Goal: Task Accomplishment & Management: Manage account settings

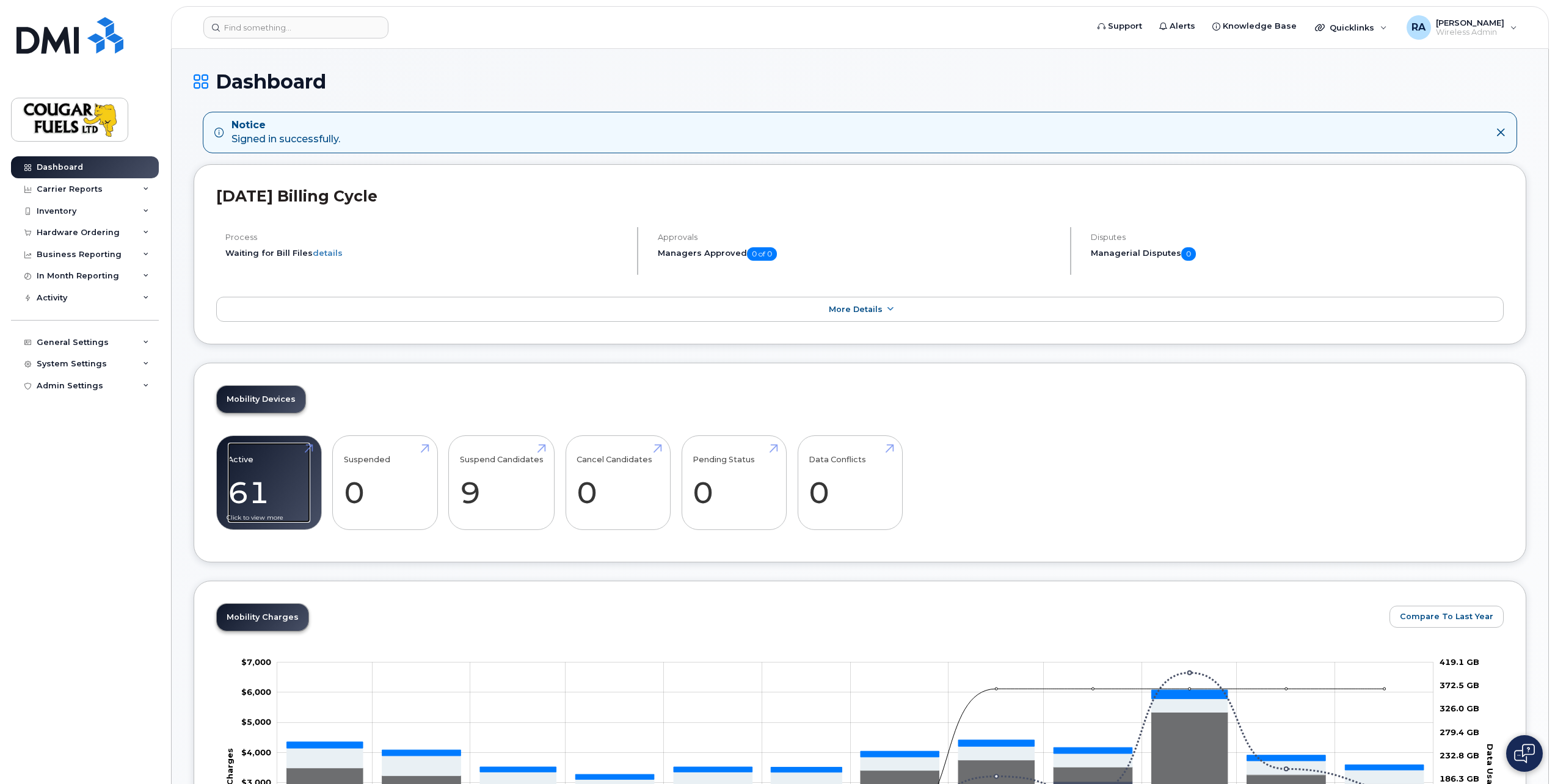
click at [261, 487] on link "Active 61 -18%" at bounding box center [269, 483] width 82 height 81
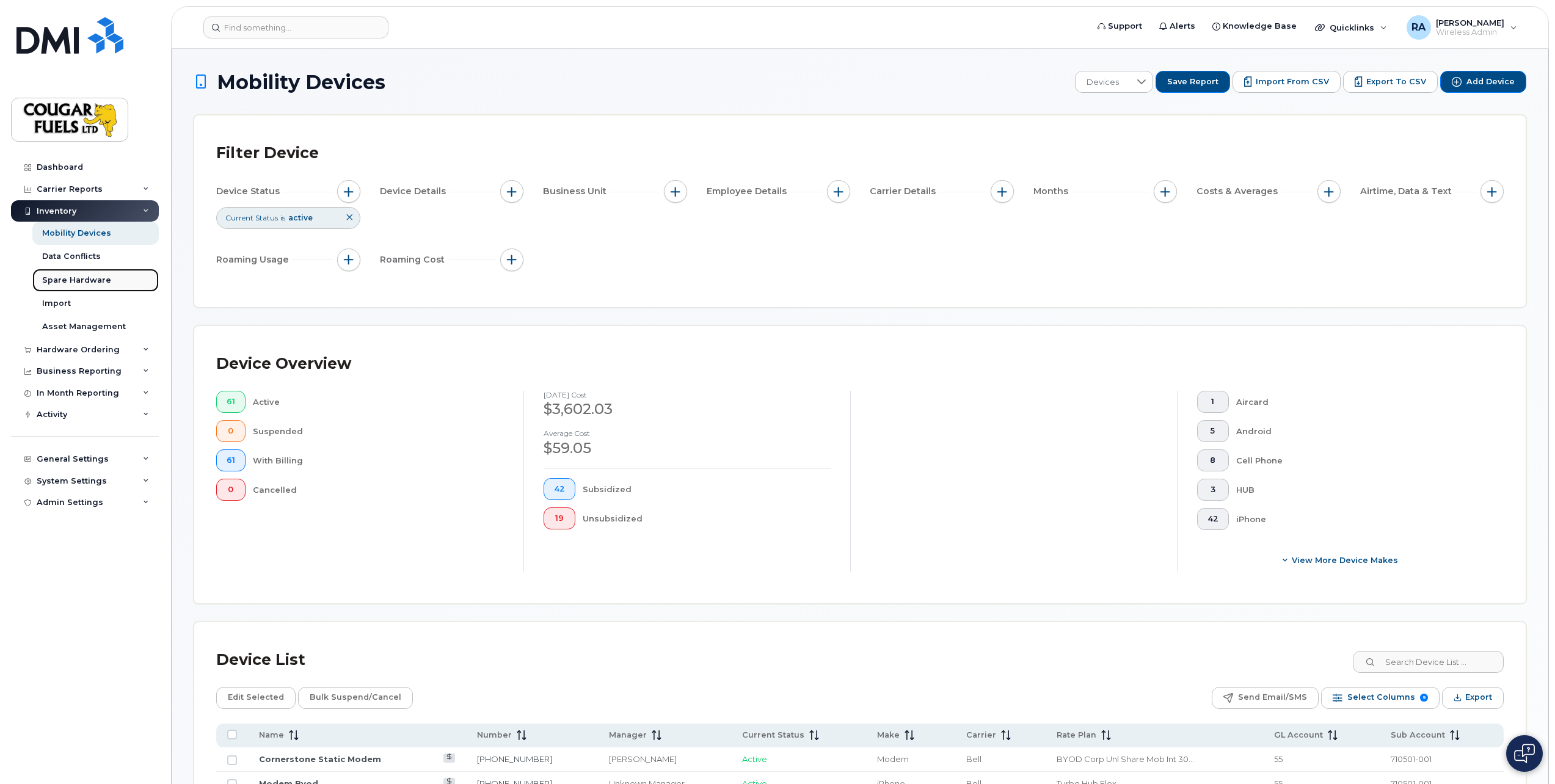
click at [103, 284] on div "Spare Hardware" at bounding box center [76, 280] width 69 height 11
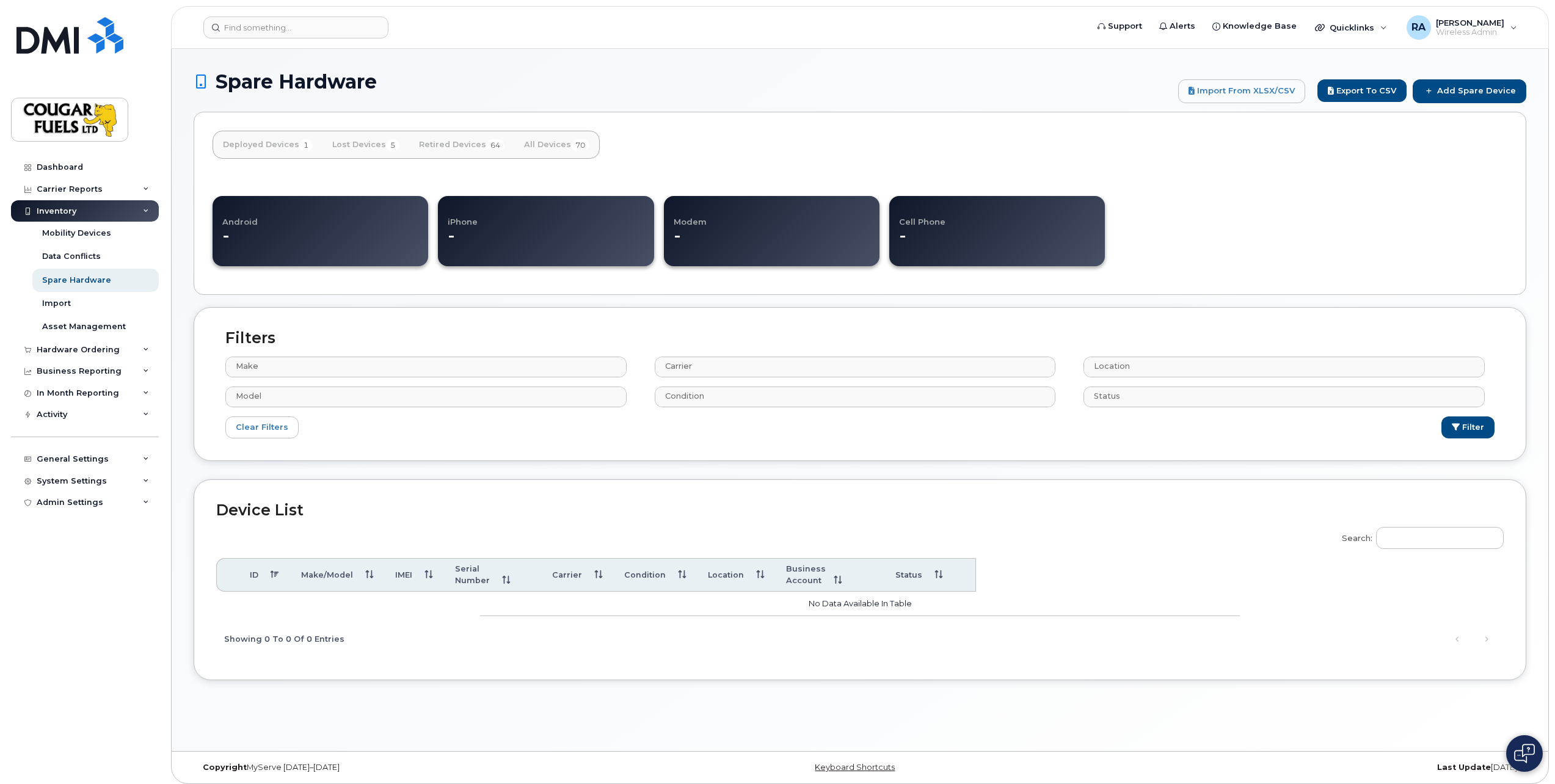
select select
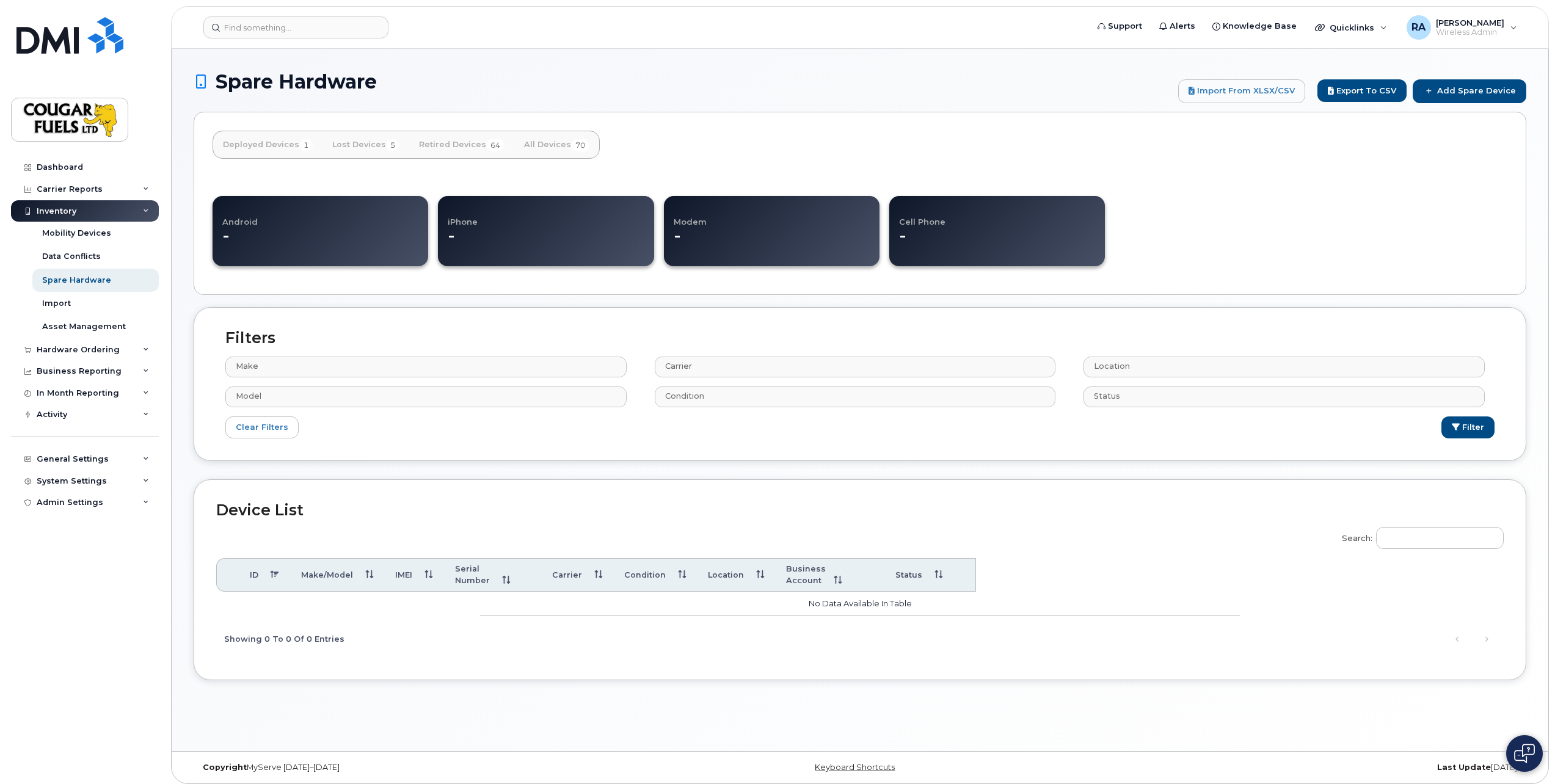
select select
click at [122, 347] on div "Hardware Ordering" at bounding box center [85, 350] width 148 height 22
click at [139, 460] on div "Business Reporting" at bounding box center [85, 465] width 148 height 22
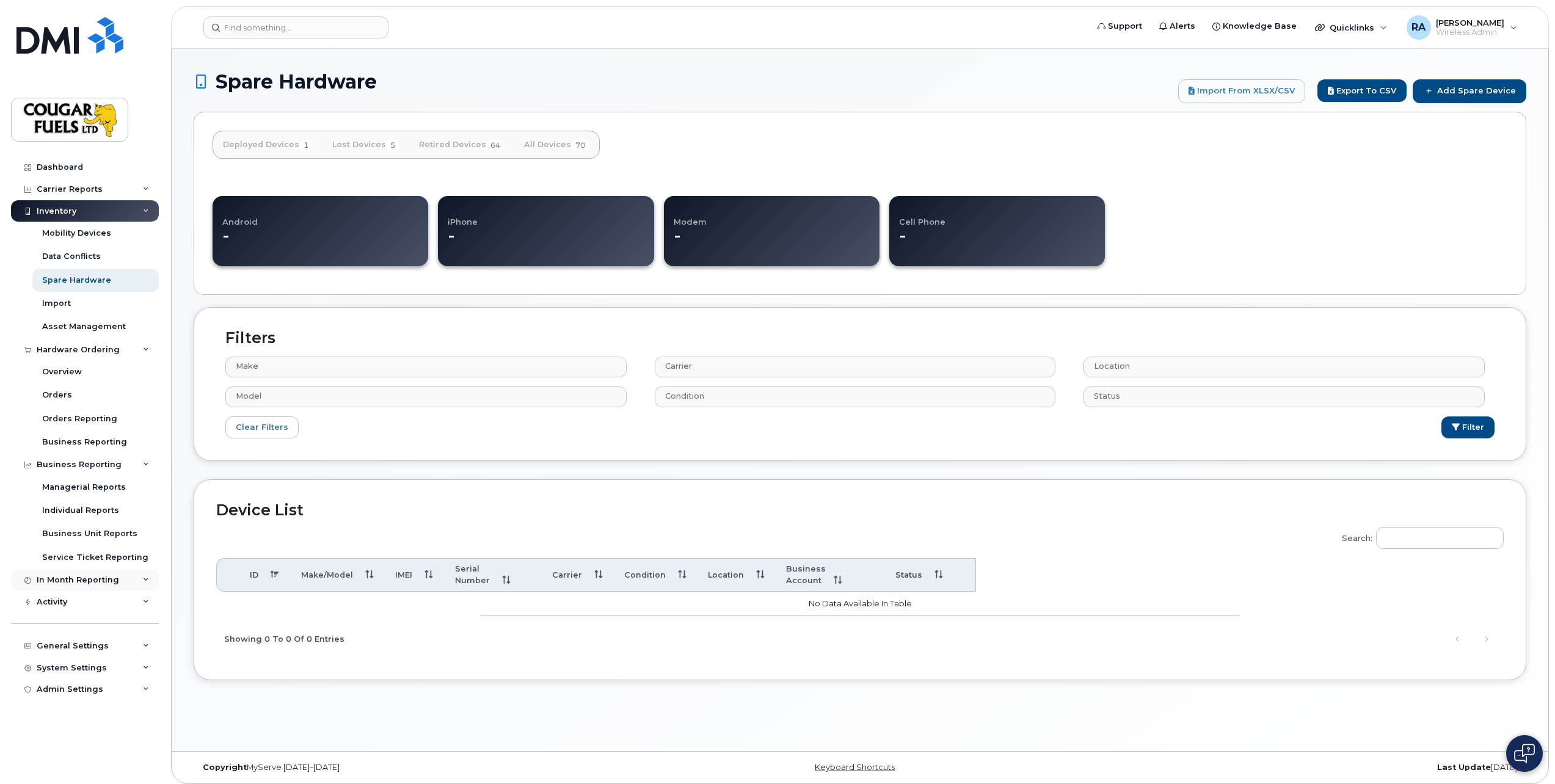
click at [136, 582] on div "In Month Reporting" at bounding box center [85, 580] width 148 height 22
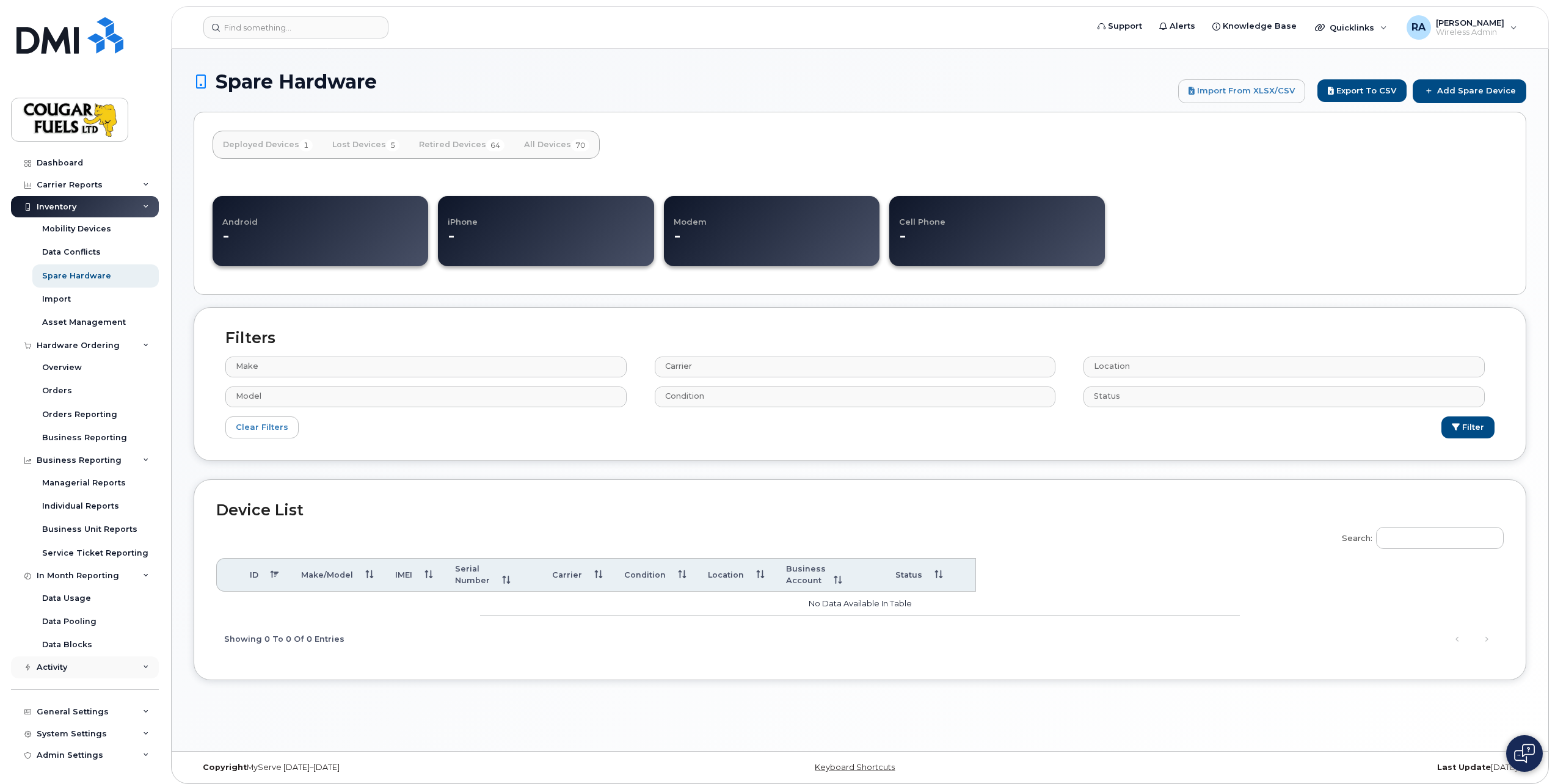
click at [122, 662] on div "Activity" at bounding box center [85, 667] width 148 height 22
click at [134, 185] on div "Carrier Reports" at bounding box center [85, 189] width 148 height 22
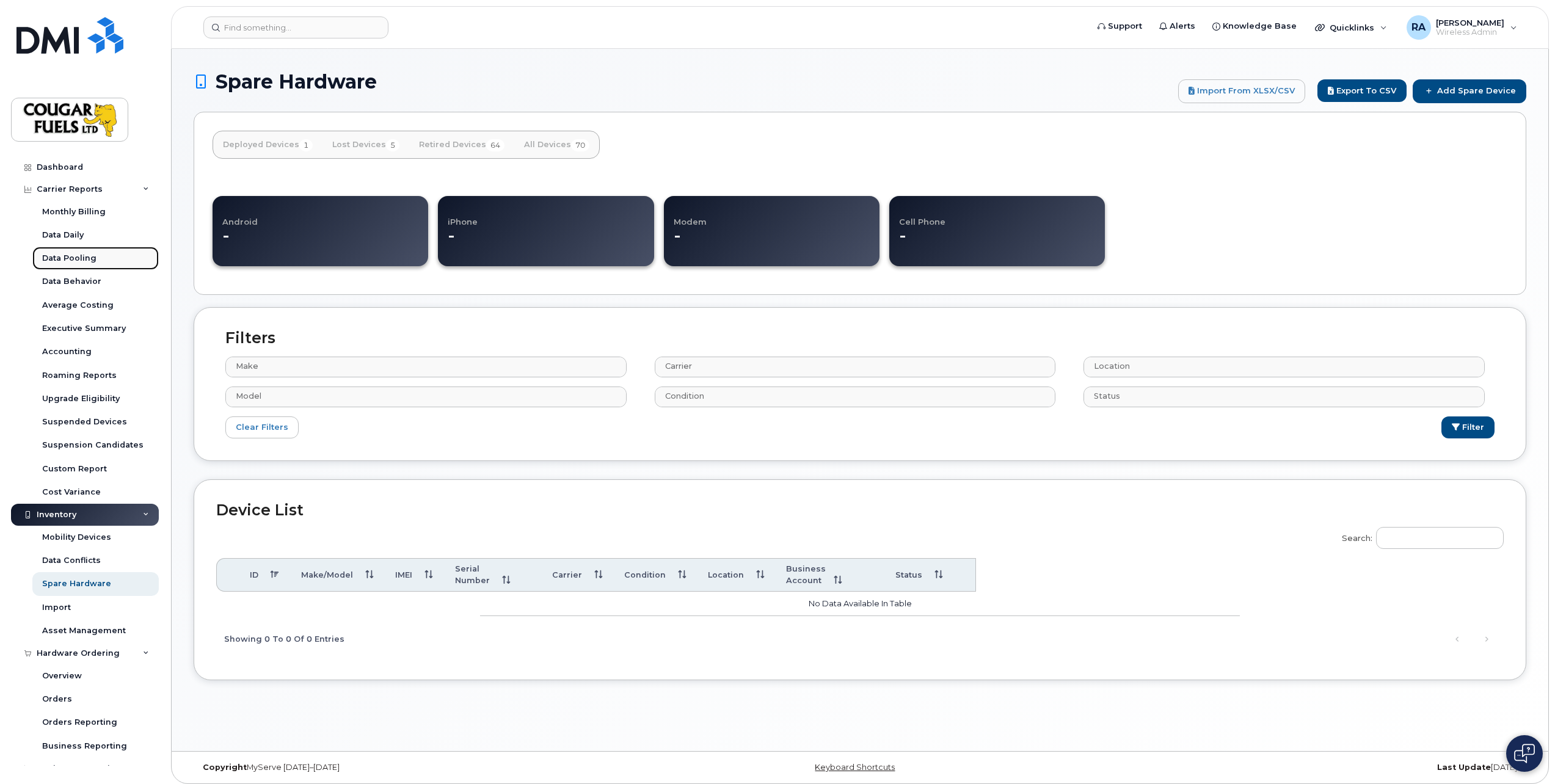
click at [119, 265] on link "Data Pooling" at bounding box center [96, 257] width 126 height 23
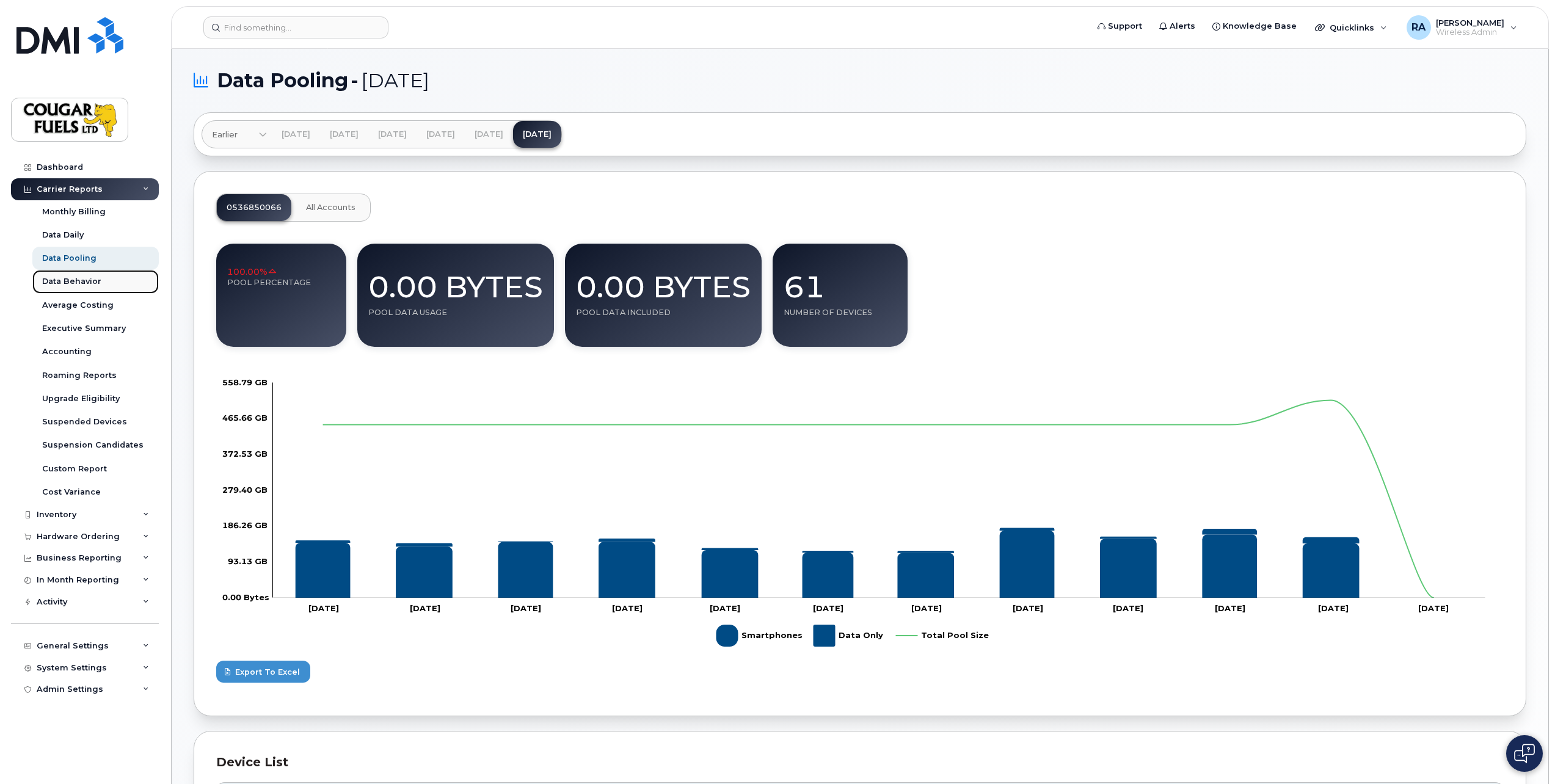
click at [111, 278] on link "Data Behavior" at bounding box center [96, 281] width 126 height 23
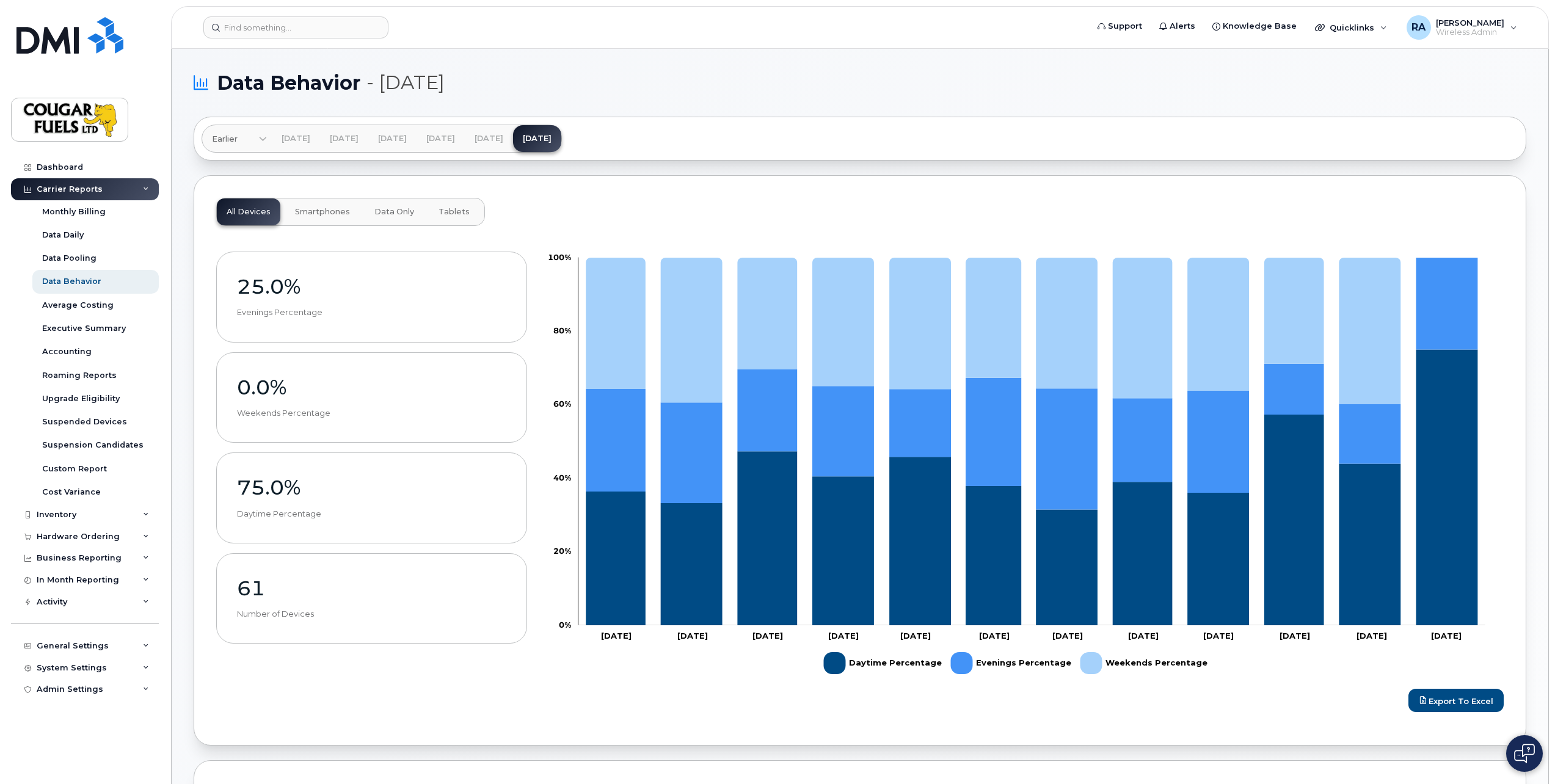
click at [335, 215] on span "Smartphones" at bounding box center [323, 212] width 55 height 9
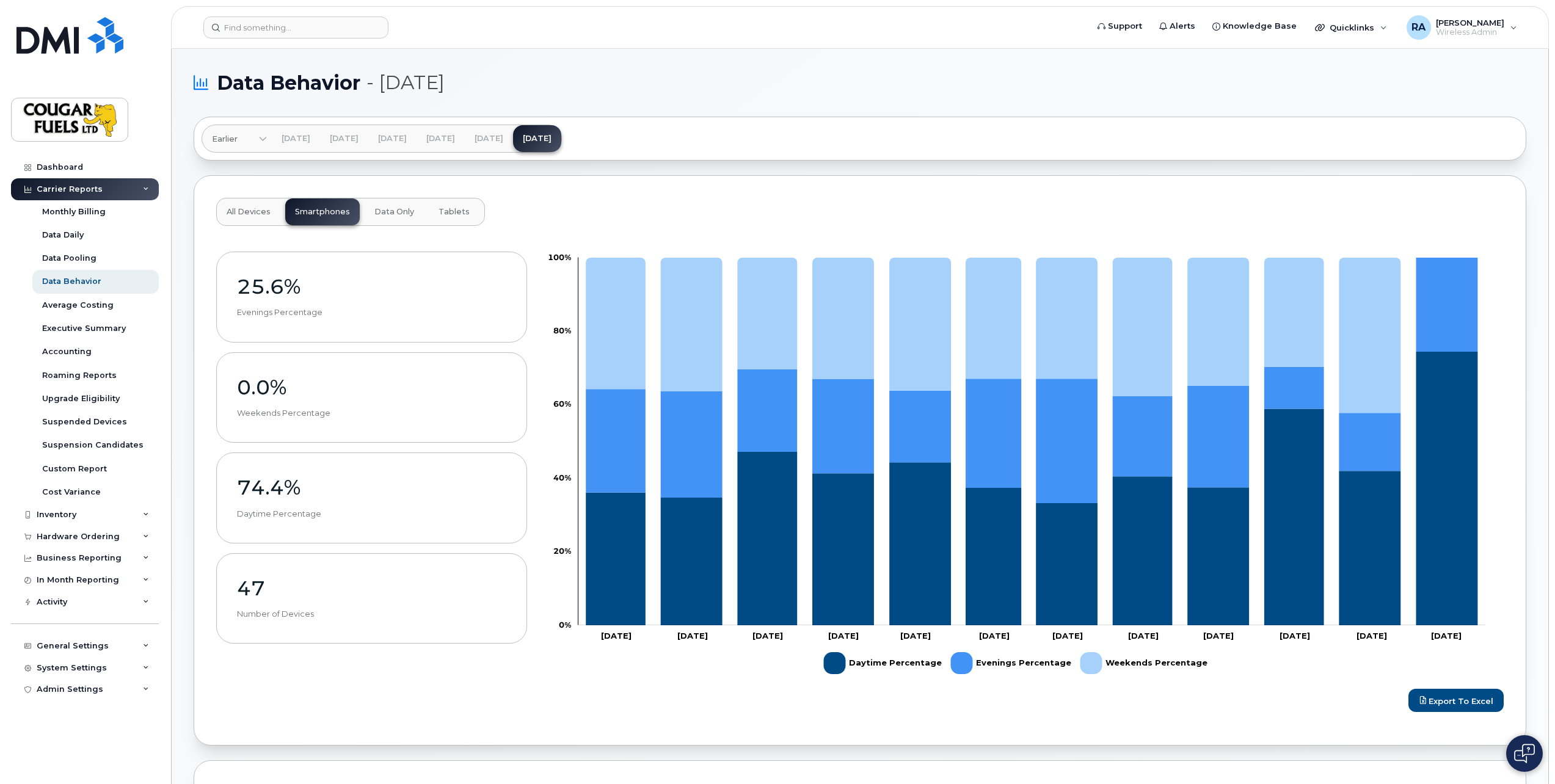
click at [403, 208] on span "Data Only" at bounding box center [394, 212] width 39 height 9
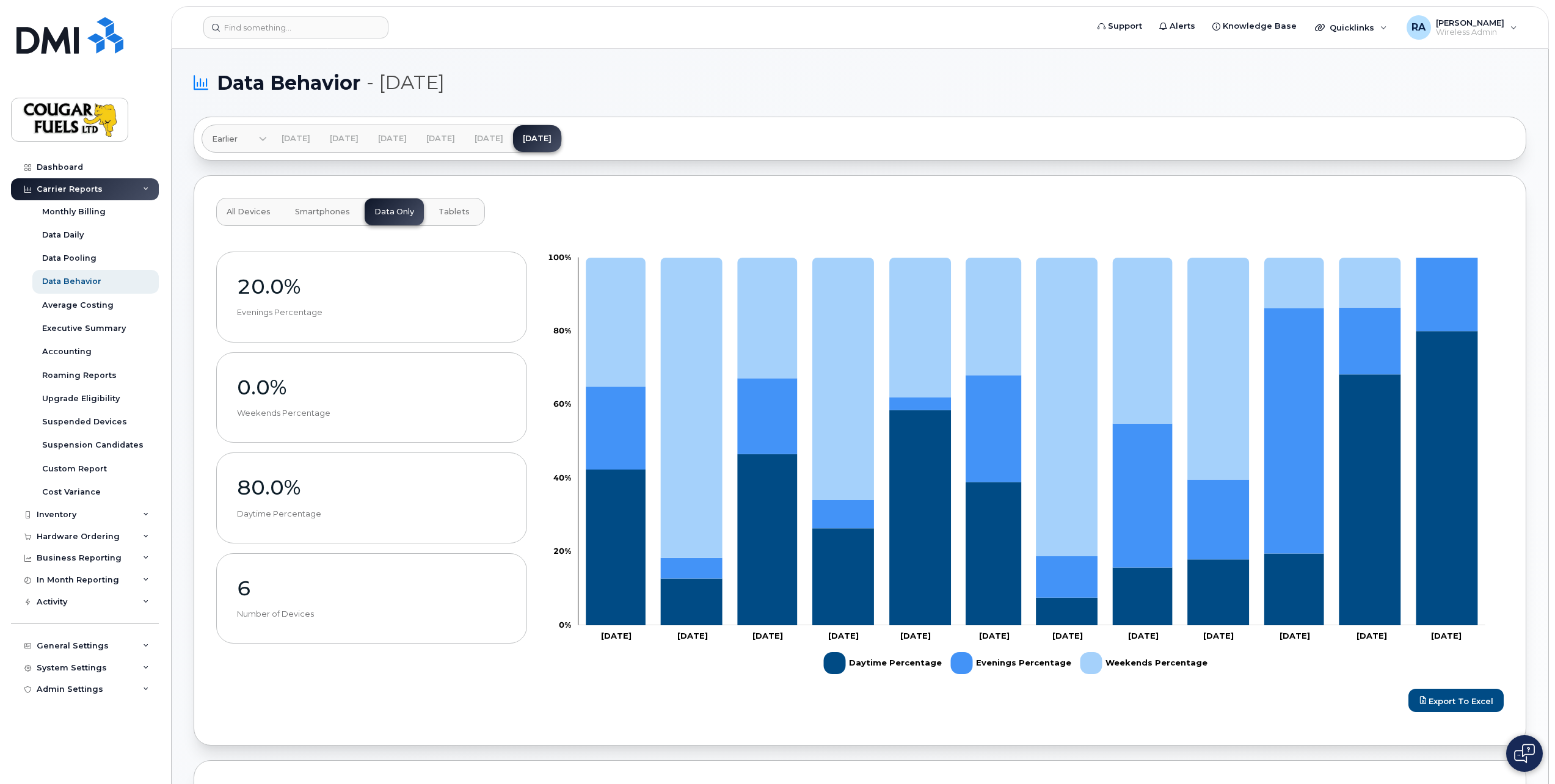
click at [441, 206] on button "Tablets" at bounding box center [454, 212] width 51 height 27
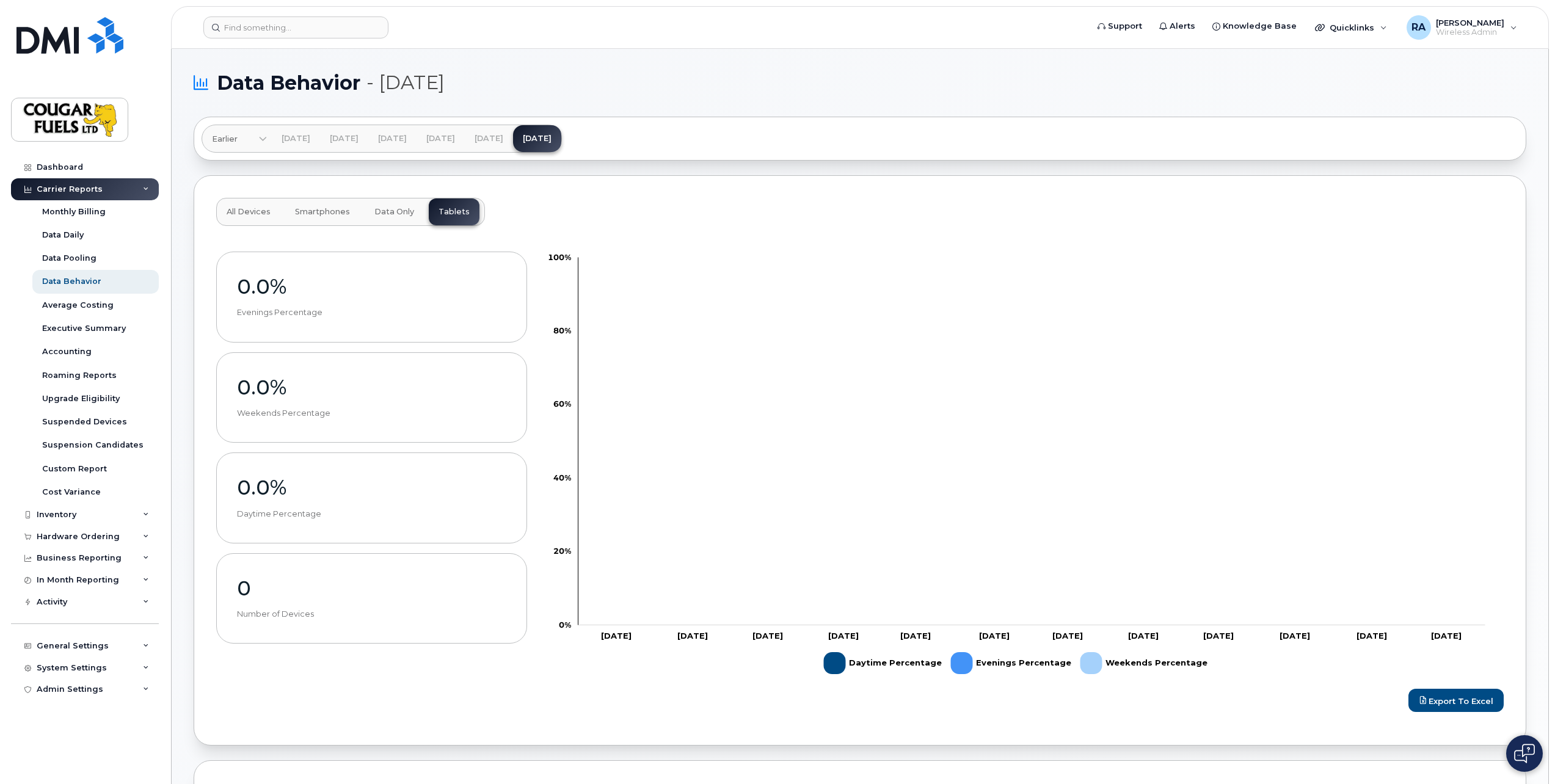
click at [321, 214] on span "Smartphones" at bounding box center [323, 212] width 55 height 9
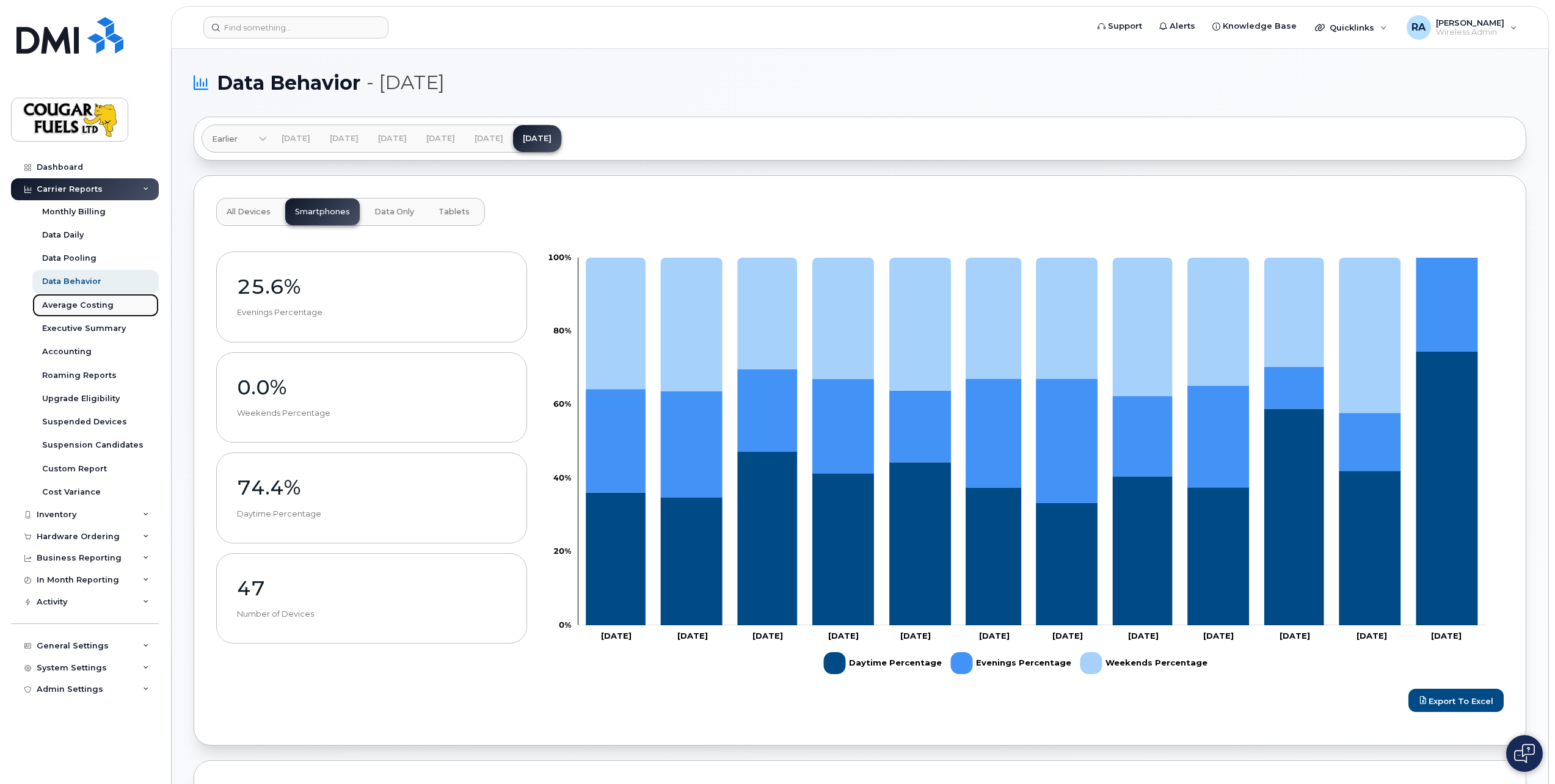
click at [117, 298] on link "Average Costing" at bounding box center [96, 305] width 126 height 23
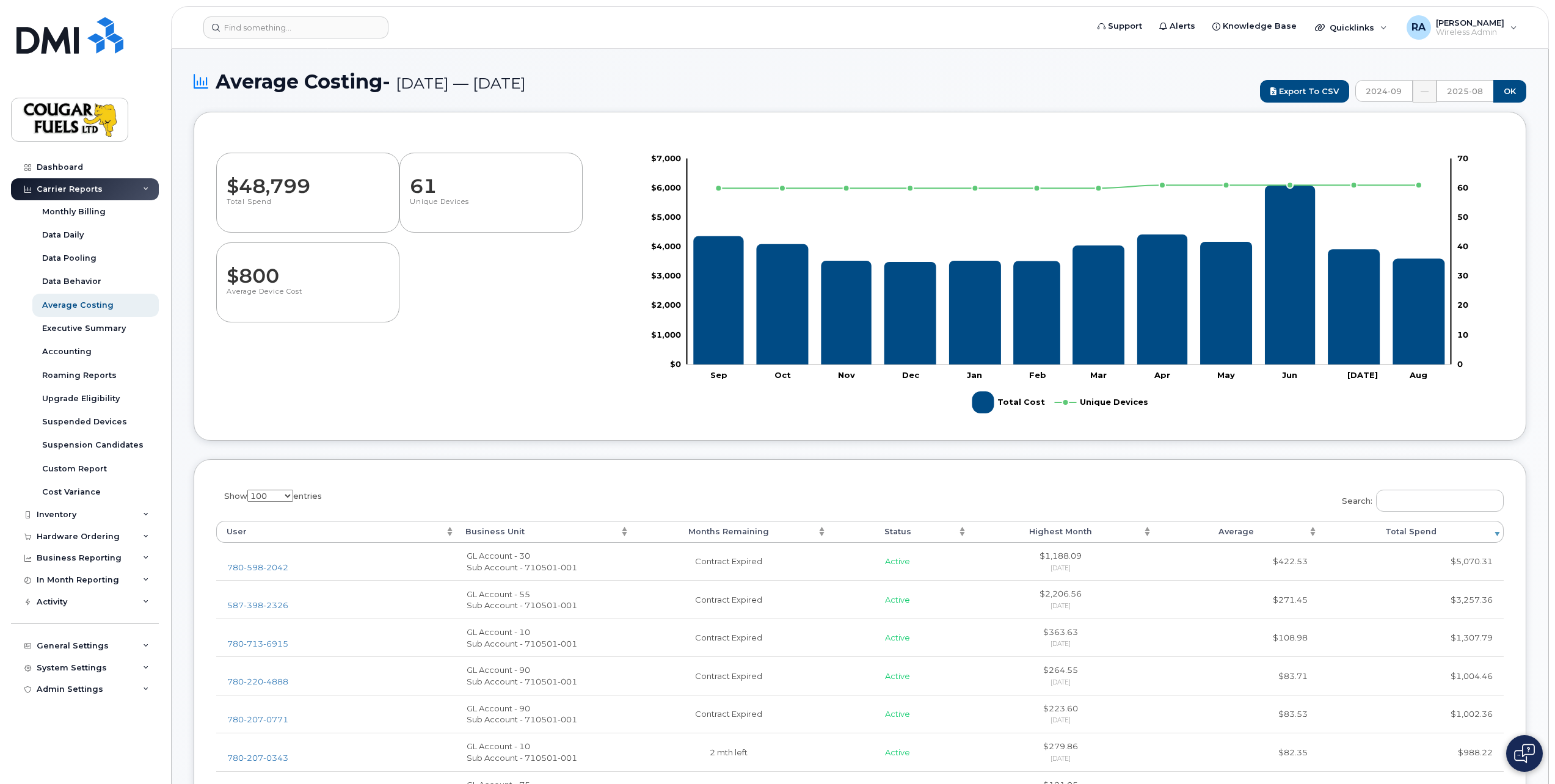
select select "100"
click at [115, 328] on div "Executive Summary" at bounding box center [84, 328] width 84 height 11
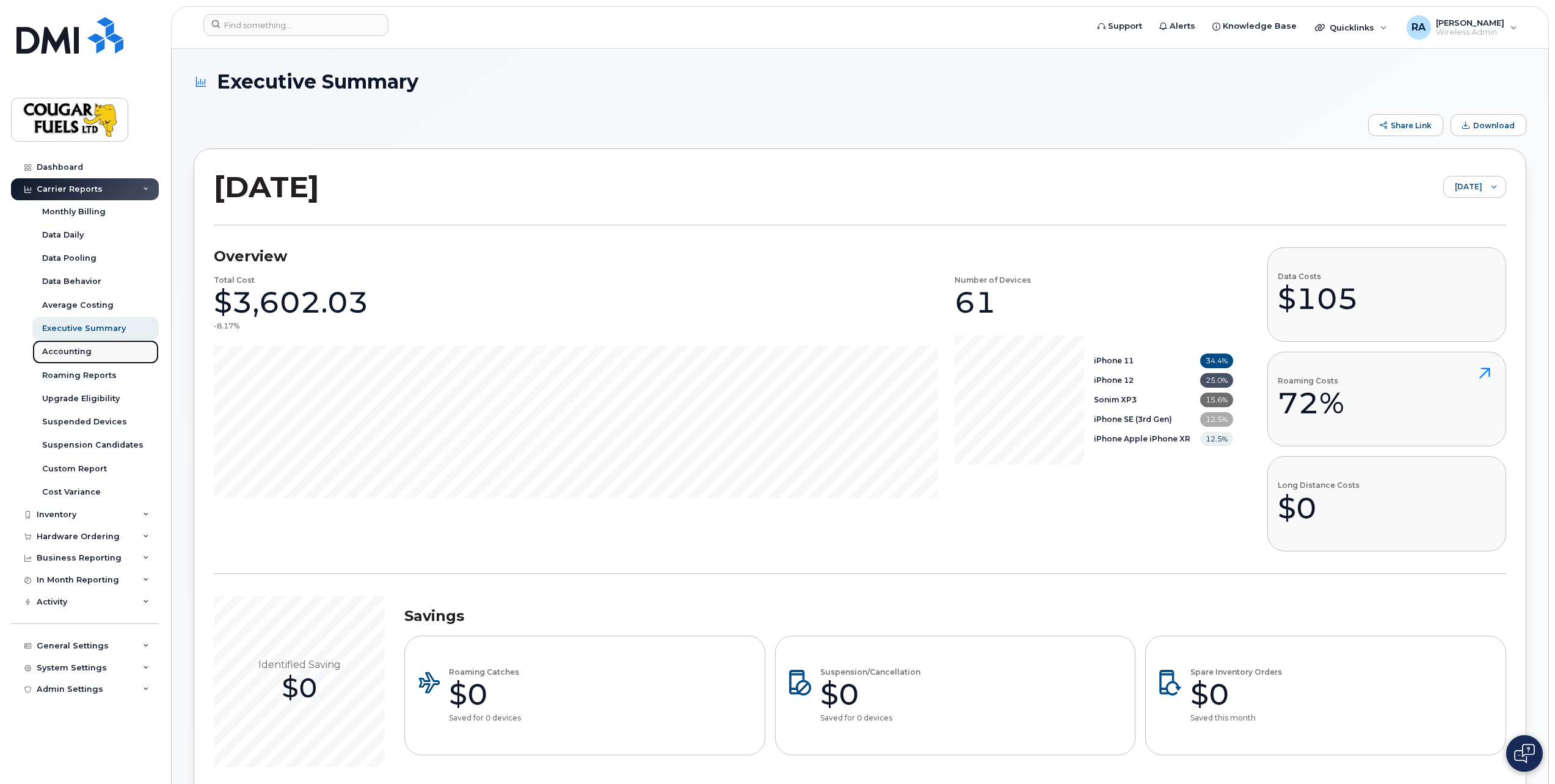
click at [81, 355] on div "Accounting" at bounding box center [66, 352] width 50 height 11
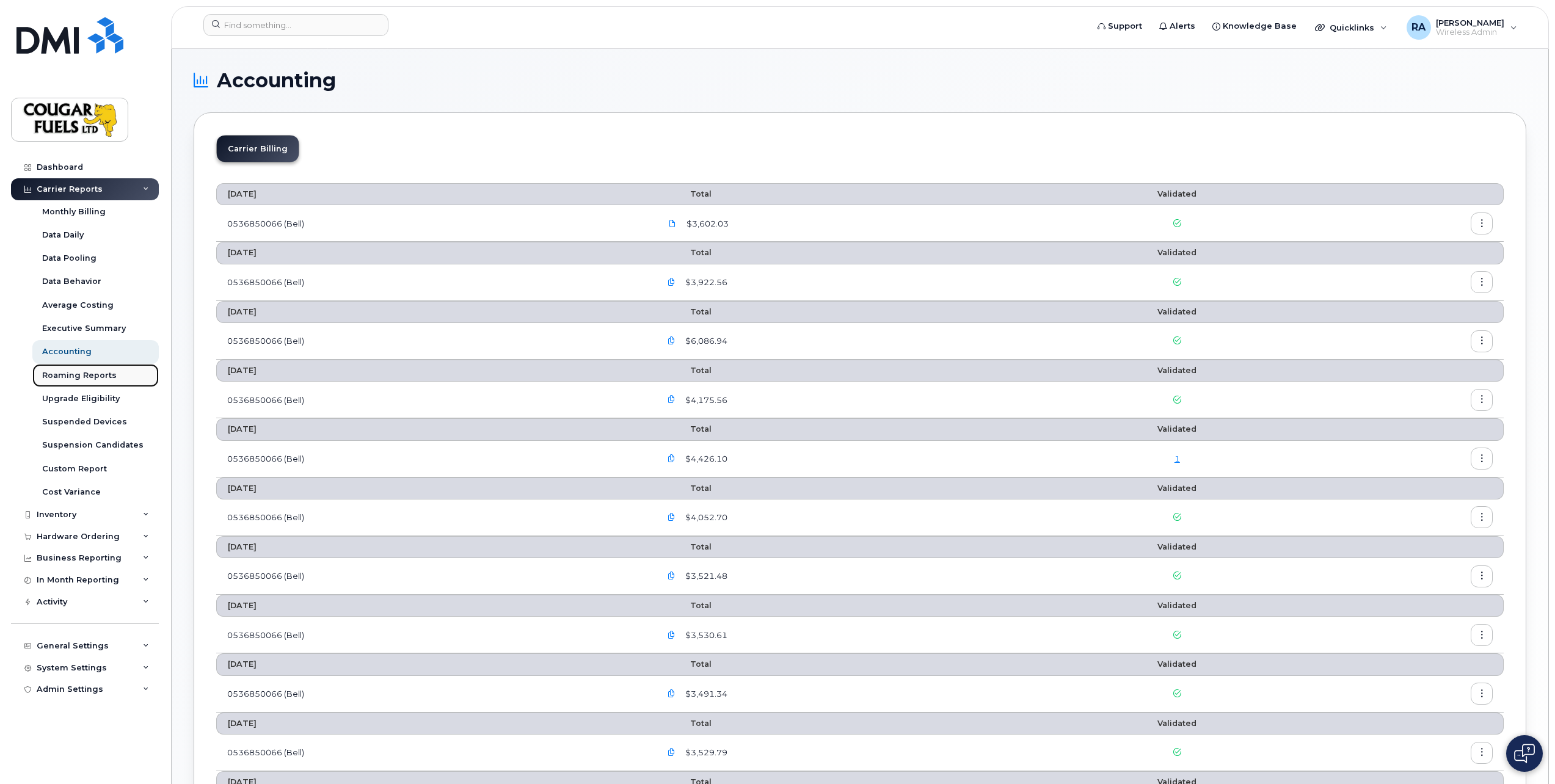
click at [81, 373] on div "Roaming Reports" at bounding box center [79, 376] width 74 height 11
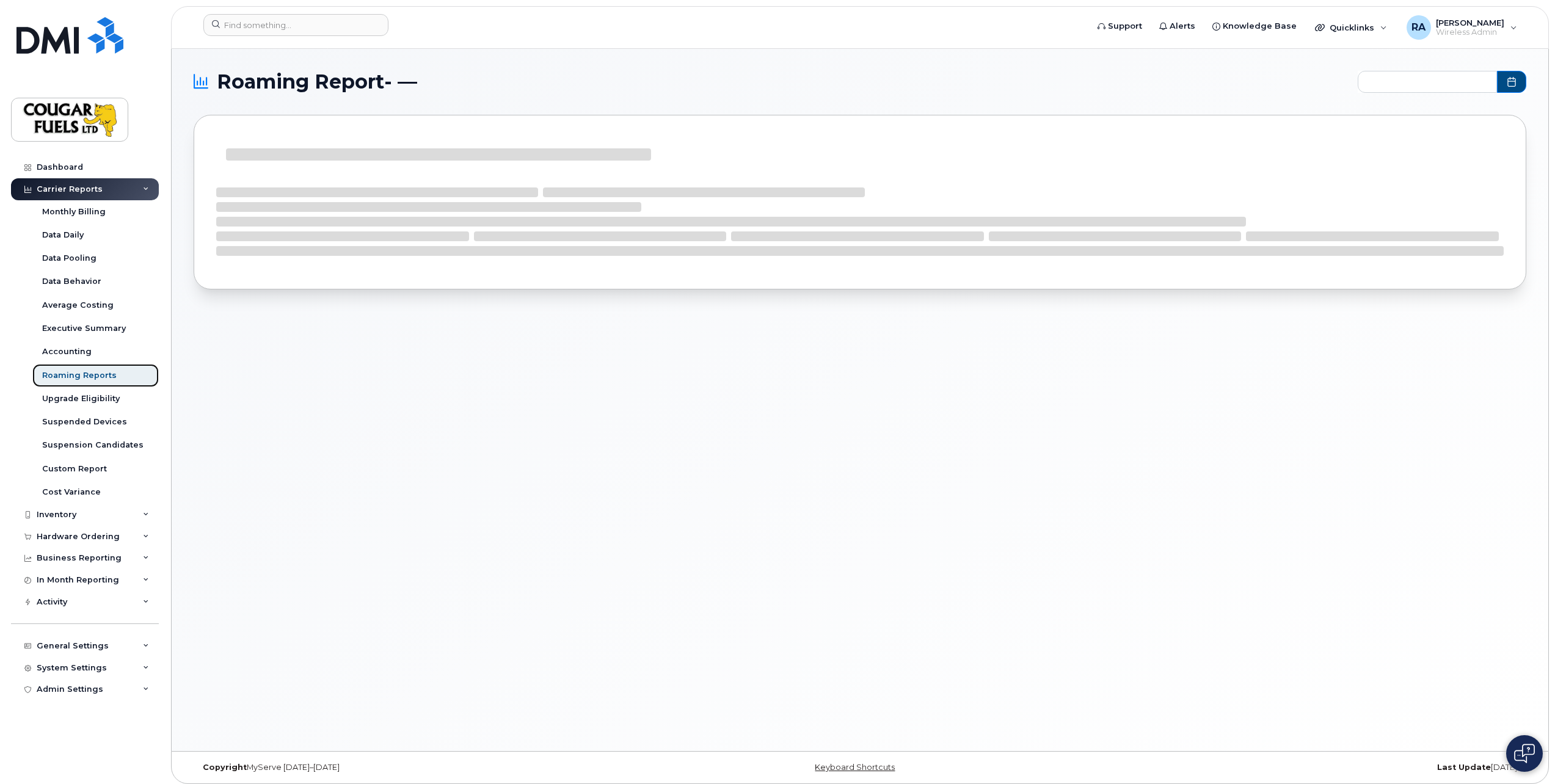
type input "2024-09 - 2025-08"
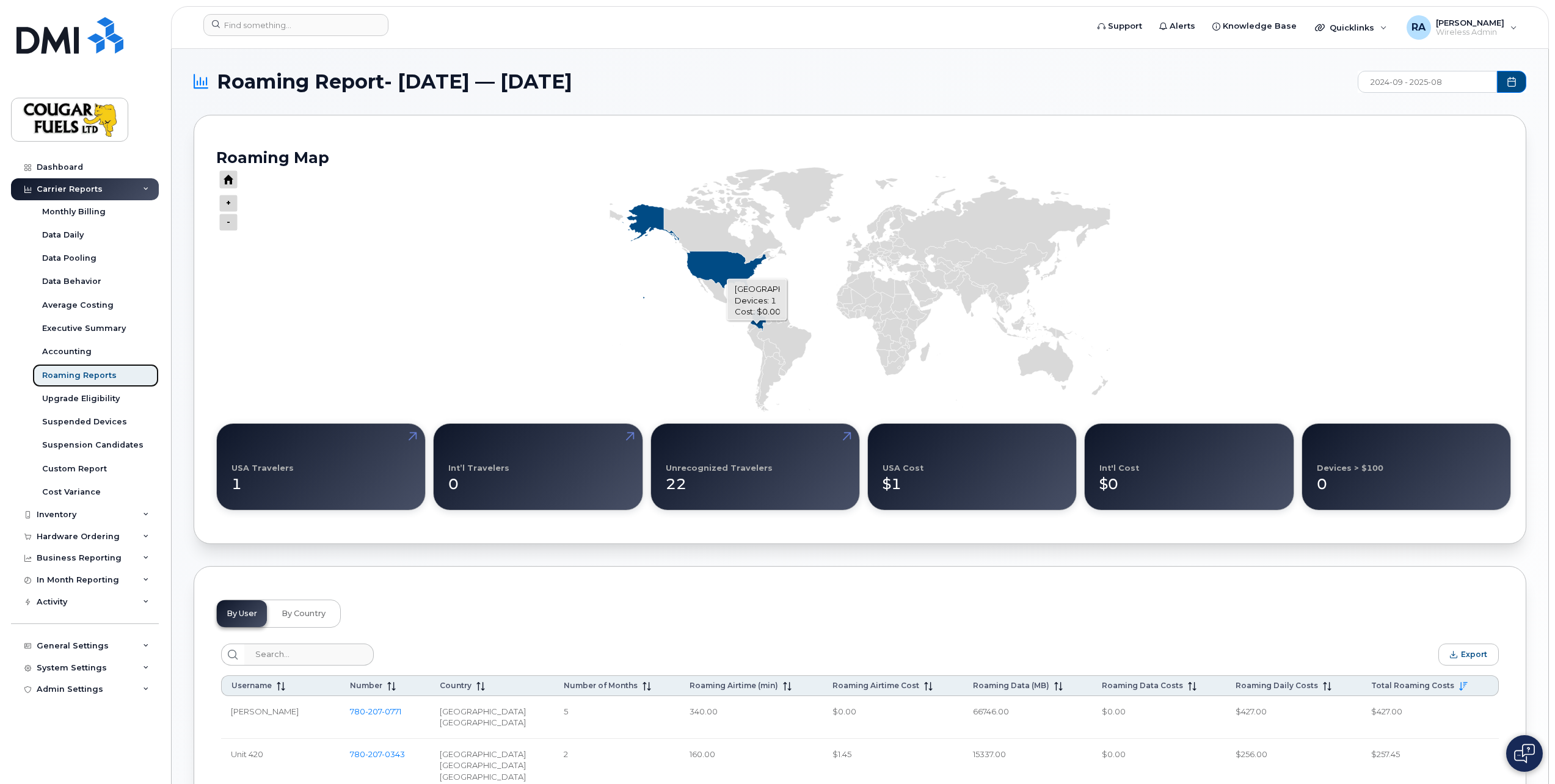
click at [757, 324] on icon "Series" at bounding box center [759, 319] width 17 height 23
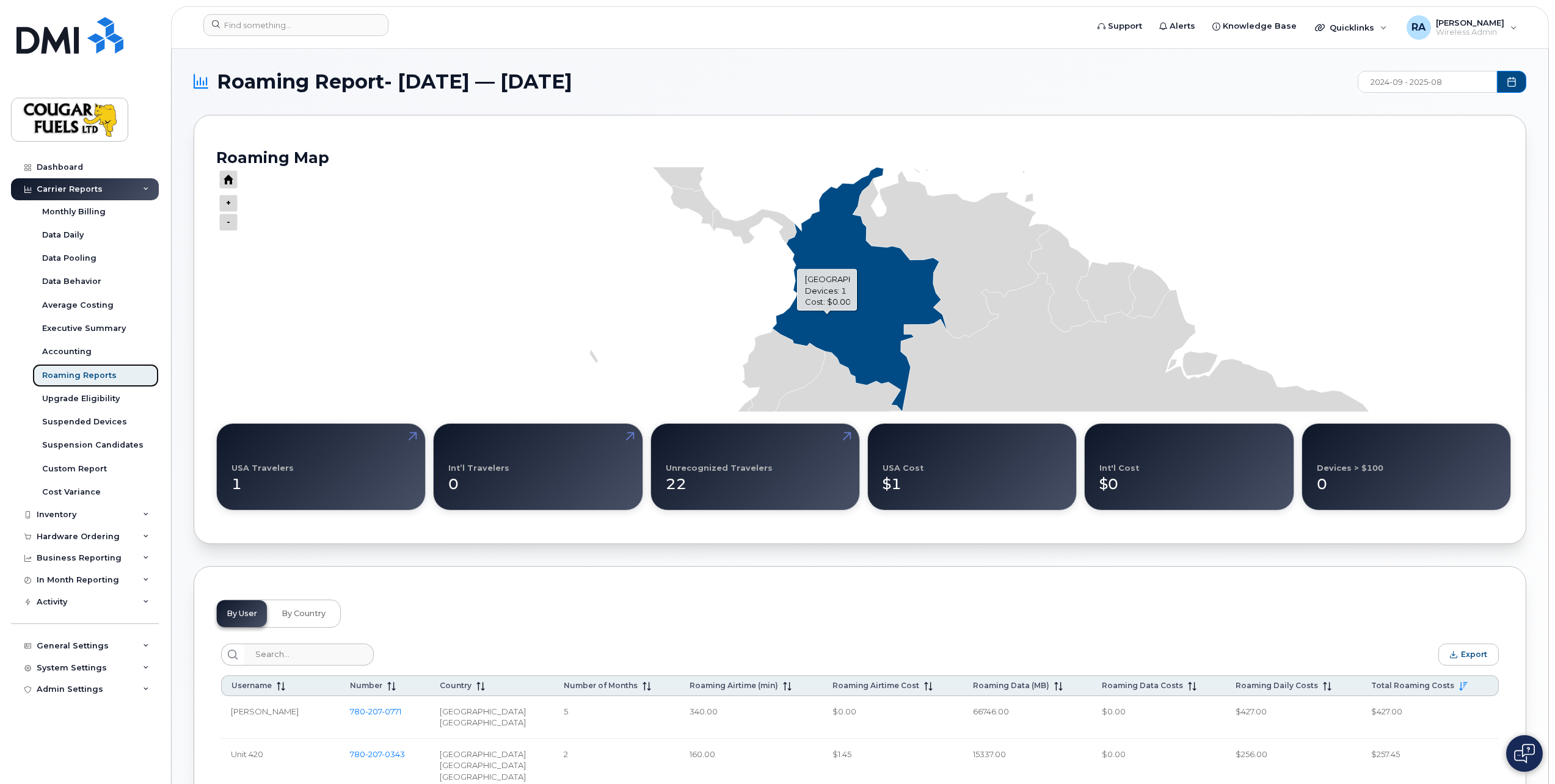
click at [827, 314] on icon "Series" at bounding box center [860, 289] width 175 height 244
click at [693, 471] on div "Unrecognized Travelers" at bounding box center [719, 468] width 107 height 9
click at [689, 478] on div "22" at bounding box center [755, 479] width 179 height 32
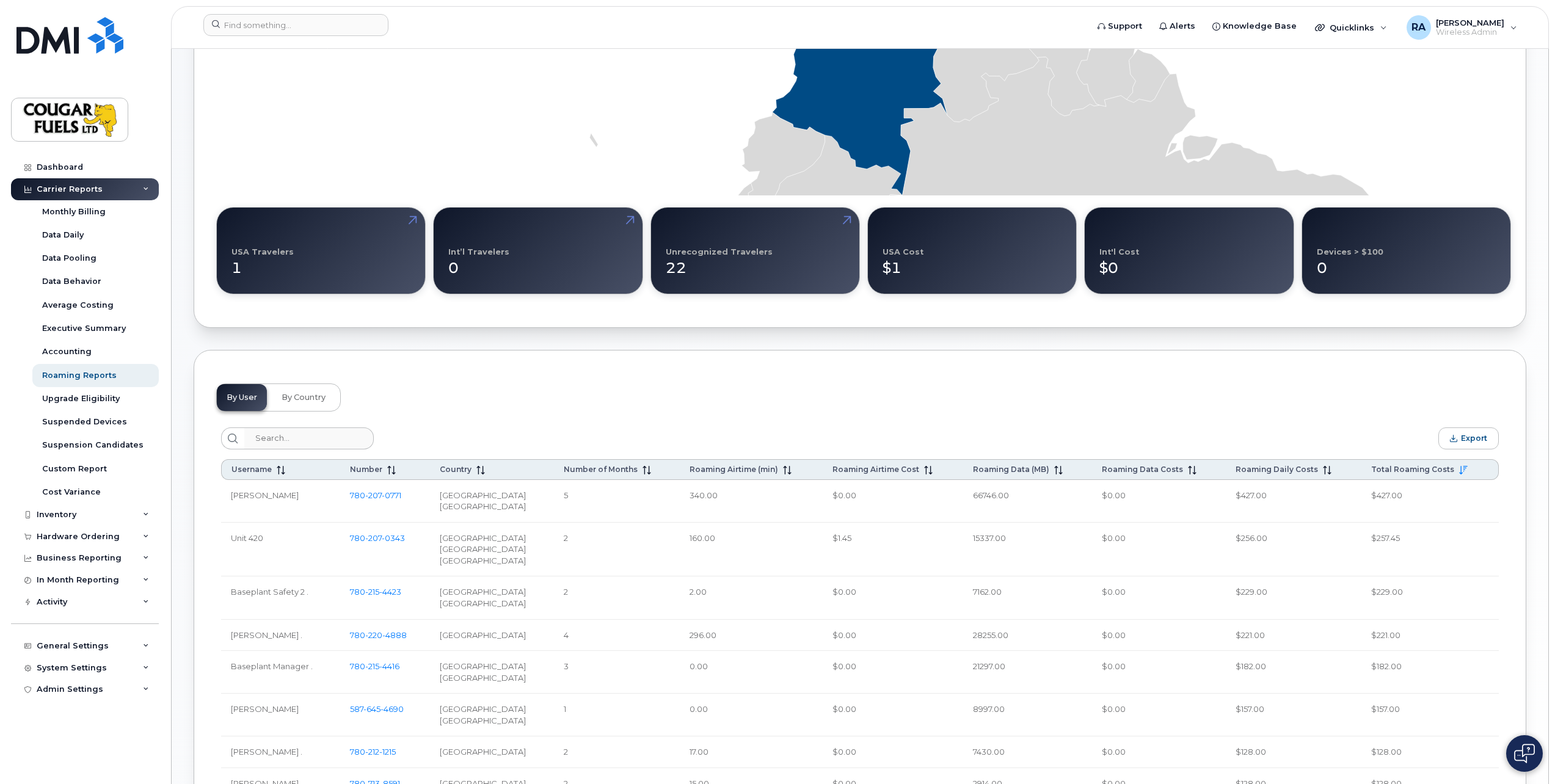
scroll to position [244, 0]
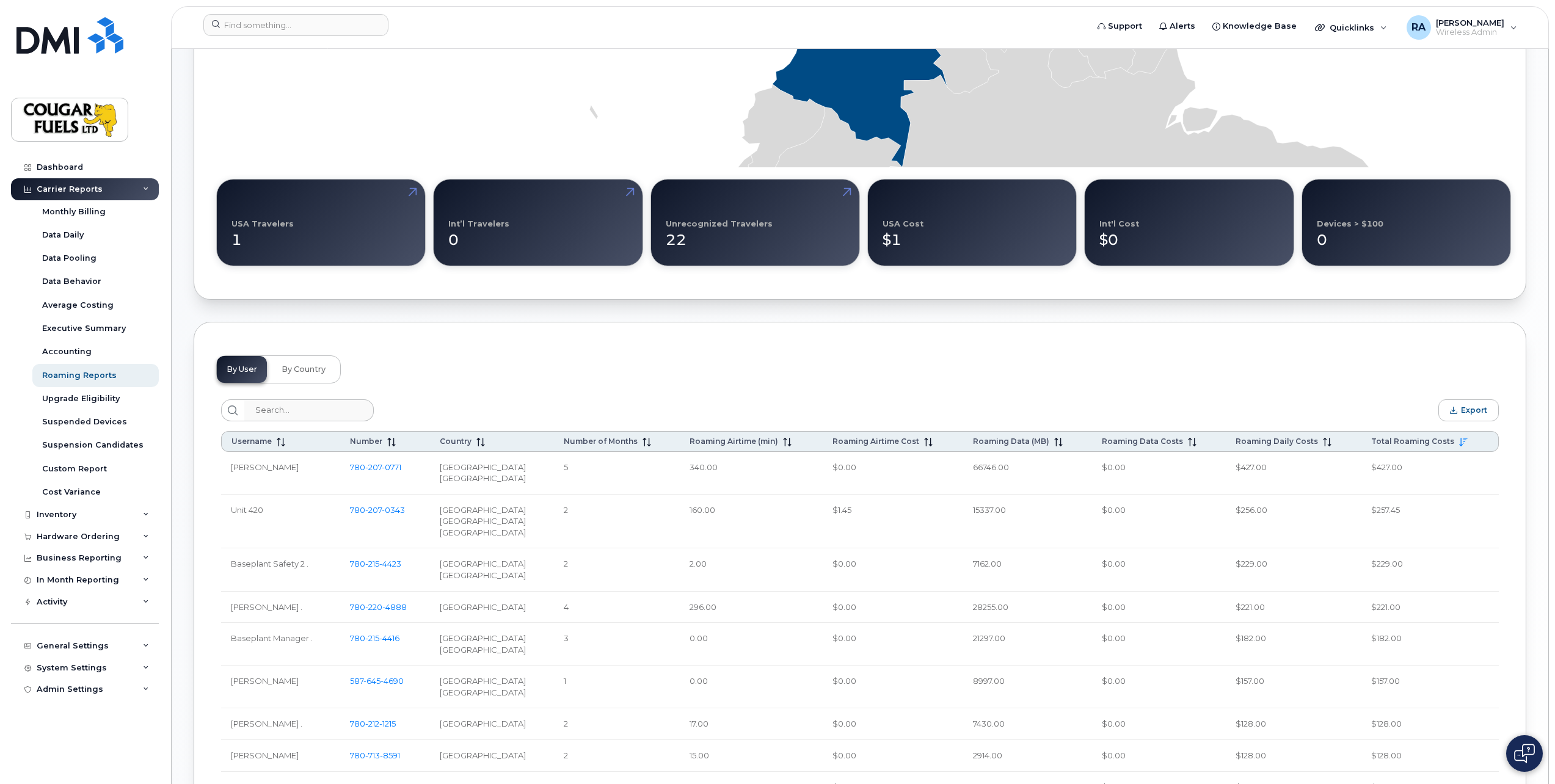
click at [580, 515] on td "2" at bounding box center [616, 521] width 126 height 54
click at [580, 516] on td "2" at bounding box center [616, 521] width 126 height 54
click at [717, 505] on td "160.00" at bounding box center [751, 521] width 143 height 54
click at [715, 514] on td "160.00" at bounding box center [751, 521] width 143 height 54
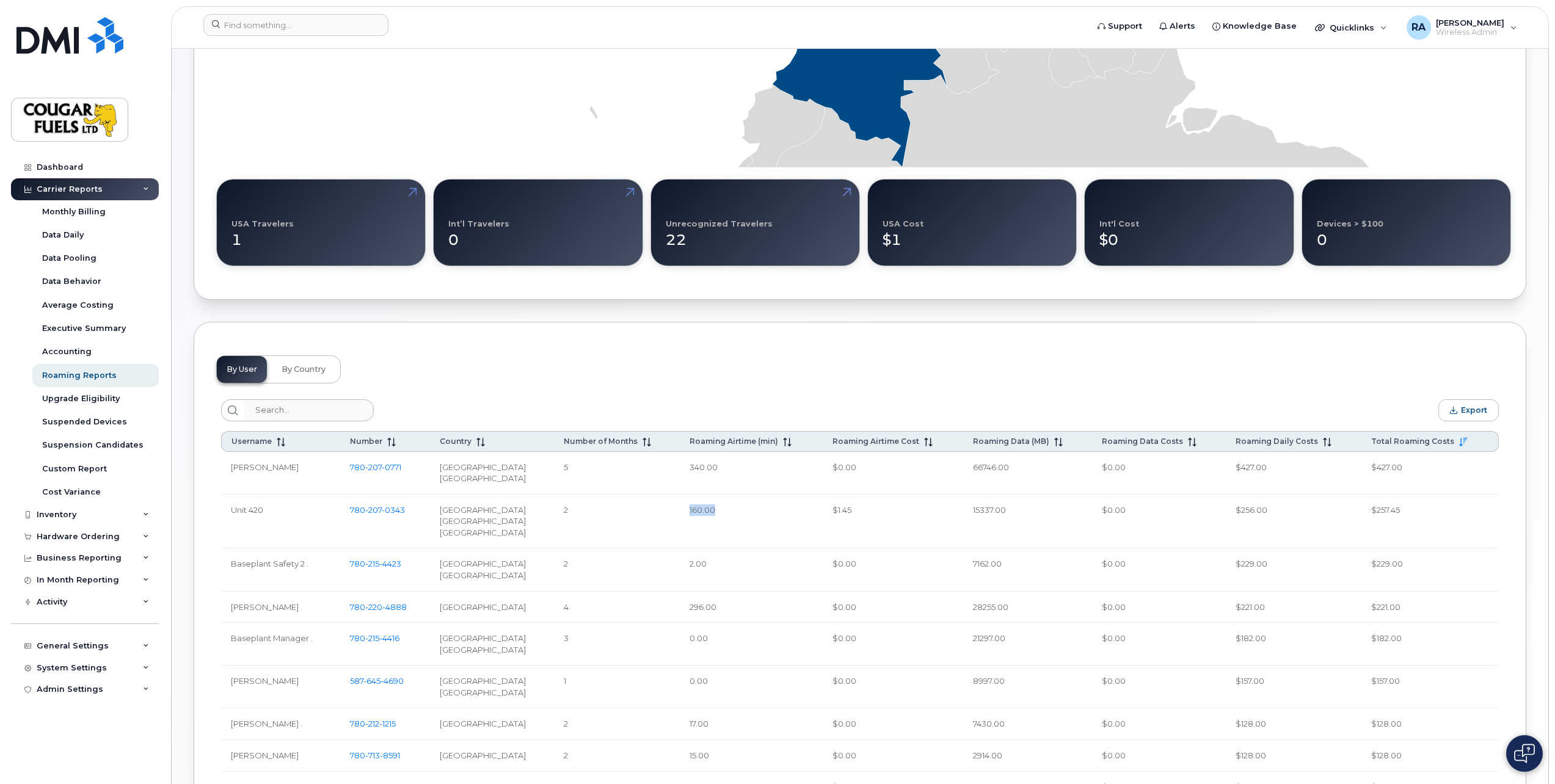
click at [715, 514] on td "160.00" at bounding box center [751, 521] width 143 height 54
click at [714, 513] on td "160.00" at bounding box center [751, 521] width 143 height 54
click at [858, 508] on td "$1.45" at bounding box center [893, 521] width 141 height 54
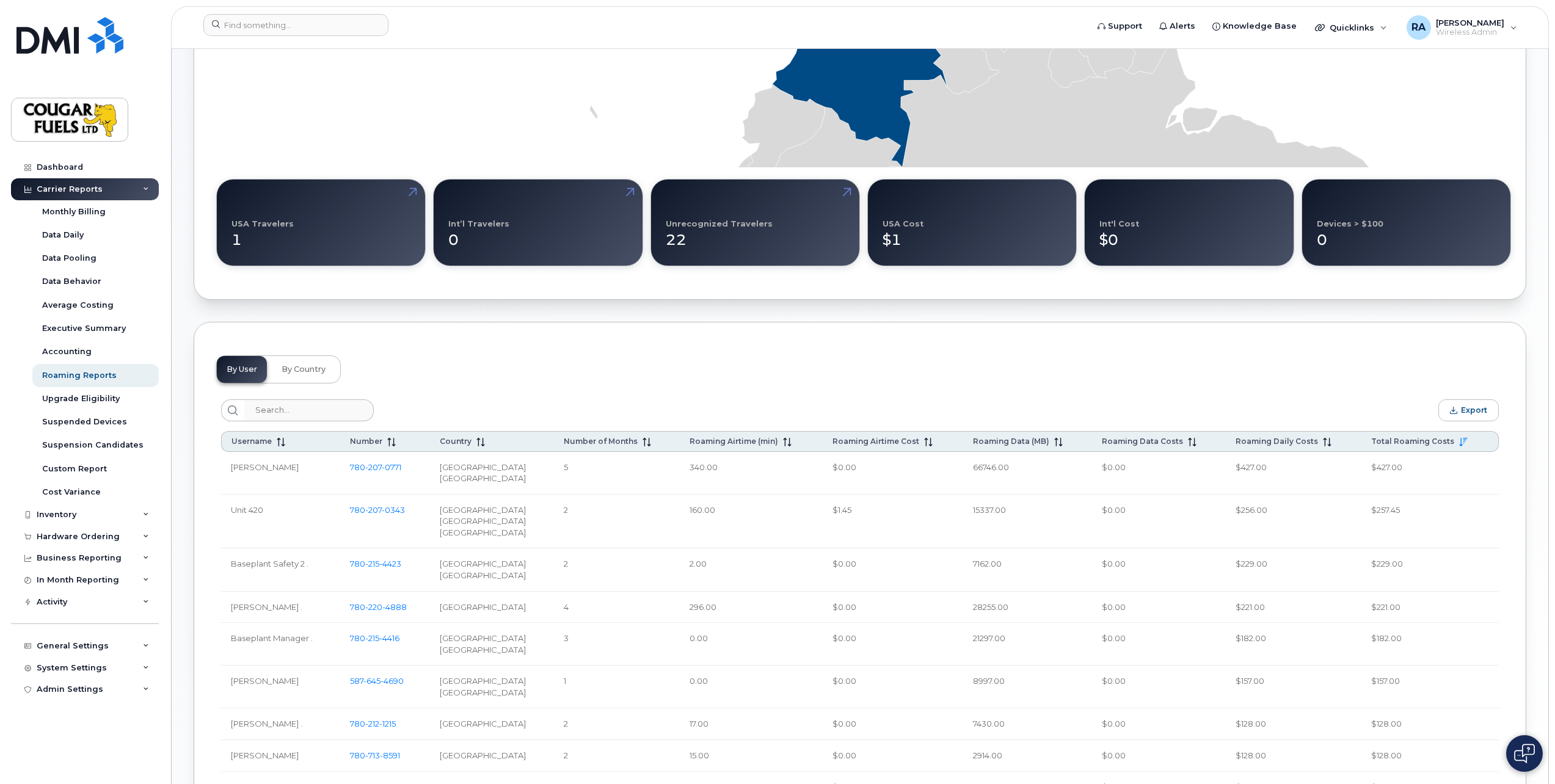
click at [1018, 505] on td "15337.00" at bounding box center [1027, 521] width 128 height 54
drag, startPoint x: 1018, startPoint y: 505, endPoint x: 1132, endPoint y: 508, distance: 114.0
click at [1132, 508] on td "$0.00" at bounding box center [1159, 521] width 134 height 54
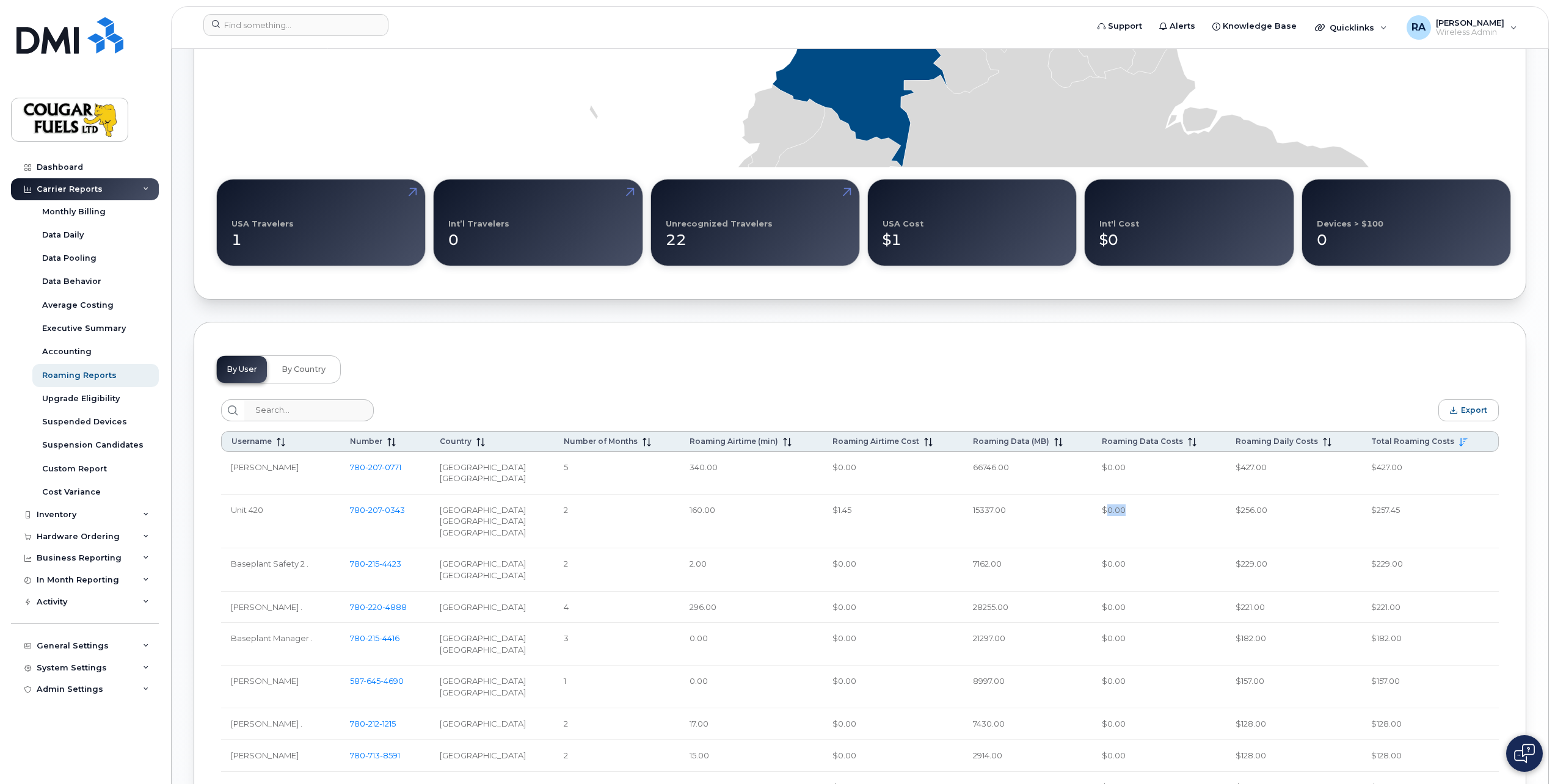
click at [1132, 508] on td "$0.00" at bounding box center [1159, 521] width 134 height 54
drag, startPoint x: 1132, startPoint y: 508, endPoint x: 1255, endPoint y: 508, distance: 123.0
click at [1255, 508] on td "$256.00" at bounding box center [1294, 521] width 136 height 54
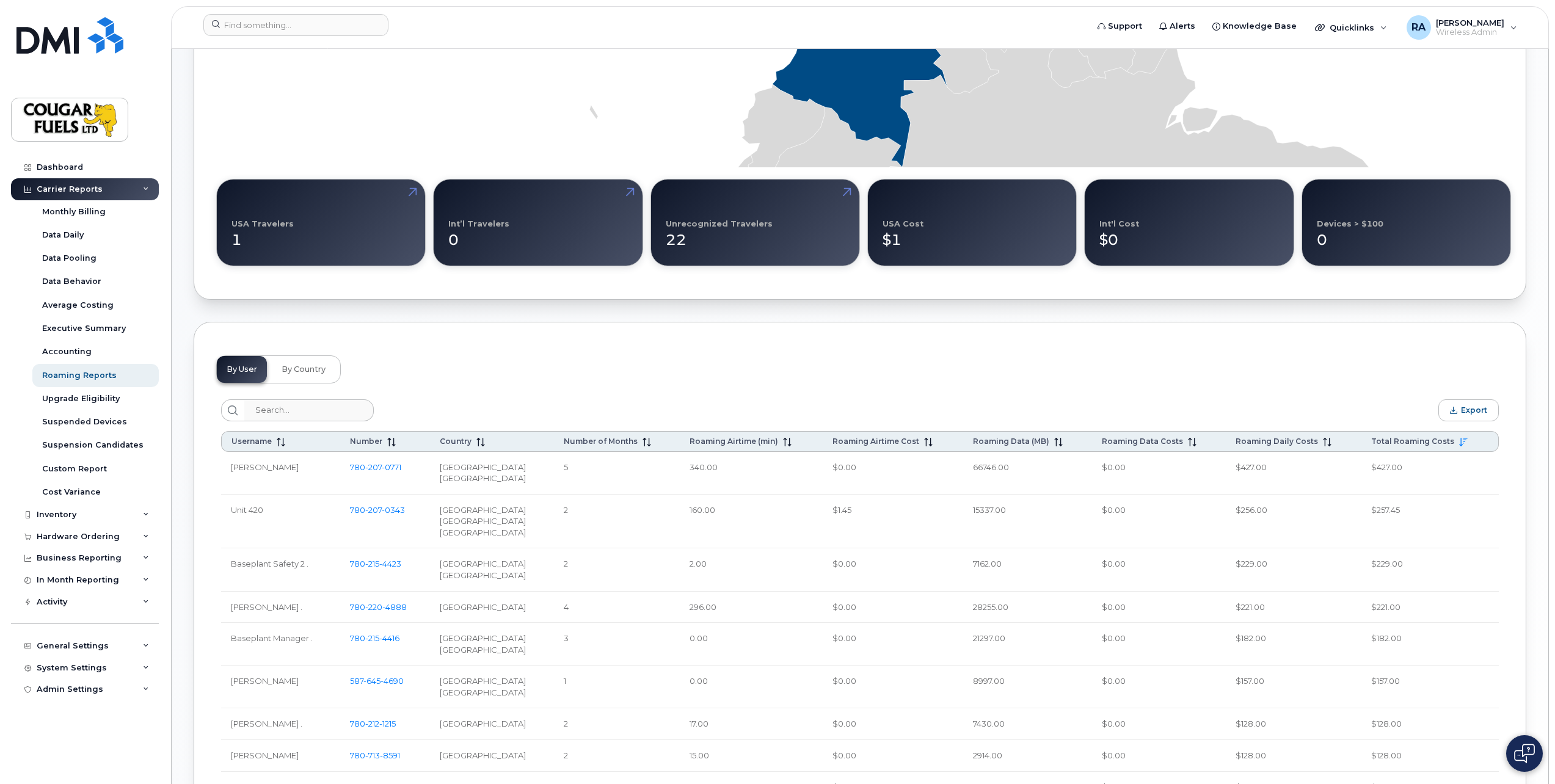
drag, startPoint x: 1255, startPoint y: 508, endPoint x: 1399, endPoint y: 508, distance: 144.0
click at [1399, 508] on td "$257.45" at bounding box center [1430, 521] width 137 height 54
drag, startPoint x: 1399, startPoint y: 508, endPoint x: 1397, endPoint y: 523, distance: 15.1
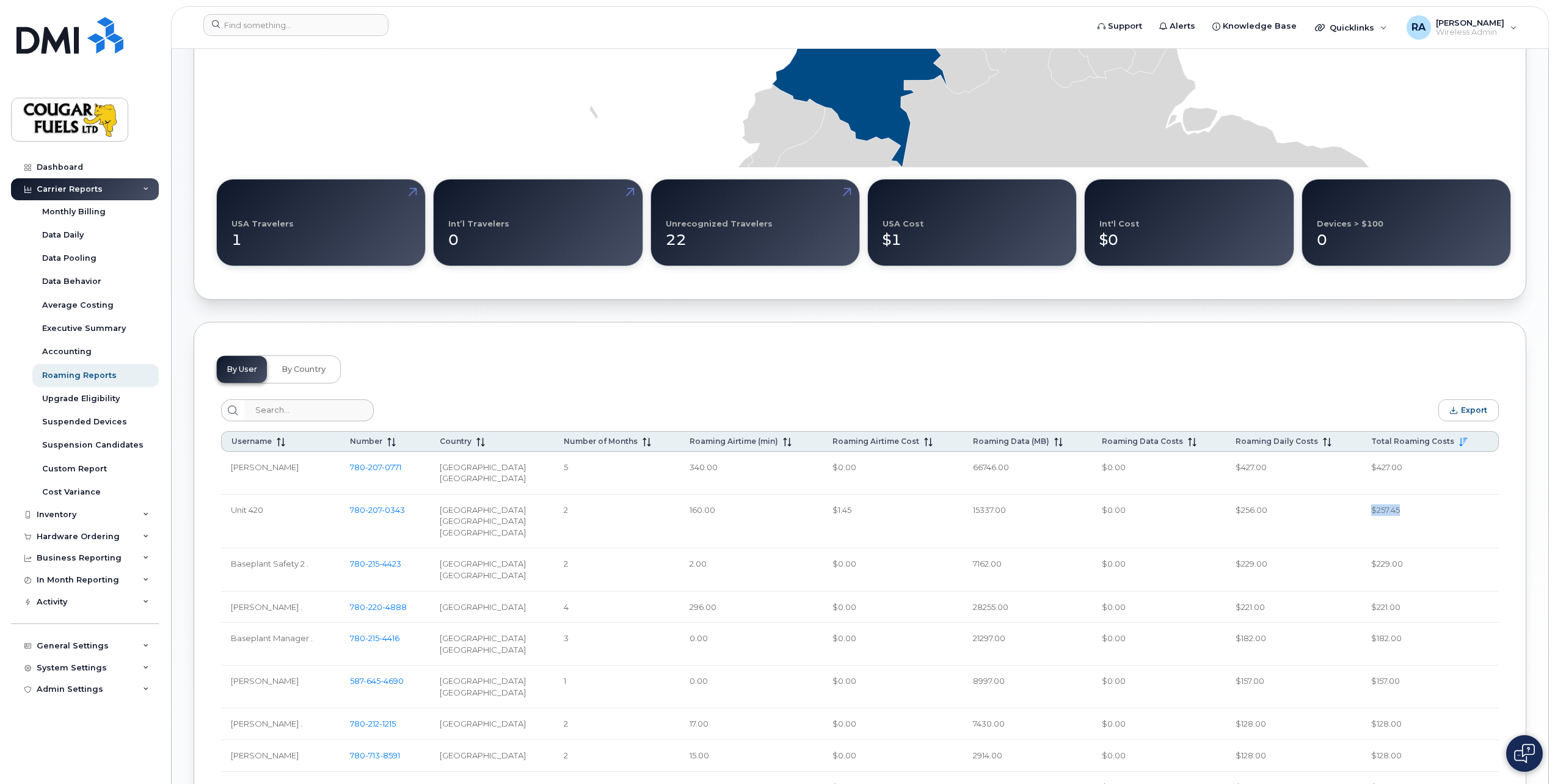
click at [1397, 523] on td "$257.45" at bounding box center [1430, 521] width 137 height 54
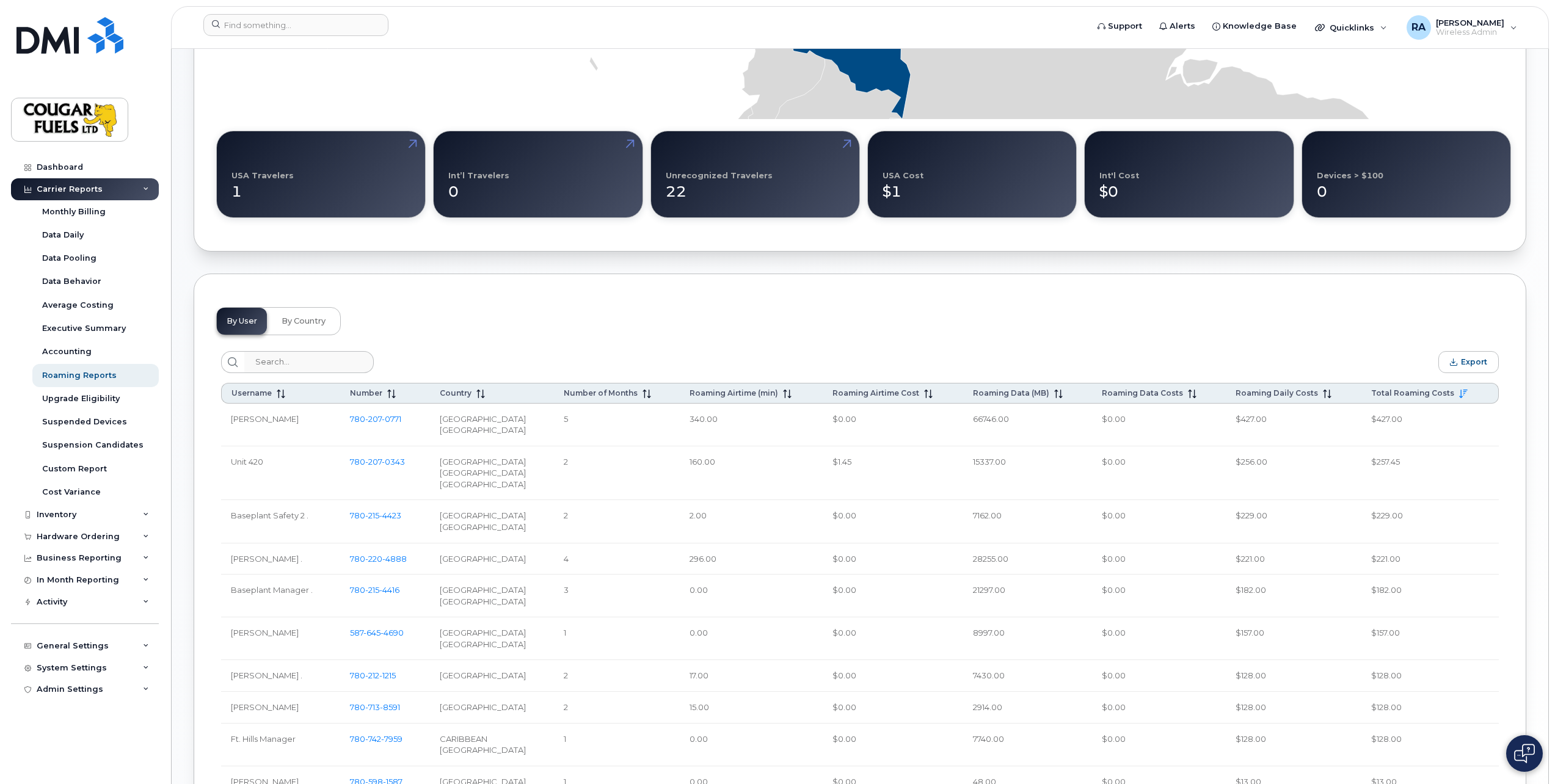
drag, startPoint x: 1128, startPoint y: 539, endPoint x: 1126, endPoint y: 559, distance: 20.1
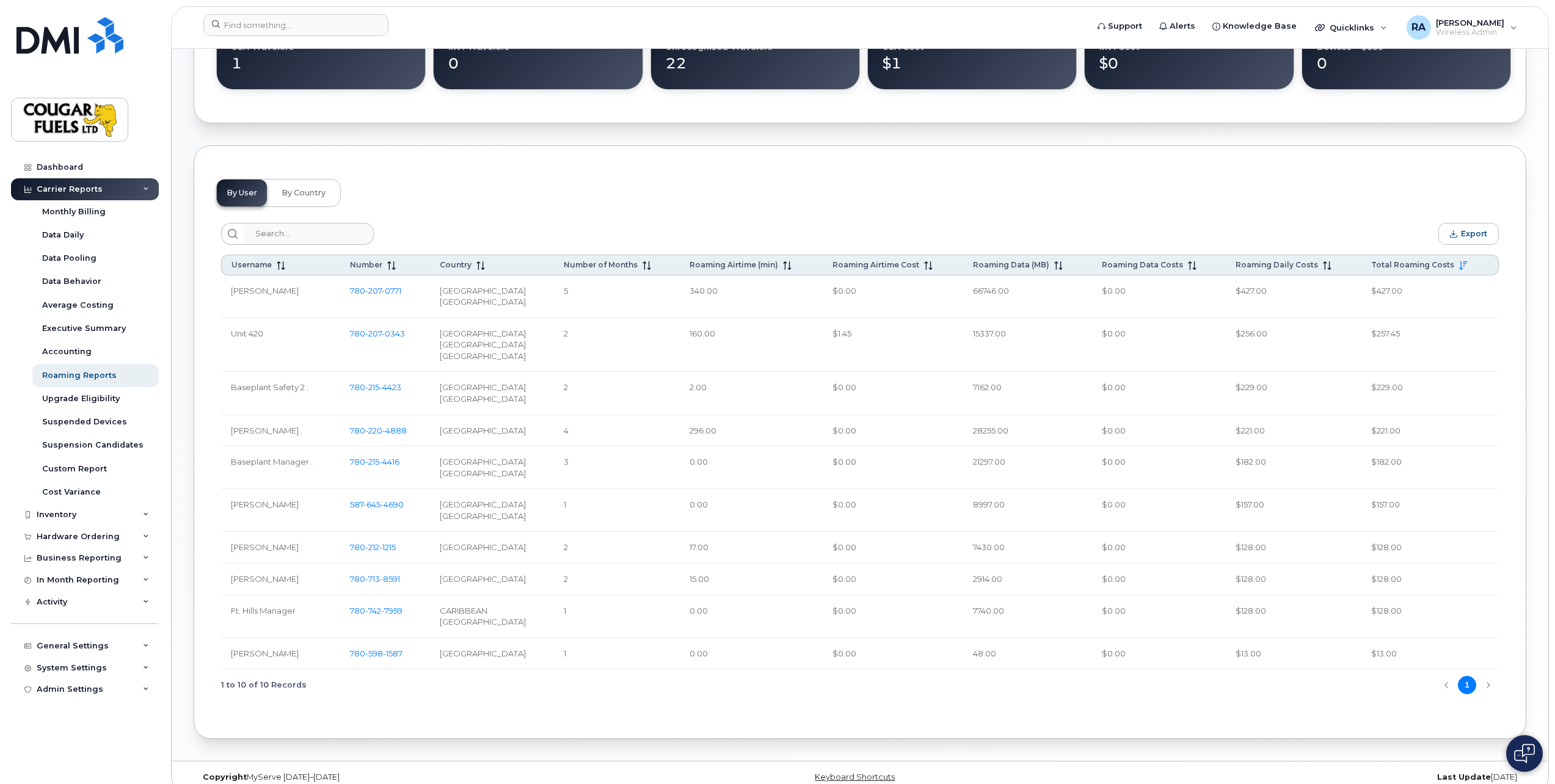
scroll to position [437, 0]
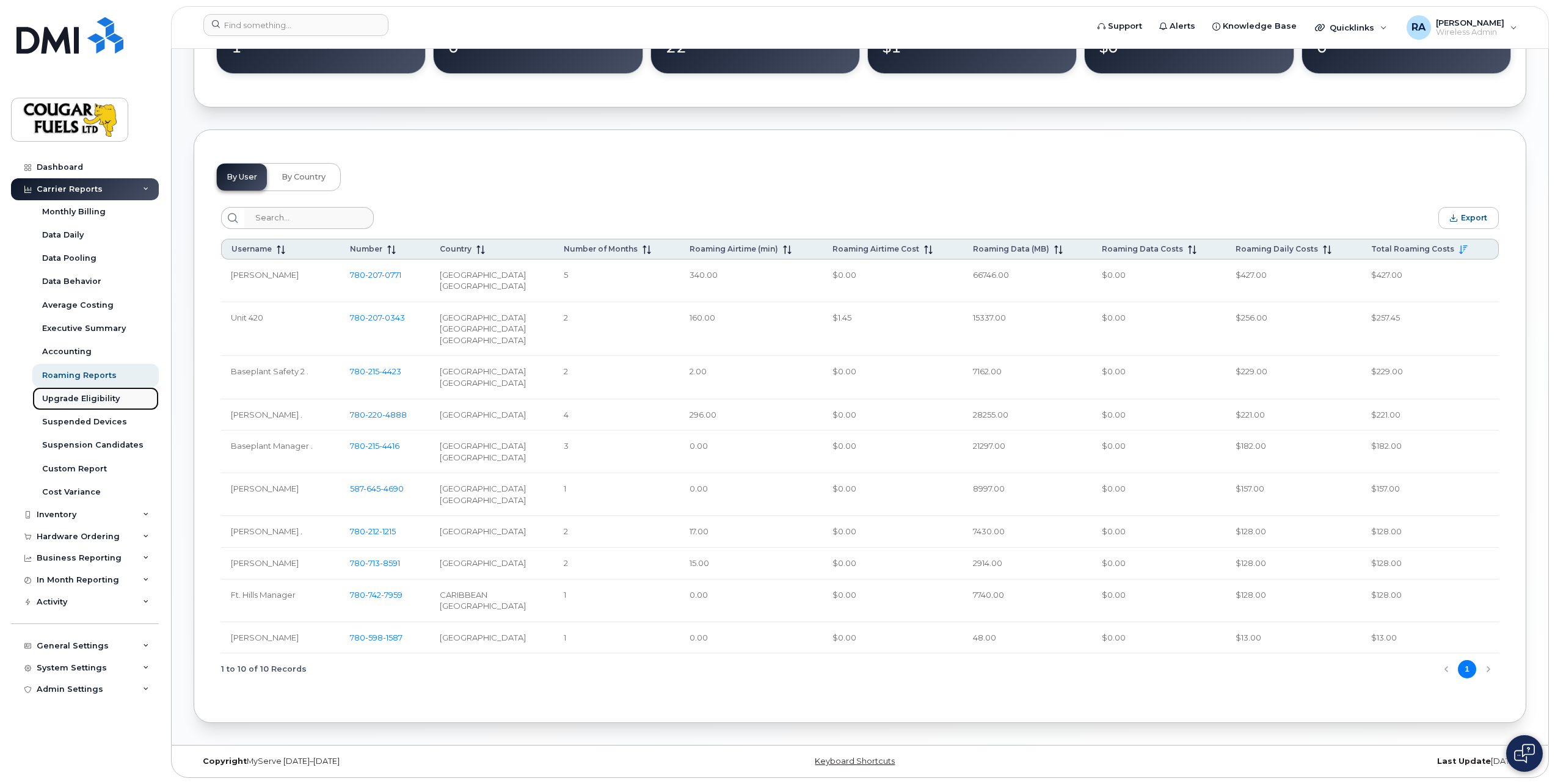
click at [104, 403] on div "Upgrade Eligibility" at bounding box center [81, 399] width 77 height 11
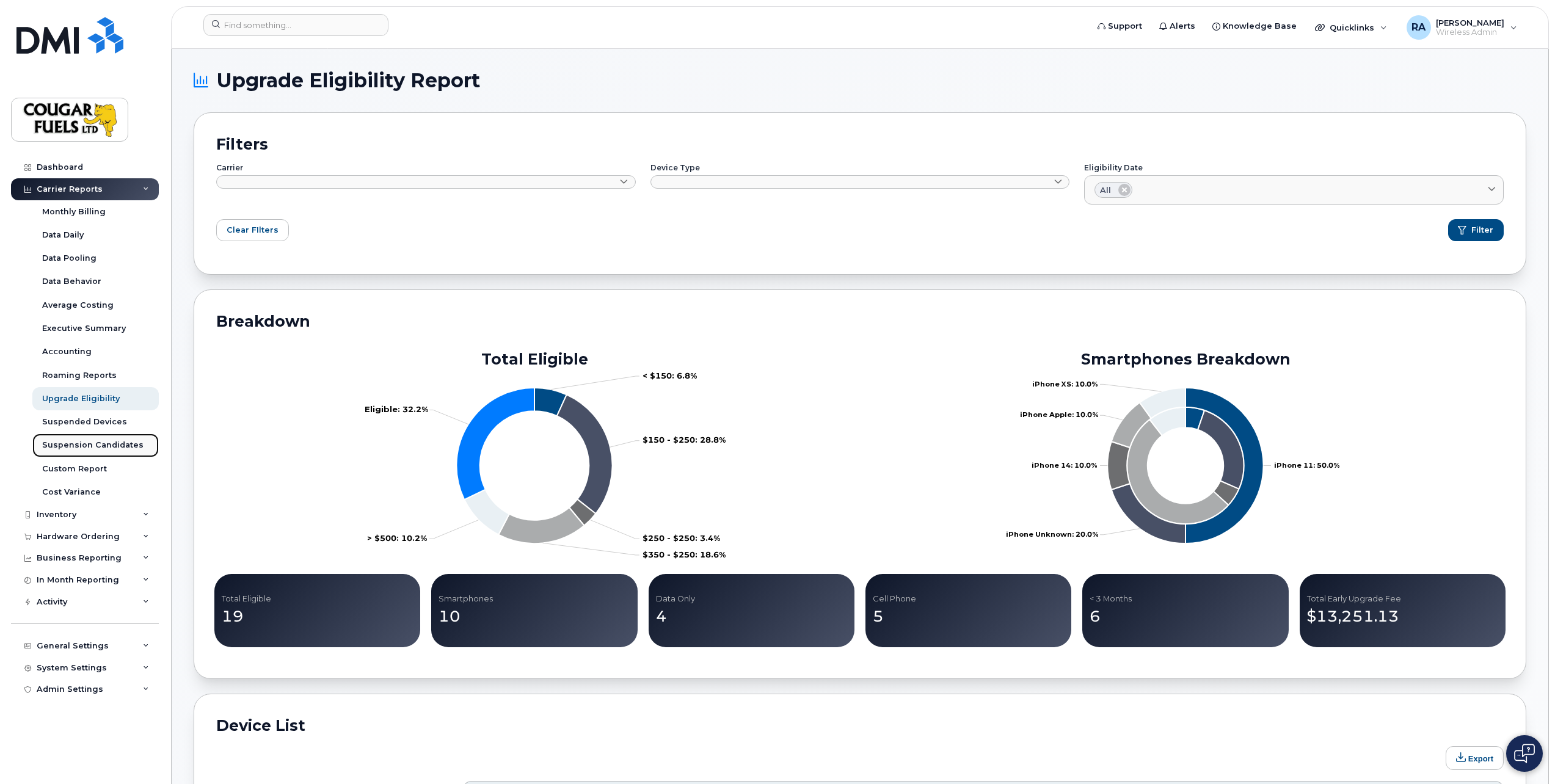
click at [105, 448] on div "Suspension Candidates" at bounding box center [92, 445] width 101 height 11
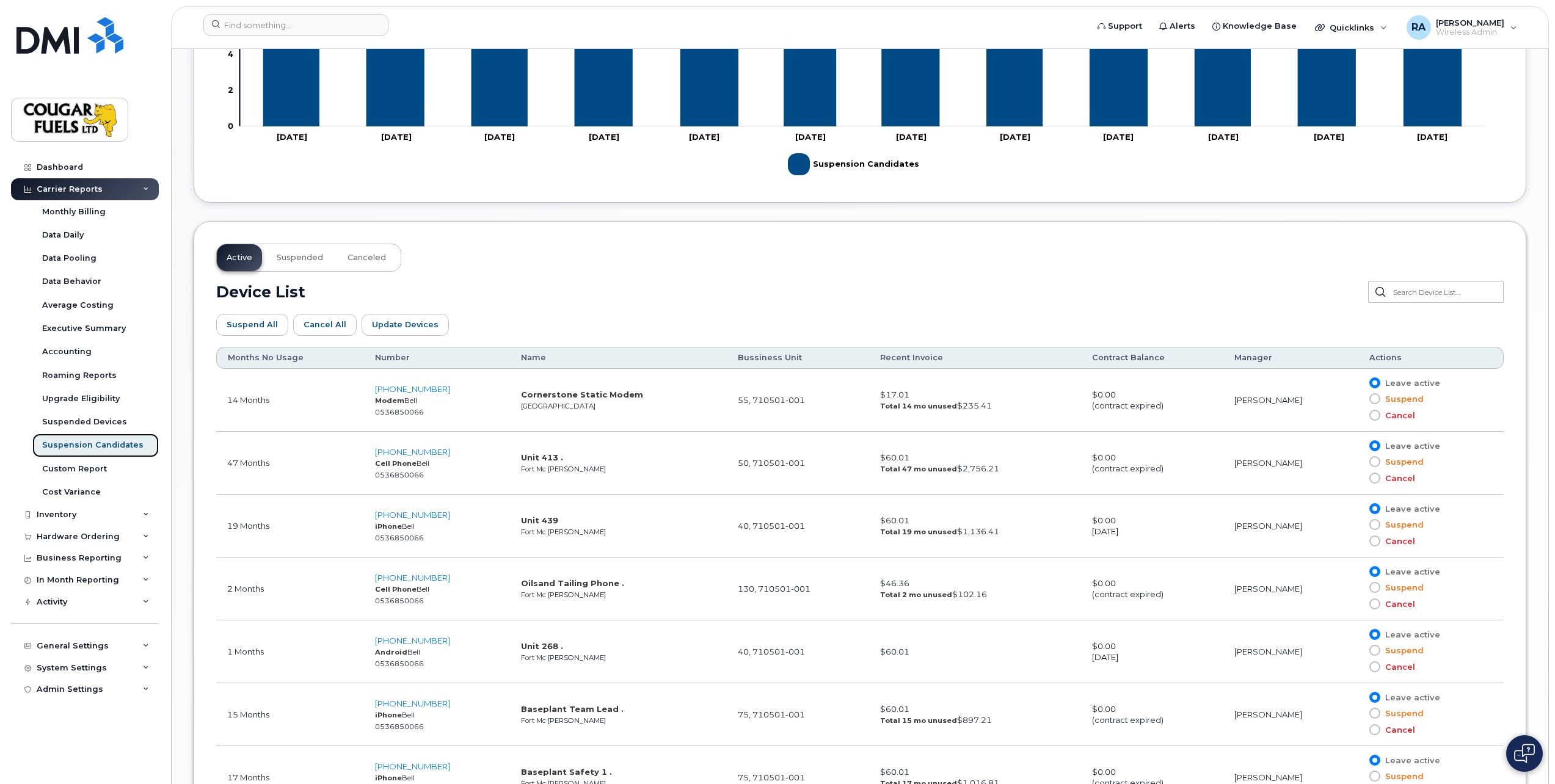
scroll to position [465, 0]
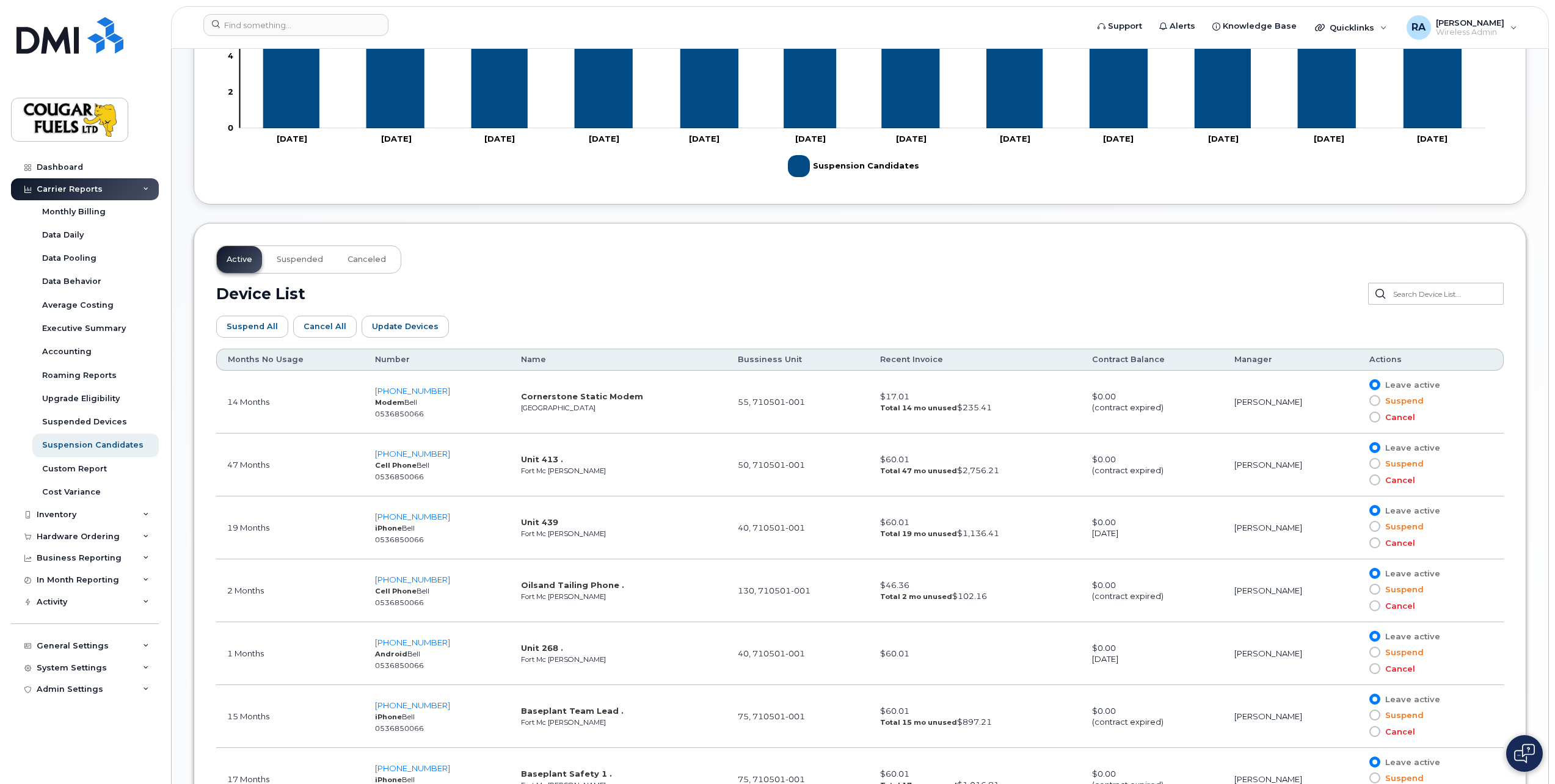
click at [287, 359] on th "Months No Usage" at bounding box center [290, 360] width 148 height 22
click at [269, 359] on th "Months No Usage" at bounding box center [290, 360] width 148 height 22
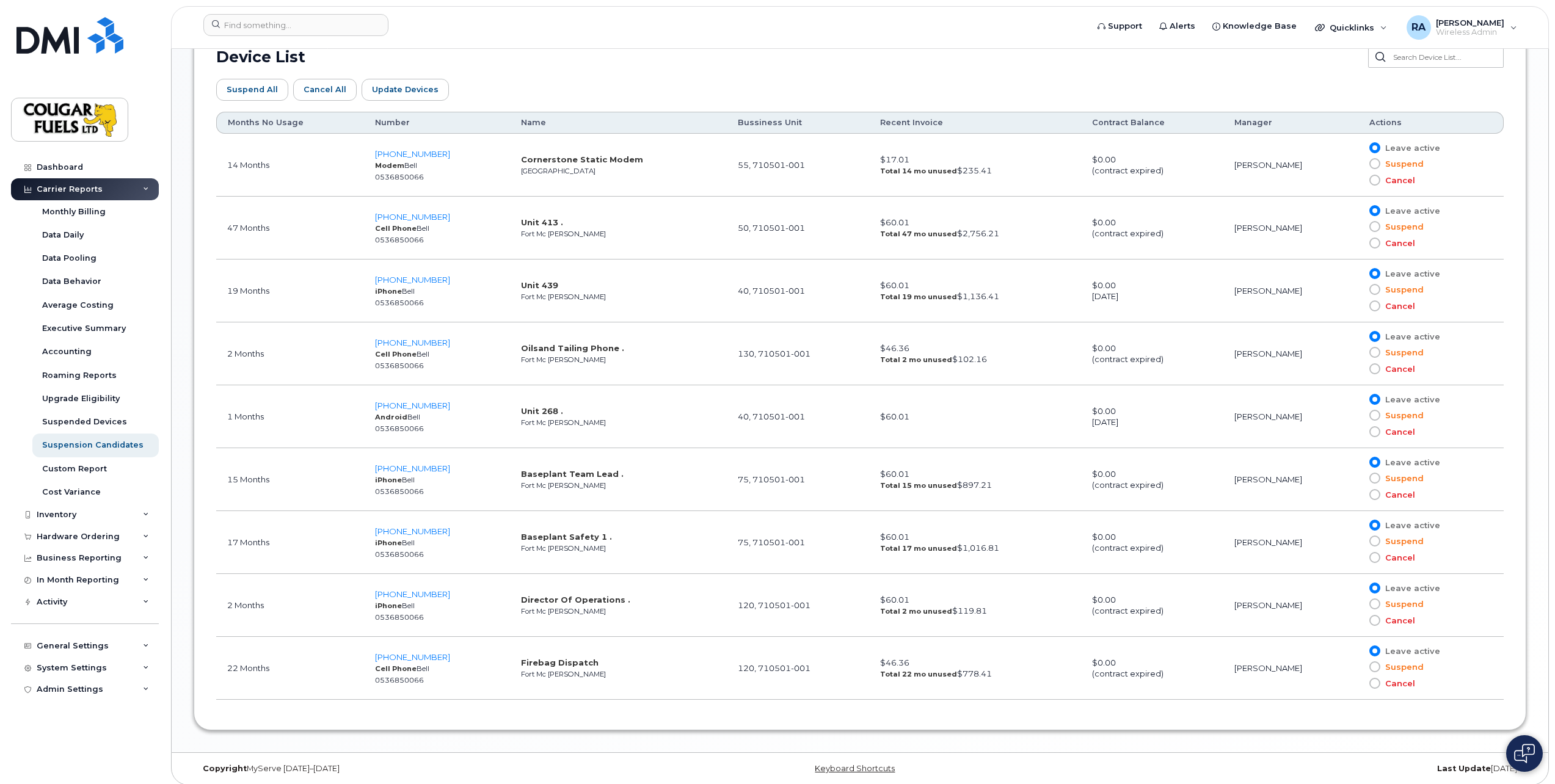
scroll to position [709, 0]
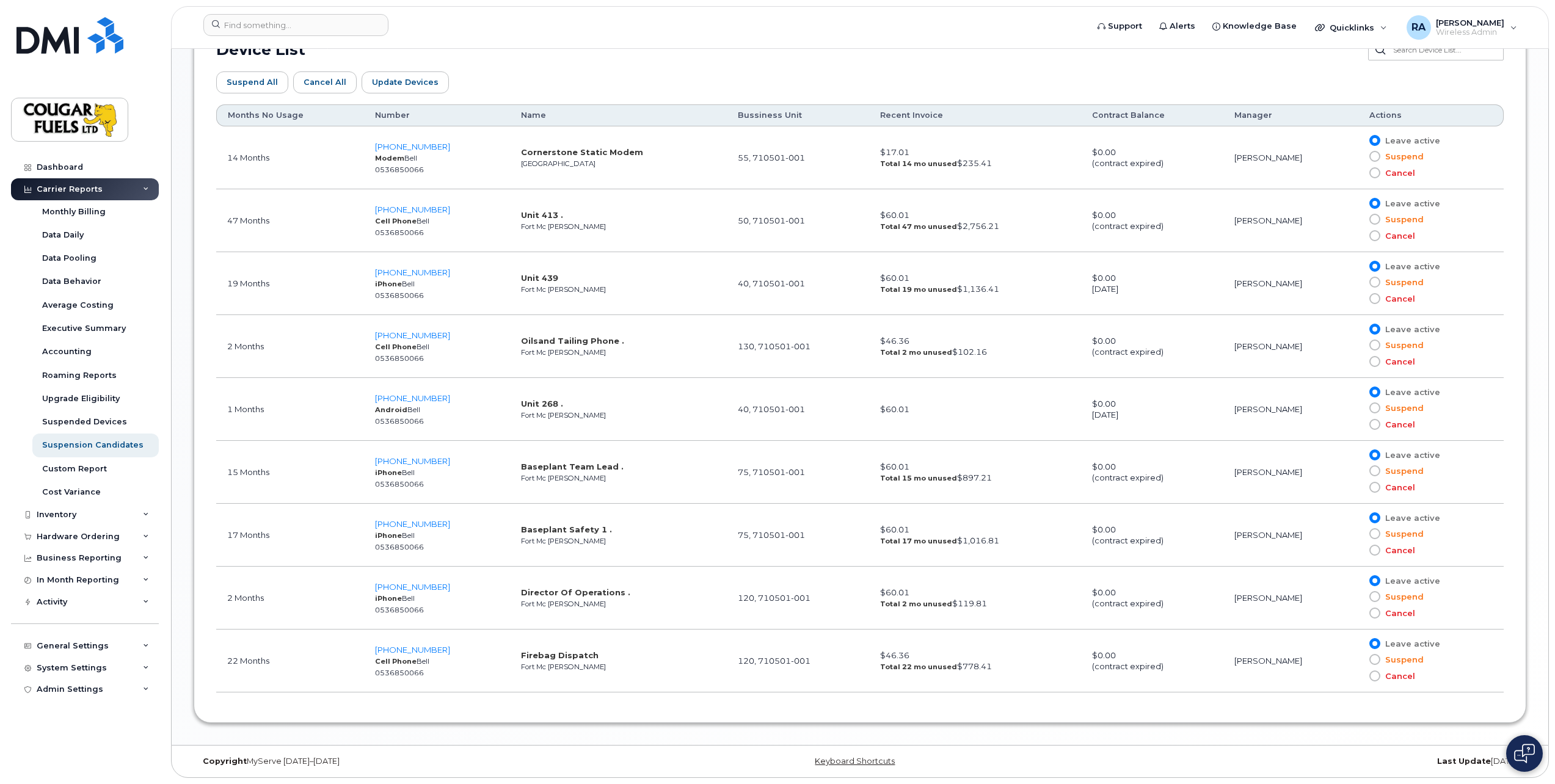
click at [1377, 160] on span at bounding box center [1375, 156] width 11 height 11
click at [1358, 156] on input "Suspend" at bounding box center [1358, 156] width 0 height 0
click at [1377, 222] on span at bounding box center [1375, 219] width 11 height 11
click at [1358, 219] on input "Suspend" at bounding box center [1358, 219] width 0 height 0
click at [1377, 283] on span at bounding box center [1375, 282] width 11 height 11
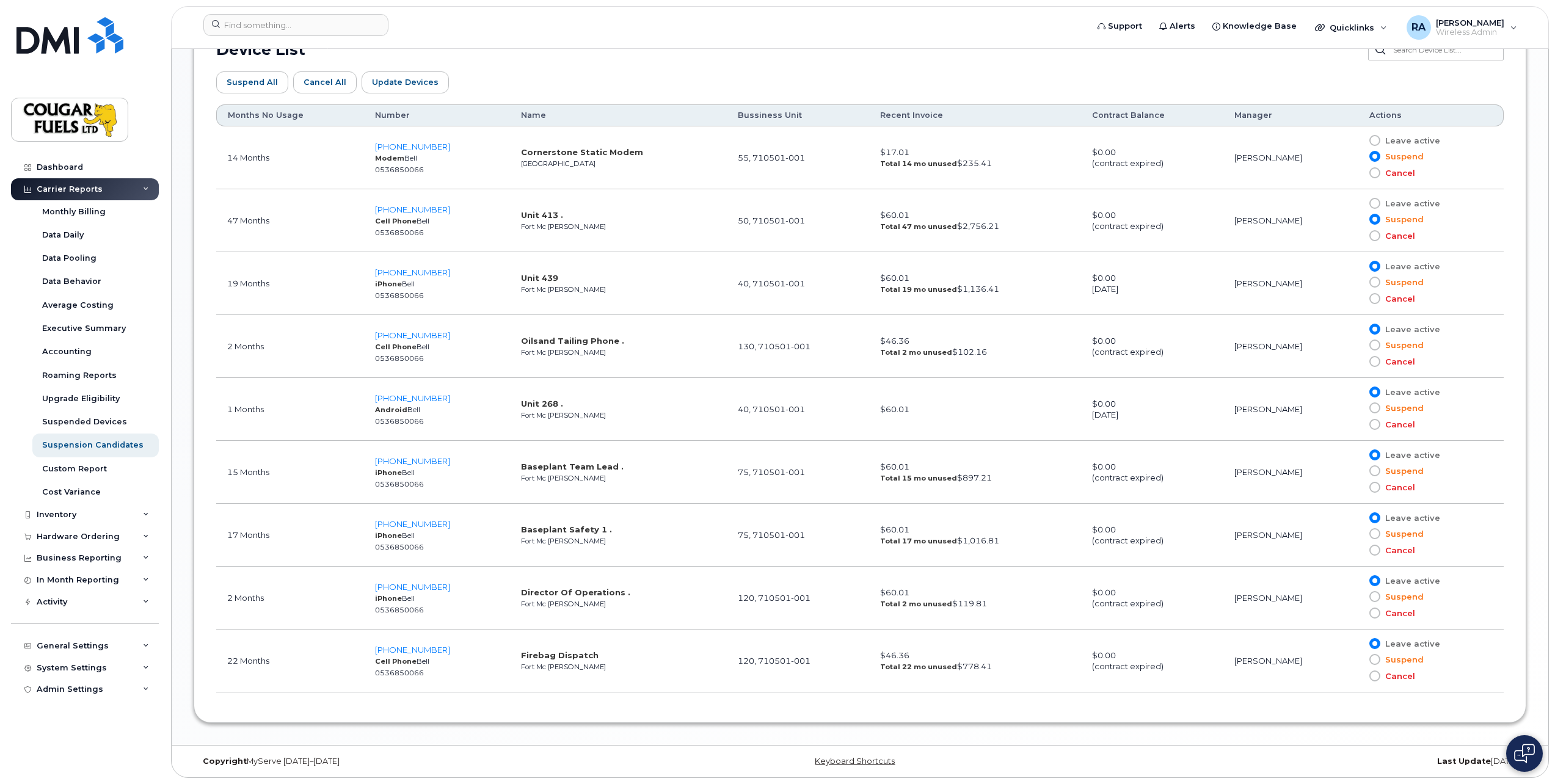
click at [1358, 282] on input "Suspend" at bounding box center [1358, 282] width 0 height 0
click at [1377, 339] on label "Suspend" at bounding box center [1396, 345] width 54 height 12
click at [1358, 345] on input "Suspend" at bounding box center [1358, 345] width 0 height 0
click at [1379, 467] on span at bounding box center [1375, 471] width 11 height 11
click at [1358, 471] on input "Suspend" at bounding box center [1358, 471] width 0 height 0
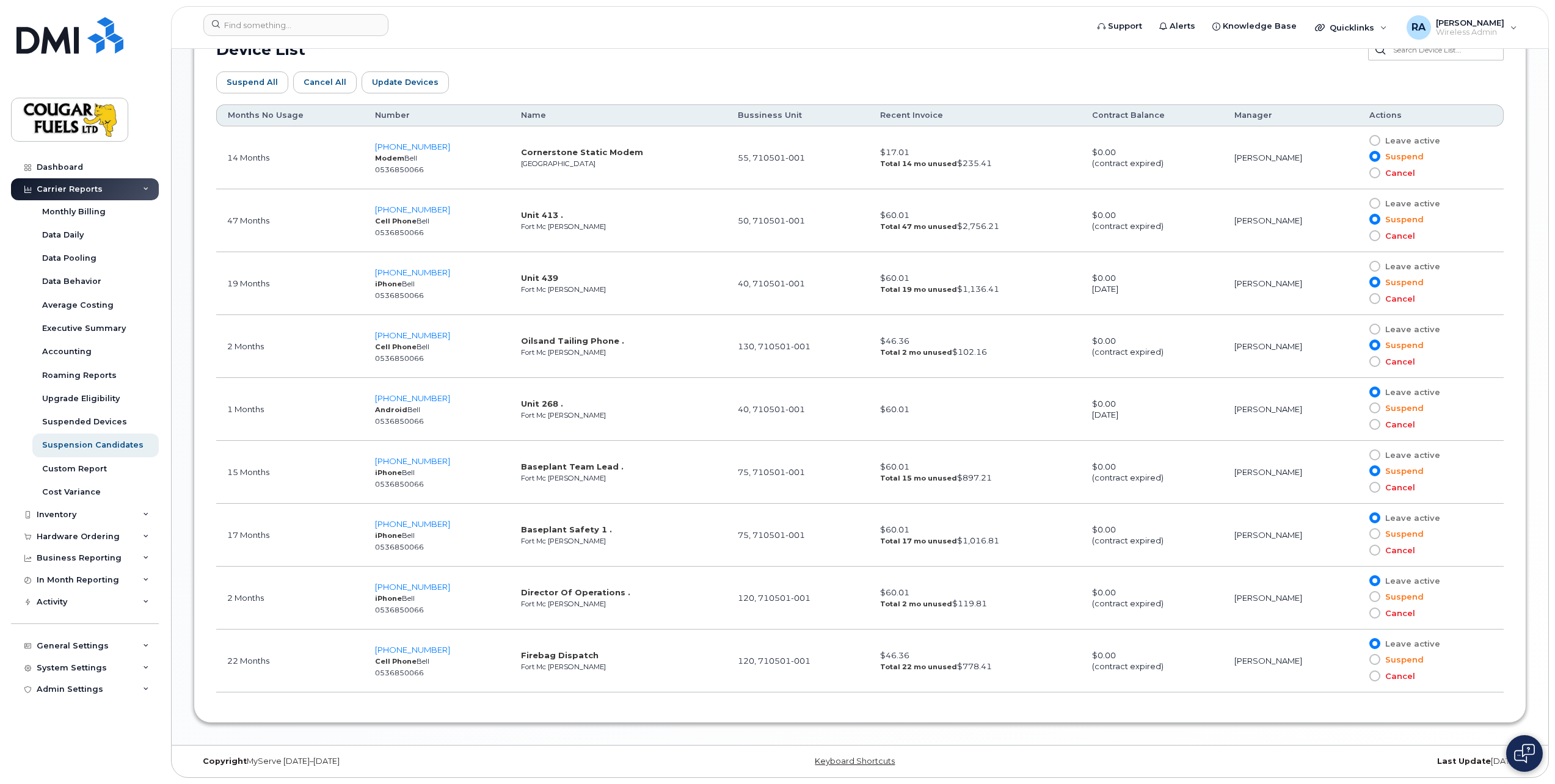
click at [1382, 536] on span "Suspend" at bounding box center [1402, 534] width 43 height 12
click at [1358, 534] on input "Suspend" at bounding box center [1358, 534] width 0 height 0
click at [1373, 660] on span at bounding box center [1375, 659] width 11 height 11
click at [1358, 659] on input "Suspend" at bounding box center [1358, 659] width 0 height 0
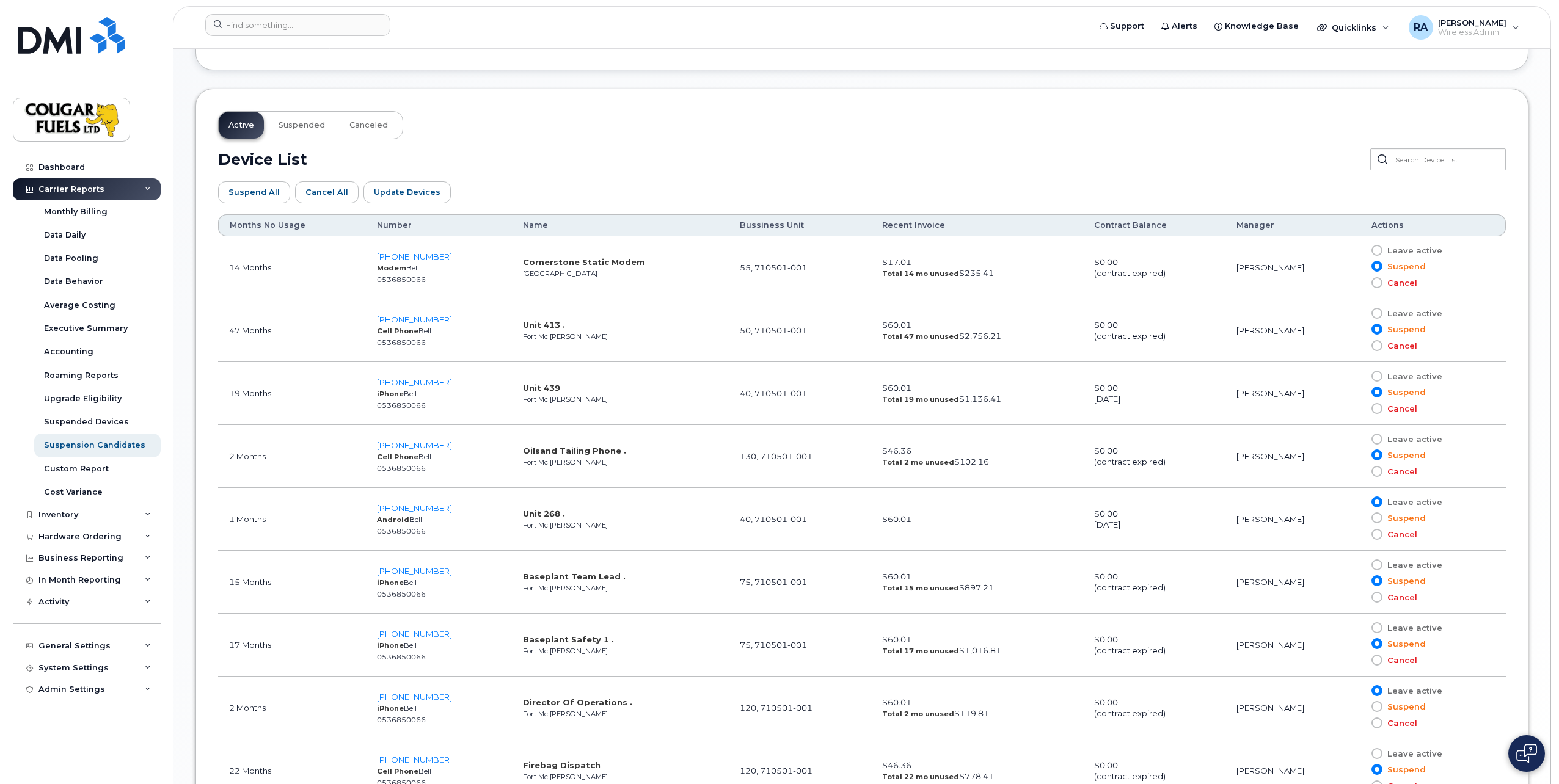
scroll to position [343, 0]
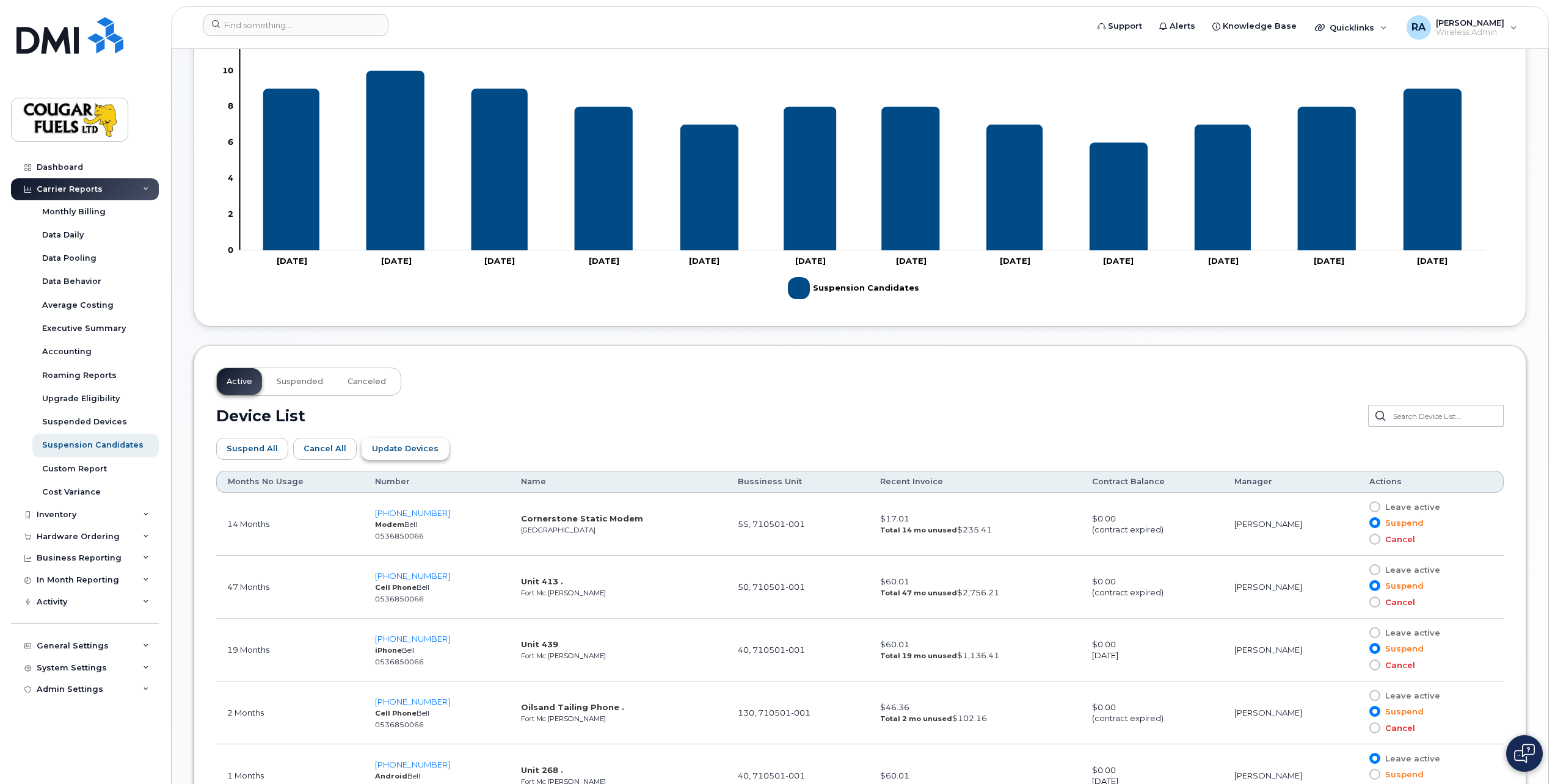
click at [388, 456] on button "Update Devices" at bounding box center [405, 449] width 88 height 22
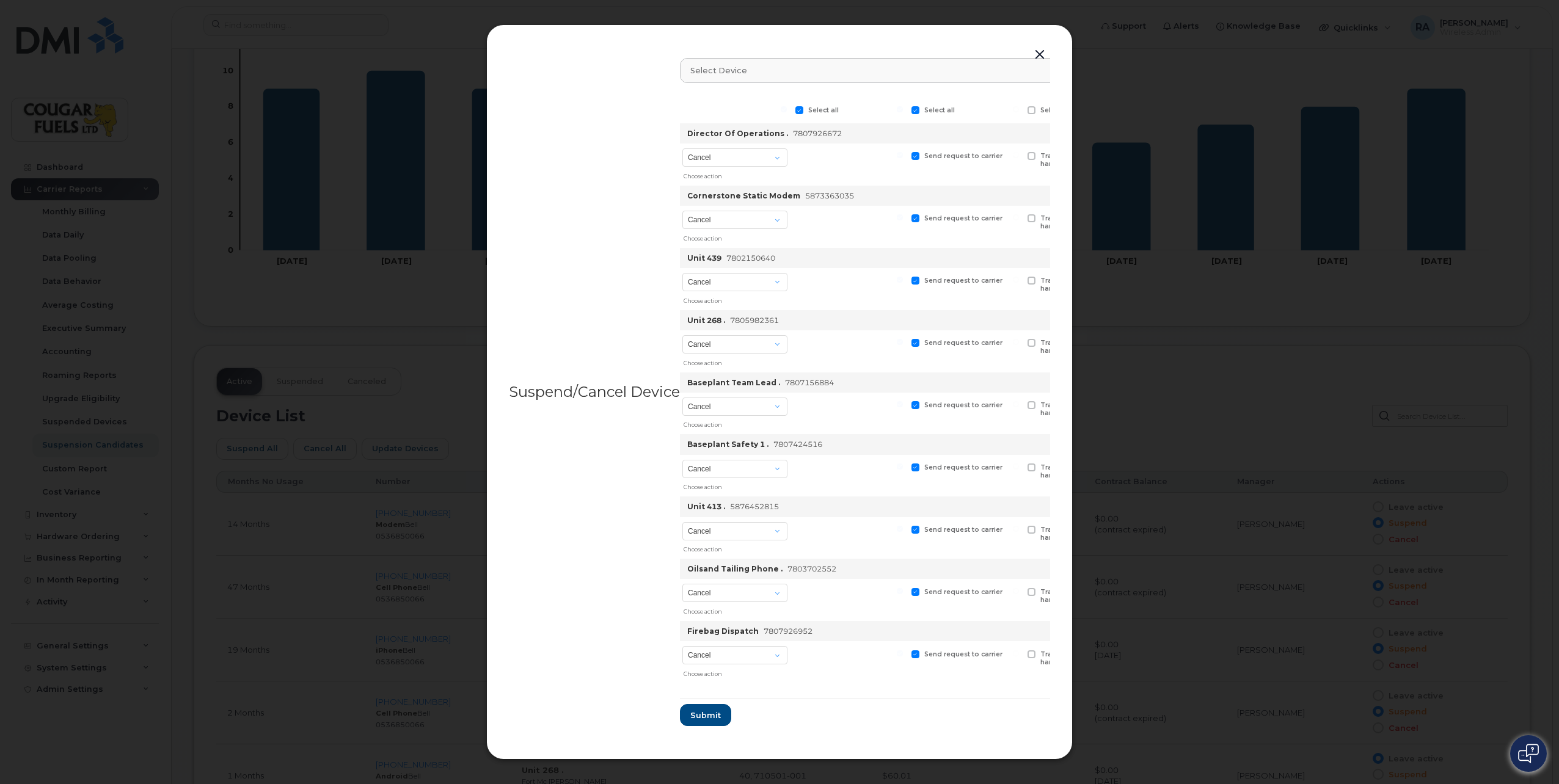
click at [757, 741] on div "Suspend/Cancel Device Select device Type first three symbols or more Select all…" at bounding box center [780, 392] width 586 height 735
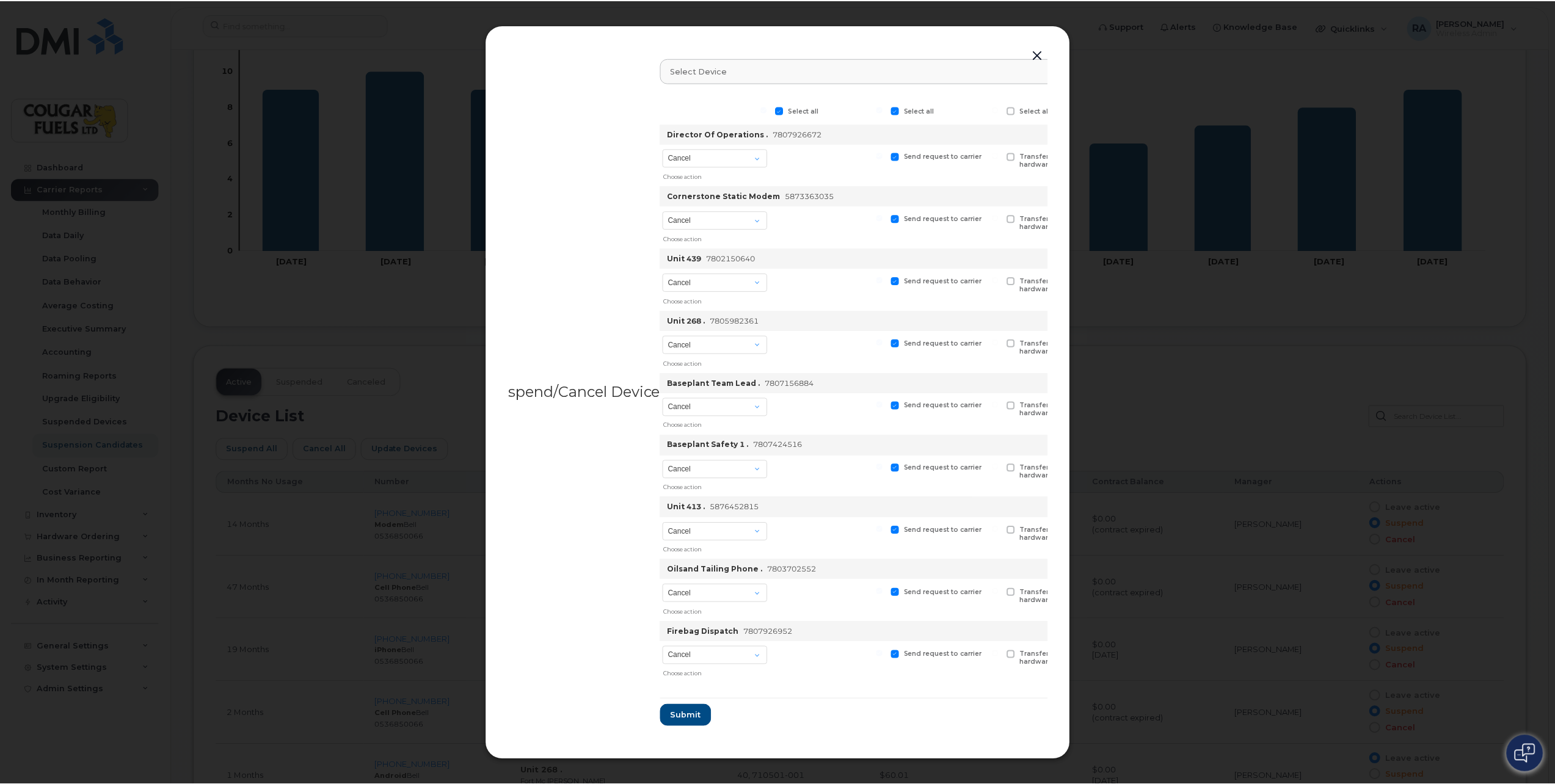
scroll to position [0, 19]
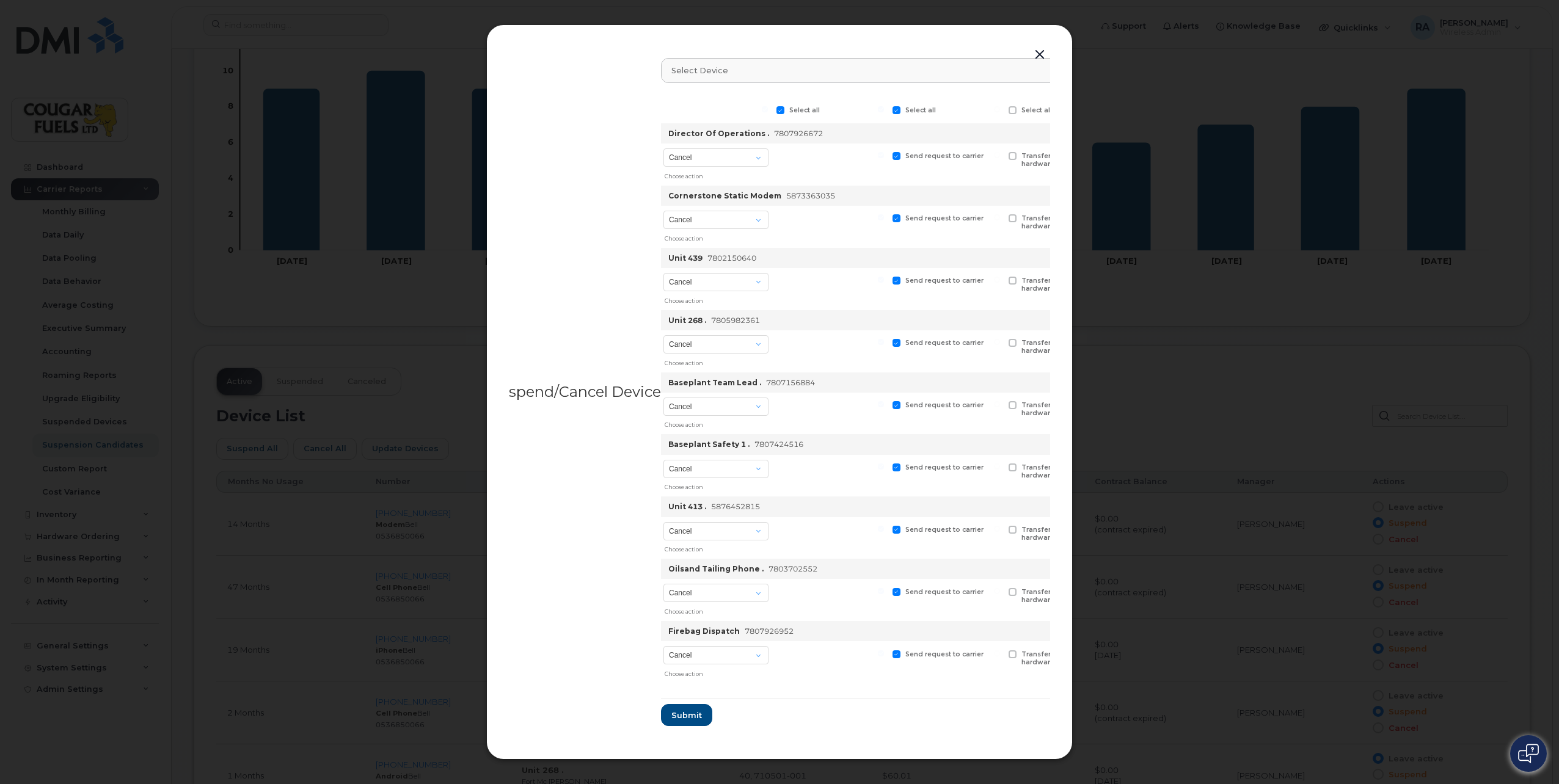
click at [1039, 50] on button "button" at bounding box center [1039, 55] width 18 height 17
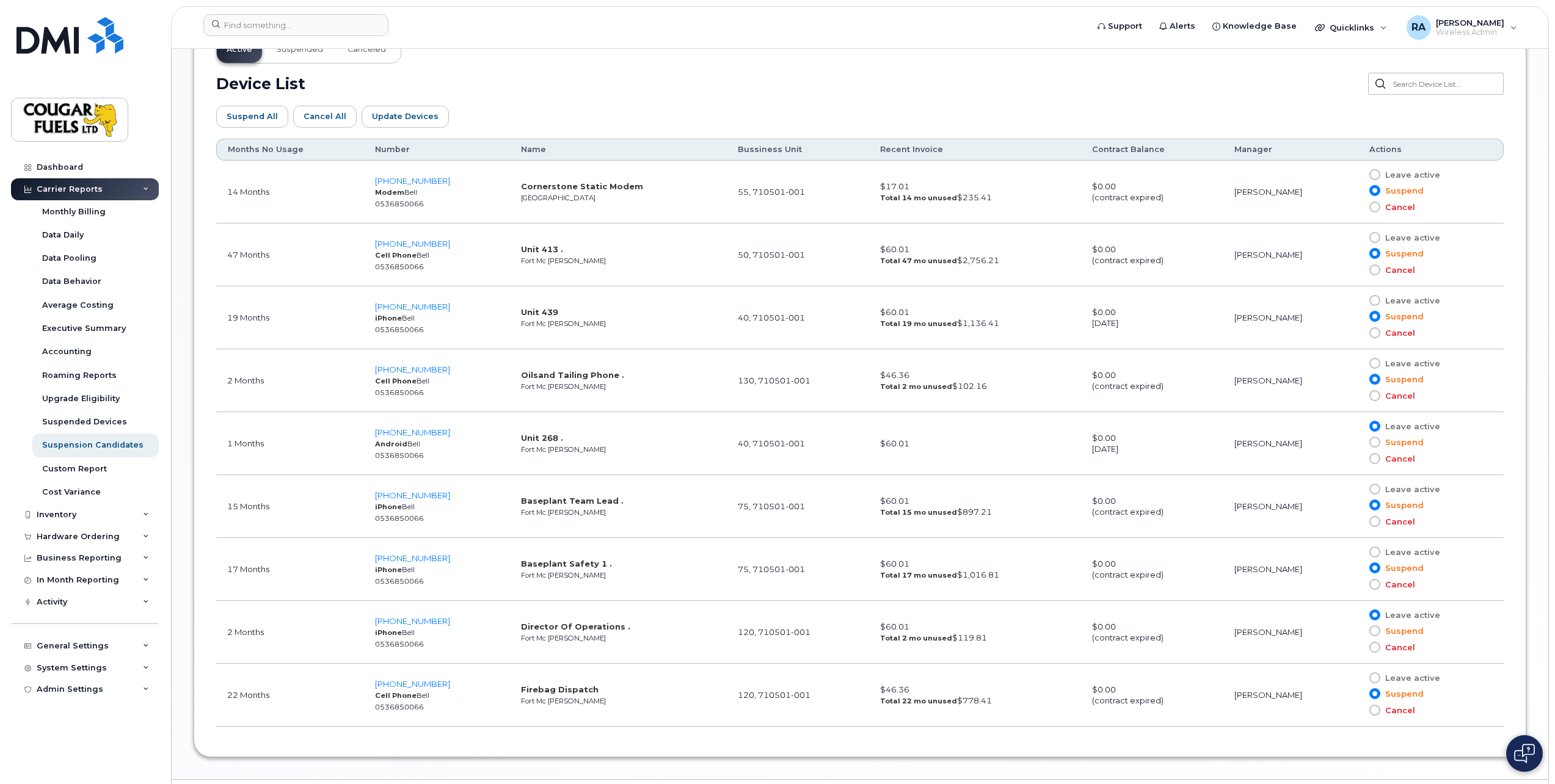
scroll to position [0, 0]
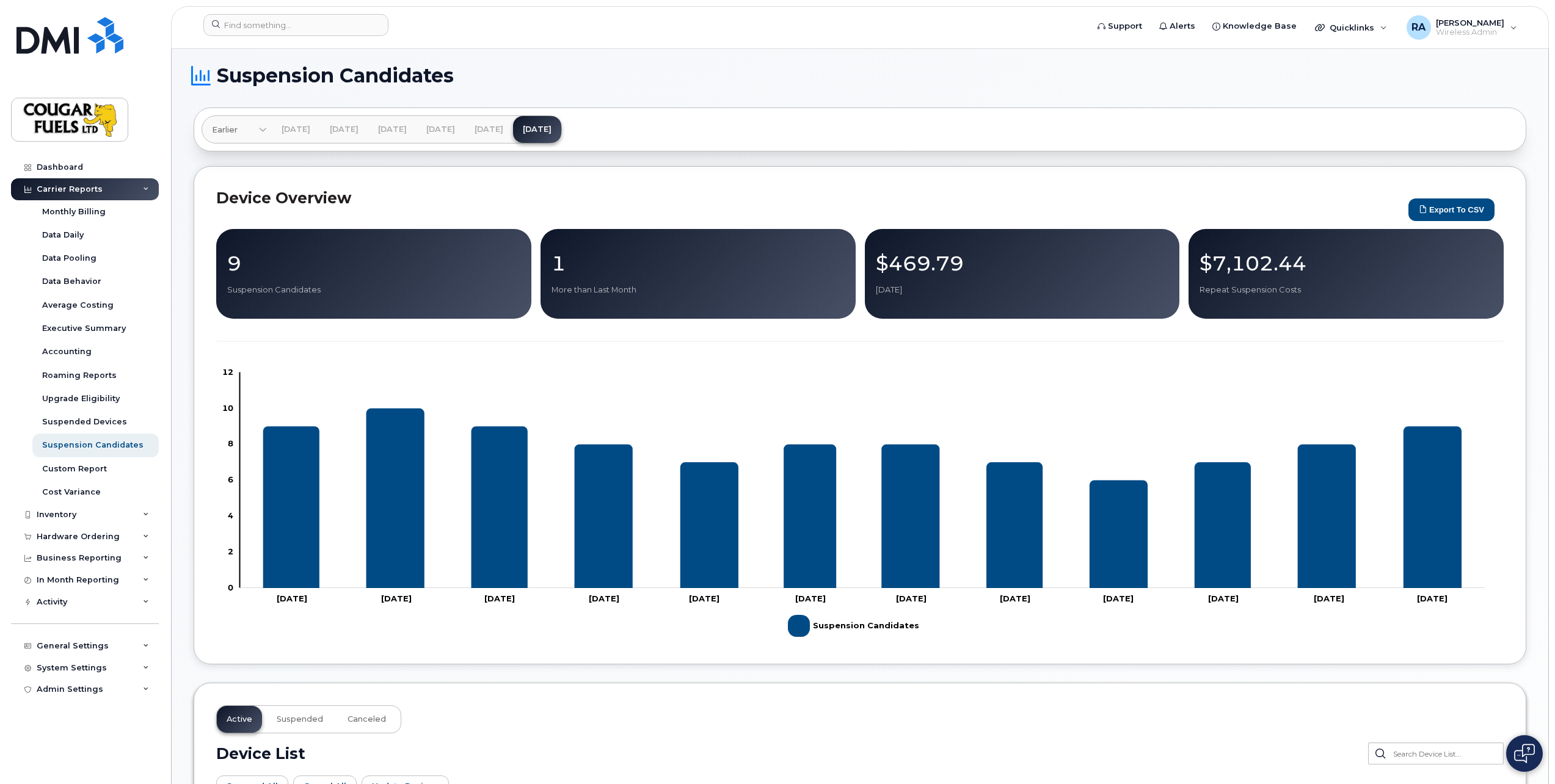
drag, startPoint x: 1347, startPoint y: 761, endPoint x: 977, endPoint y: 520, distance: 441.6
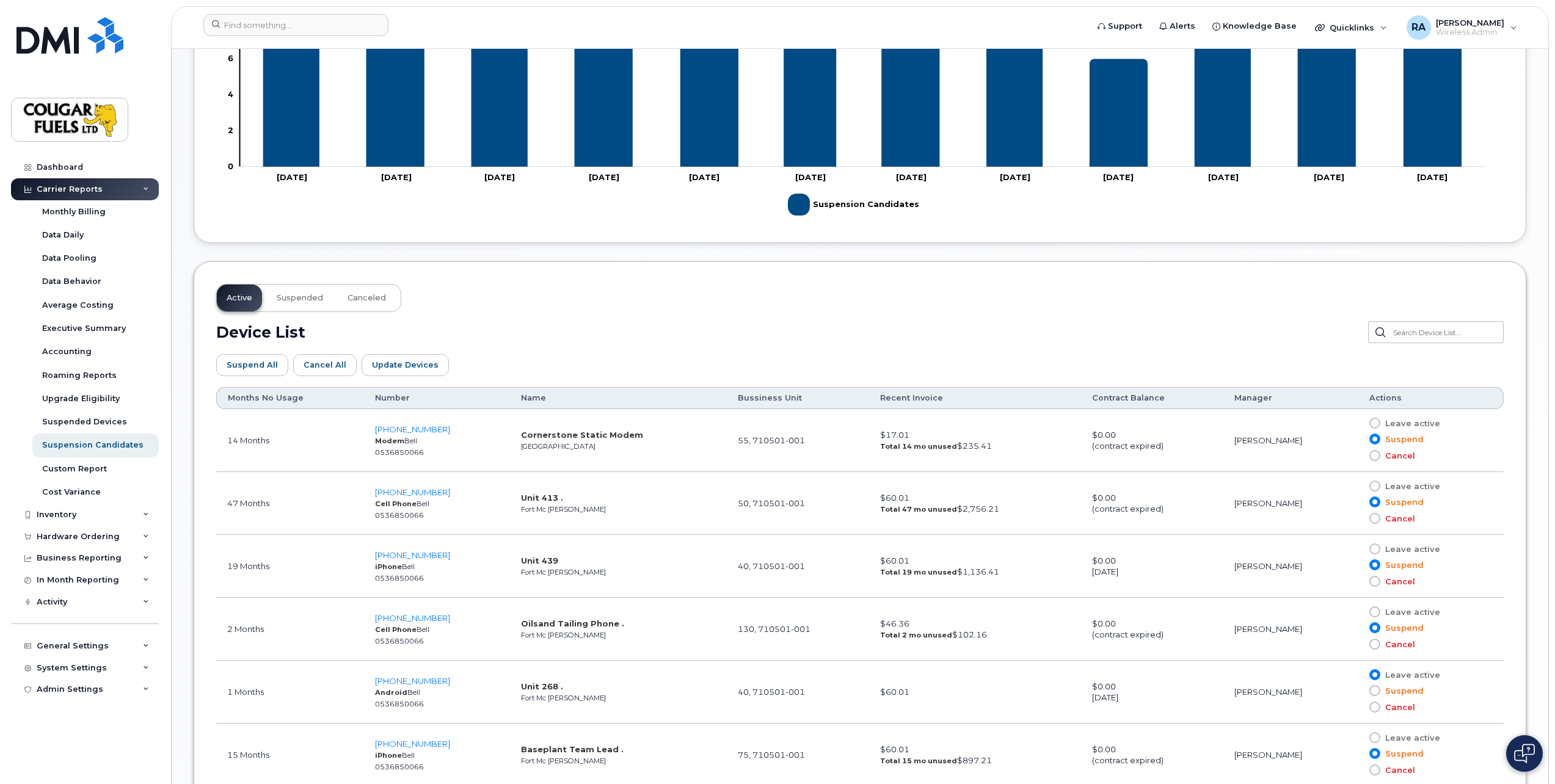
scroll to position [610, 0]
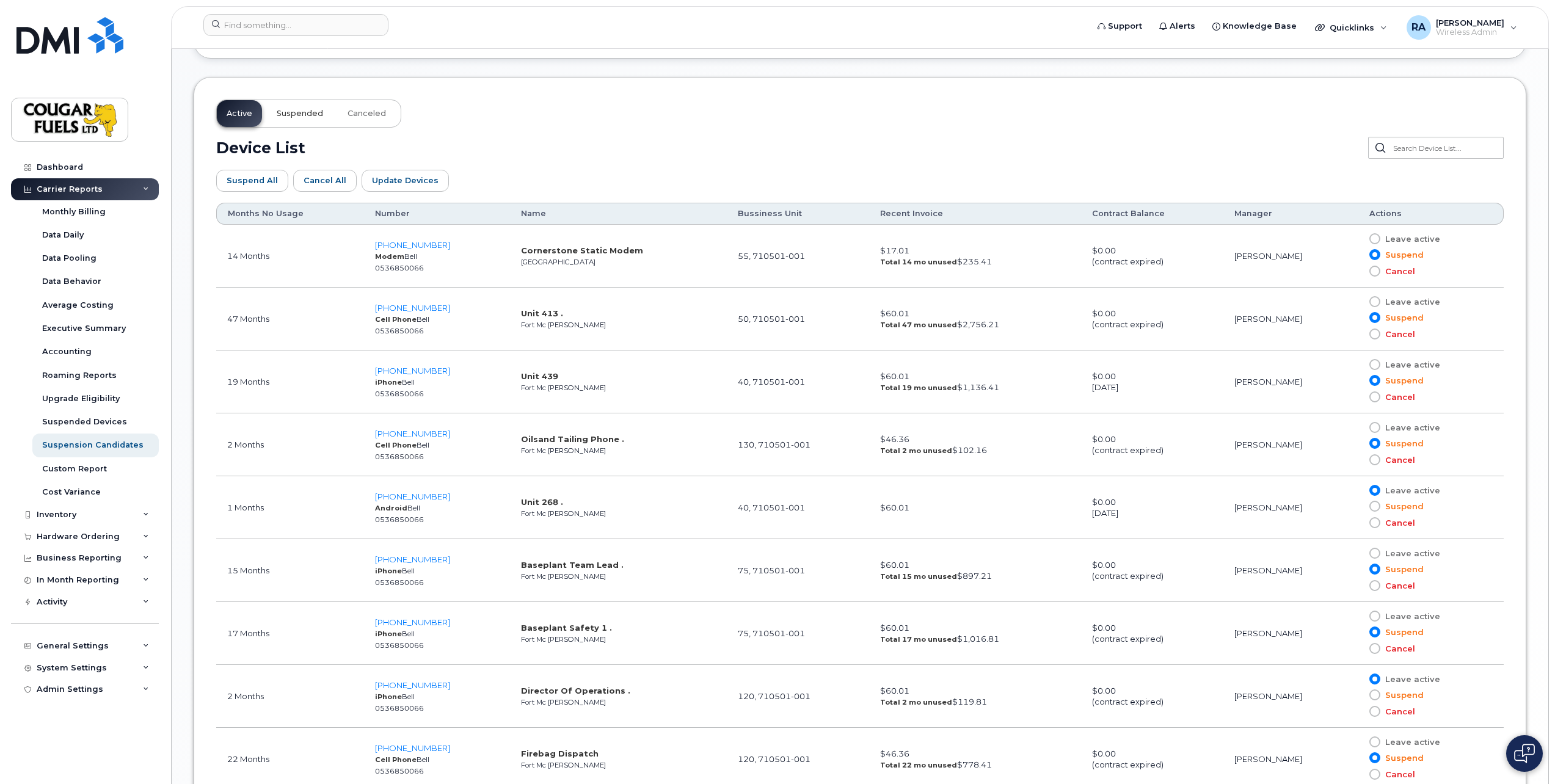
click at [292, 121] on button "Suspended" at bounding box center [300, 114] width 66 height 27
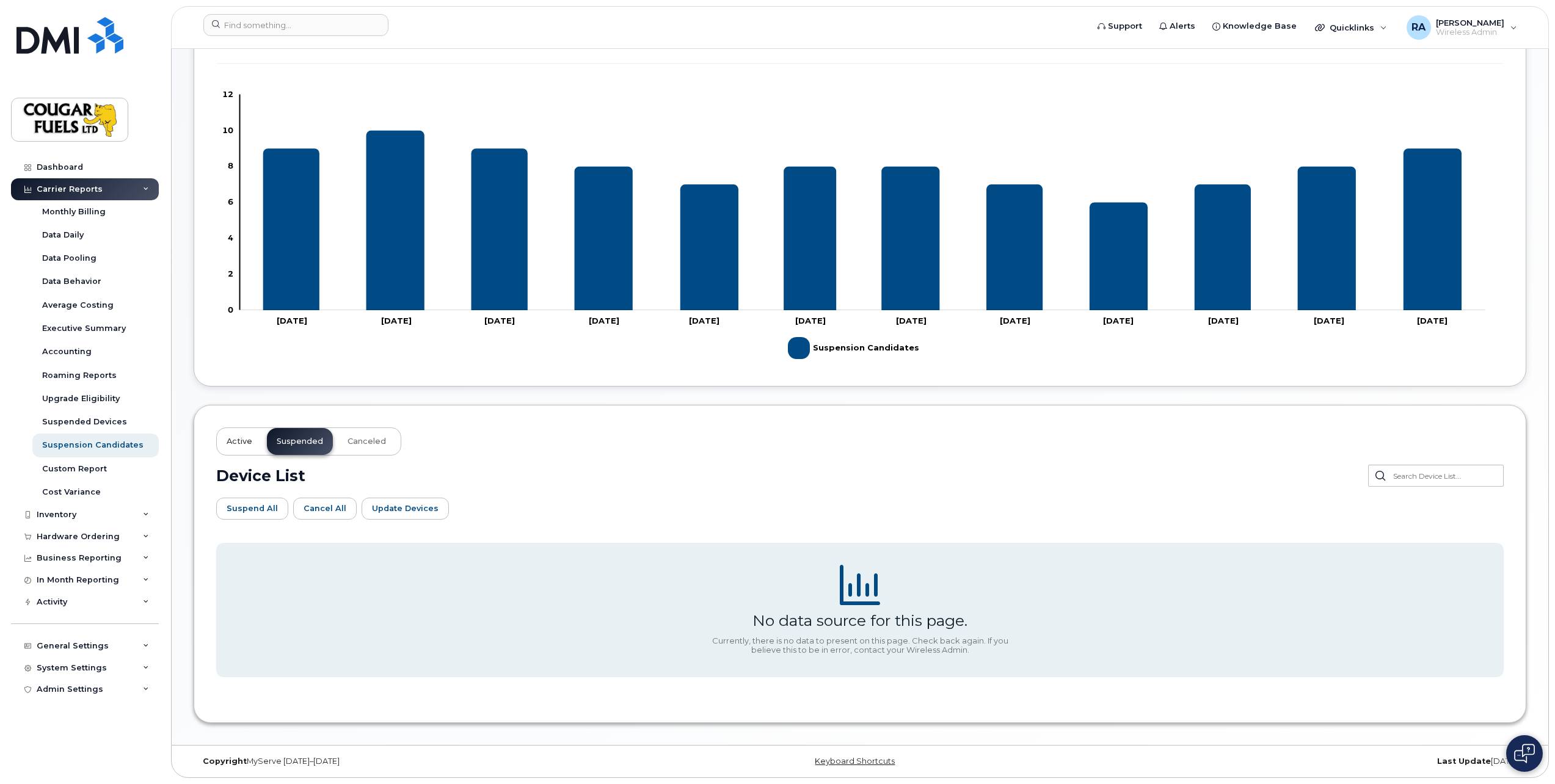
click at [242, 437] on span "Active" at bounding box center [239, 441] width 25 height 9
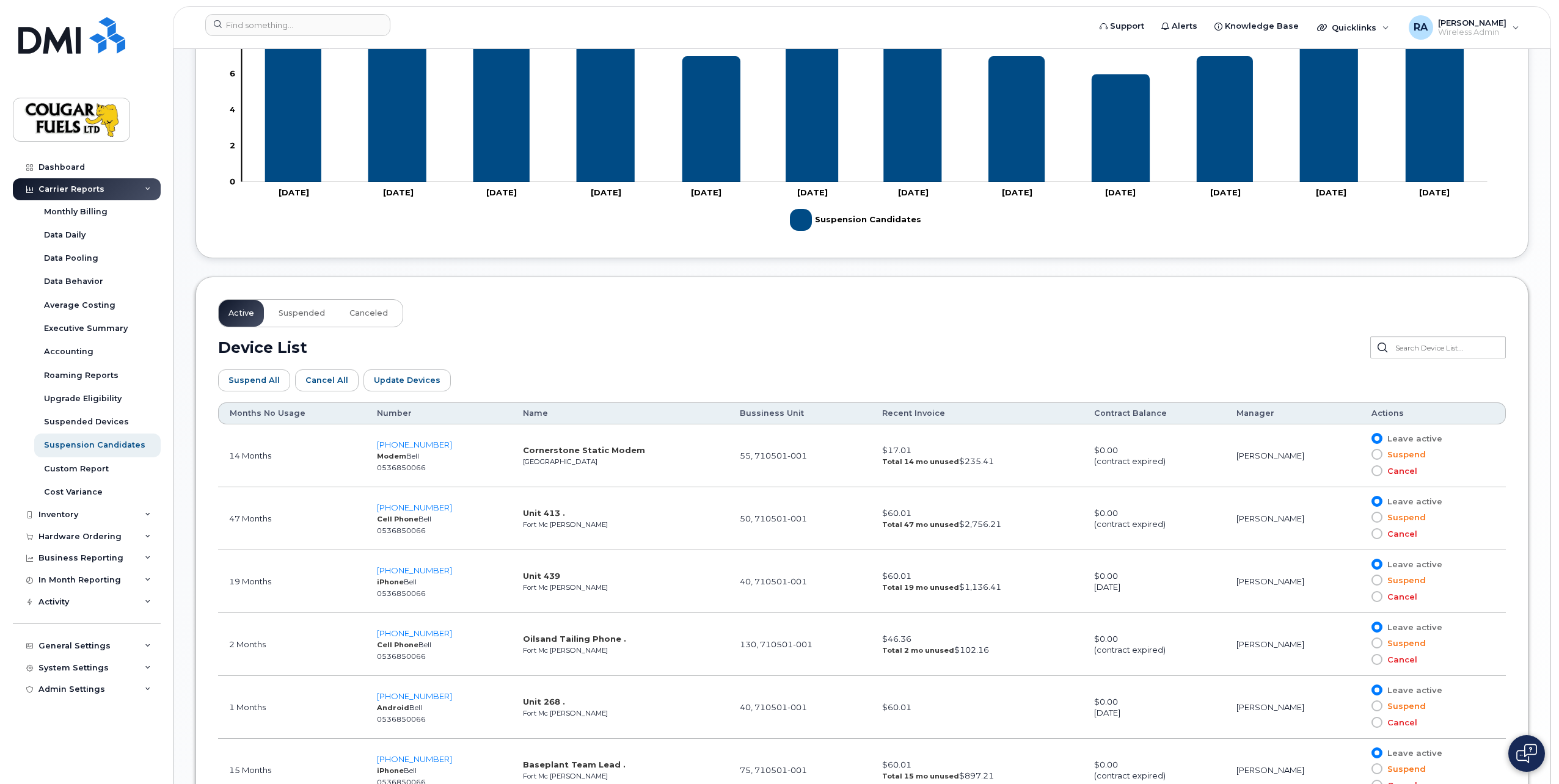
scroll to position [403, 0]
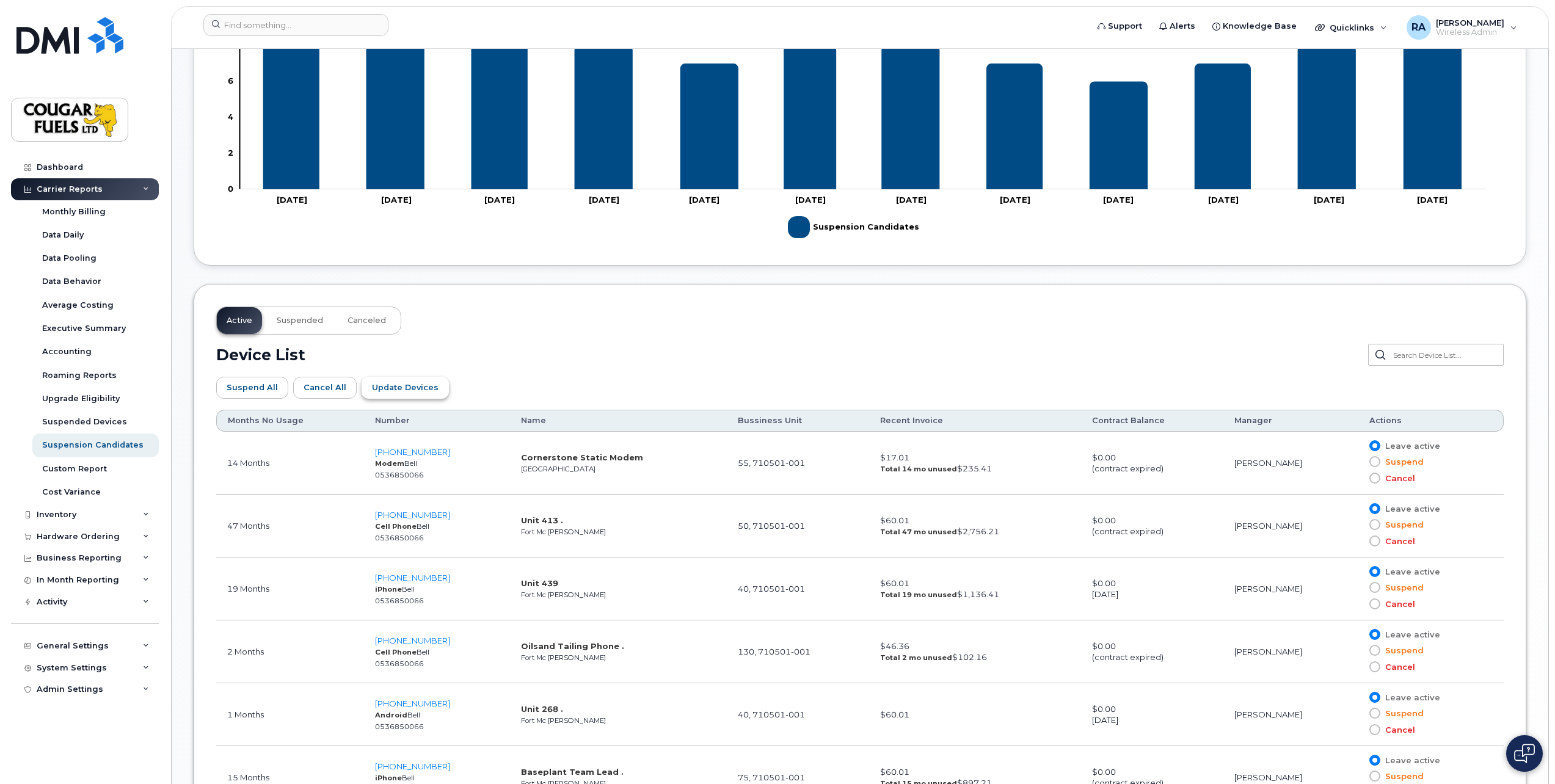
click at [401, 388] on span "Update Devices" at bounding box center [405, 387] width 66 height 12
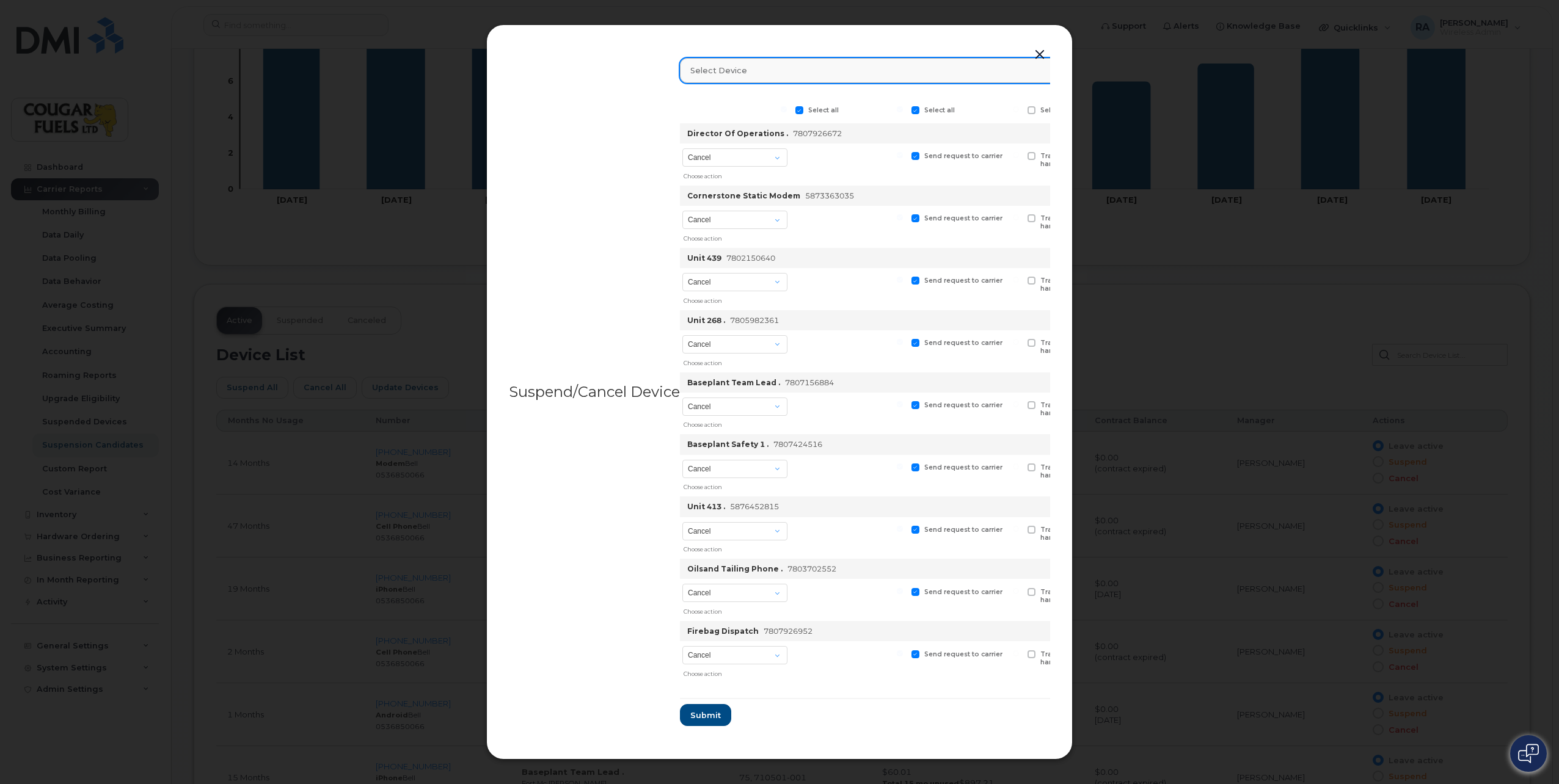
drag, startPoint x: 930, startPoint y: 57, endPoint x: 922, endPoint y: 65, distance: 11.3
click at [927, 58] on link "Select device" at bounding box center [1039, 70] width 718 height 25
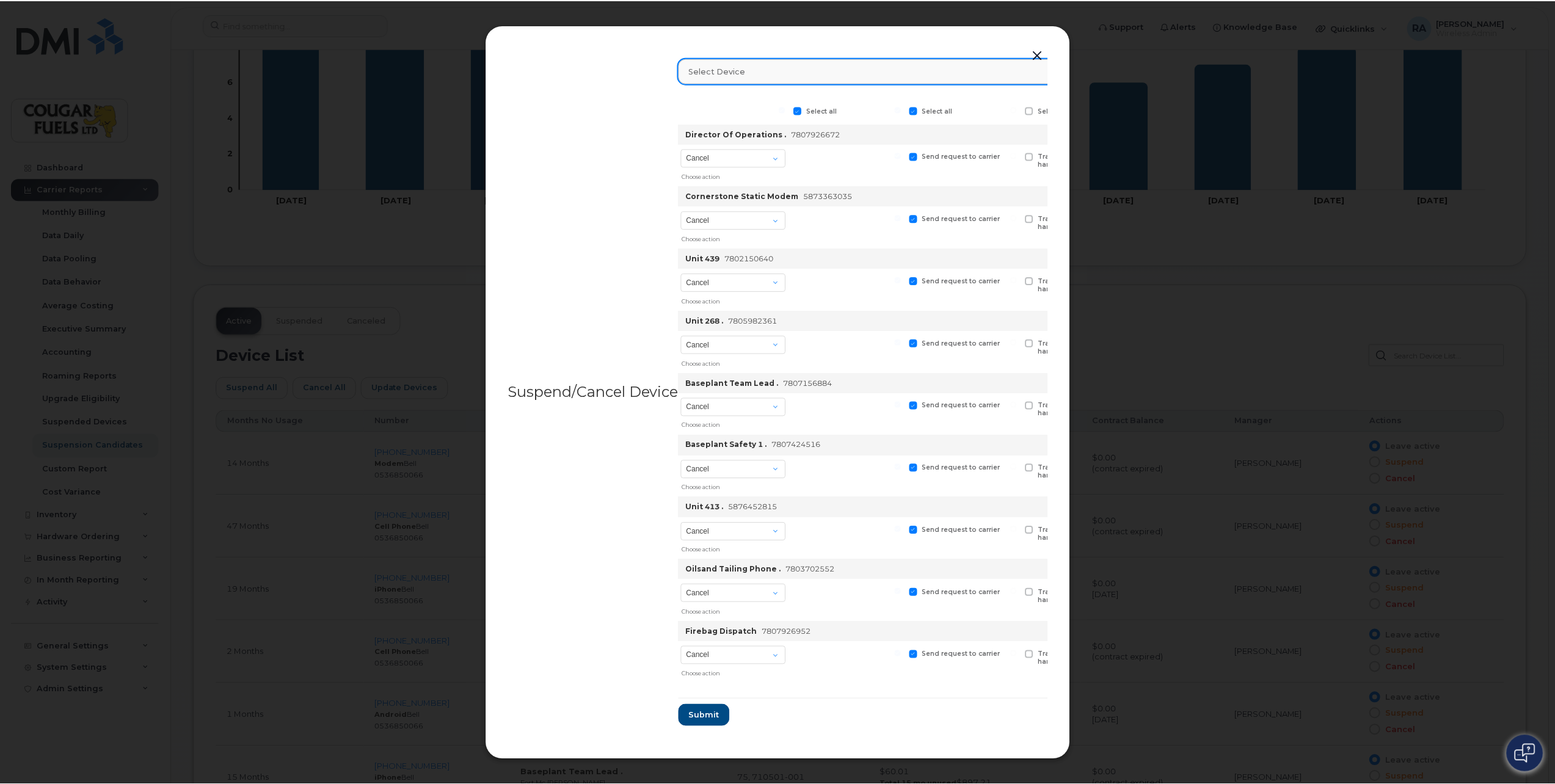
scroll to position [0, 181]
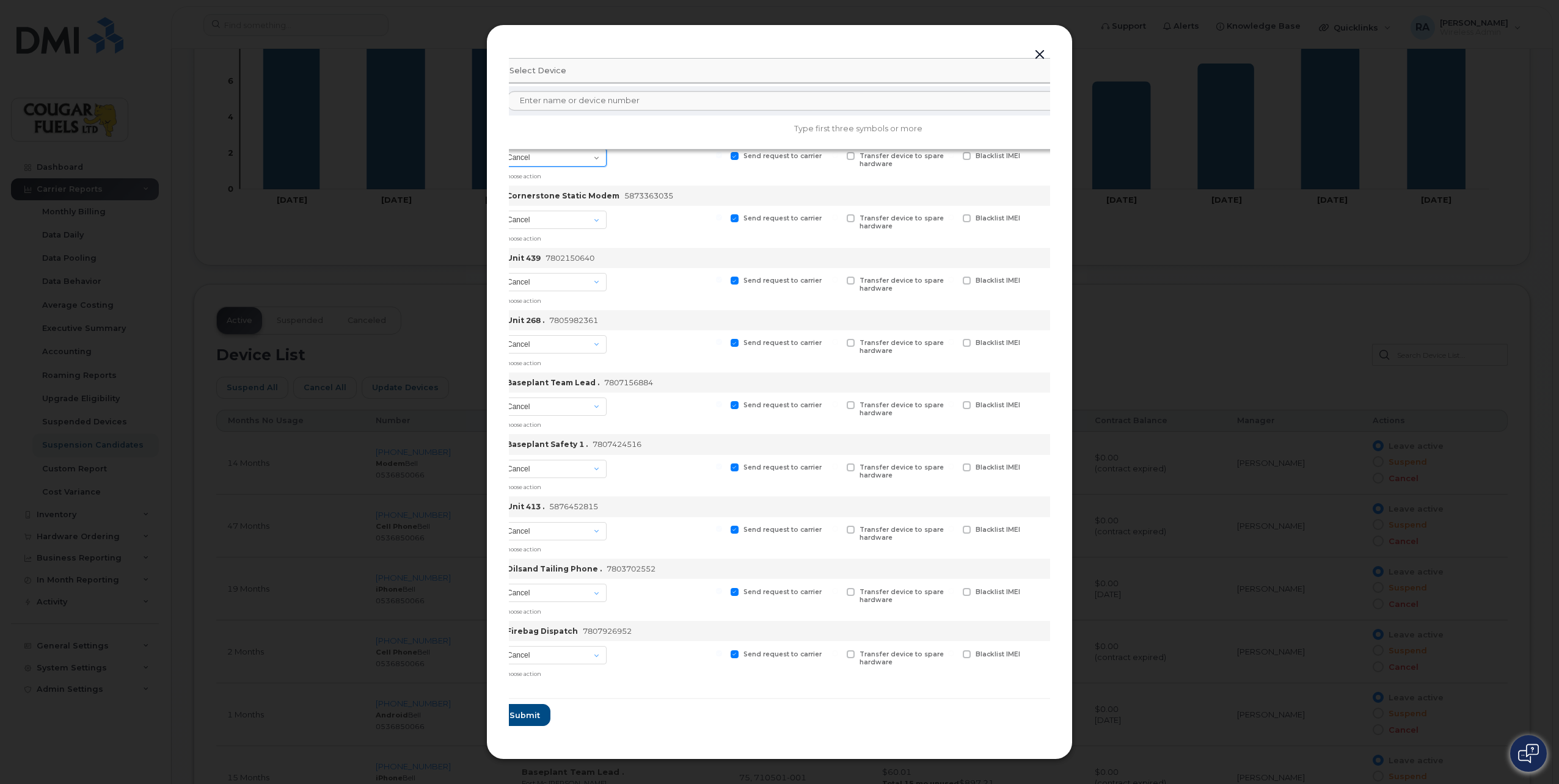
click at [599, 158] on select "Cancel Suspend - Extend Suspension Suspend - Reduced Rate Suspend - Full Rate S…" at bounding box center [554, 157] width 105 height 18
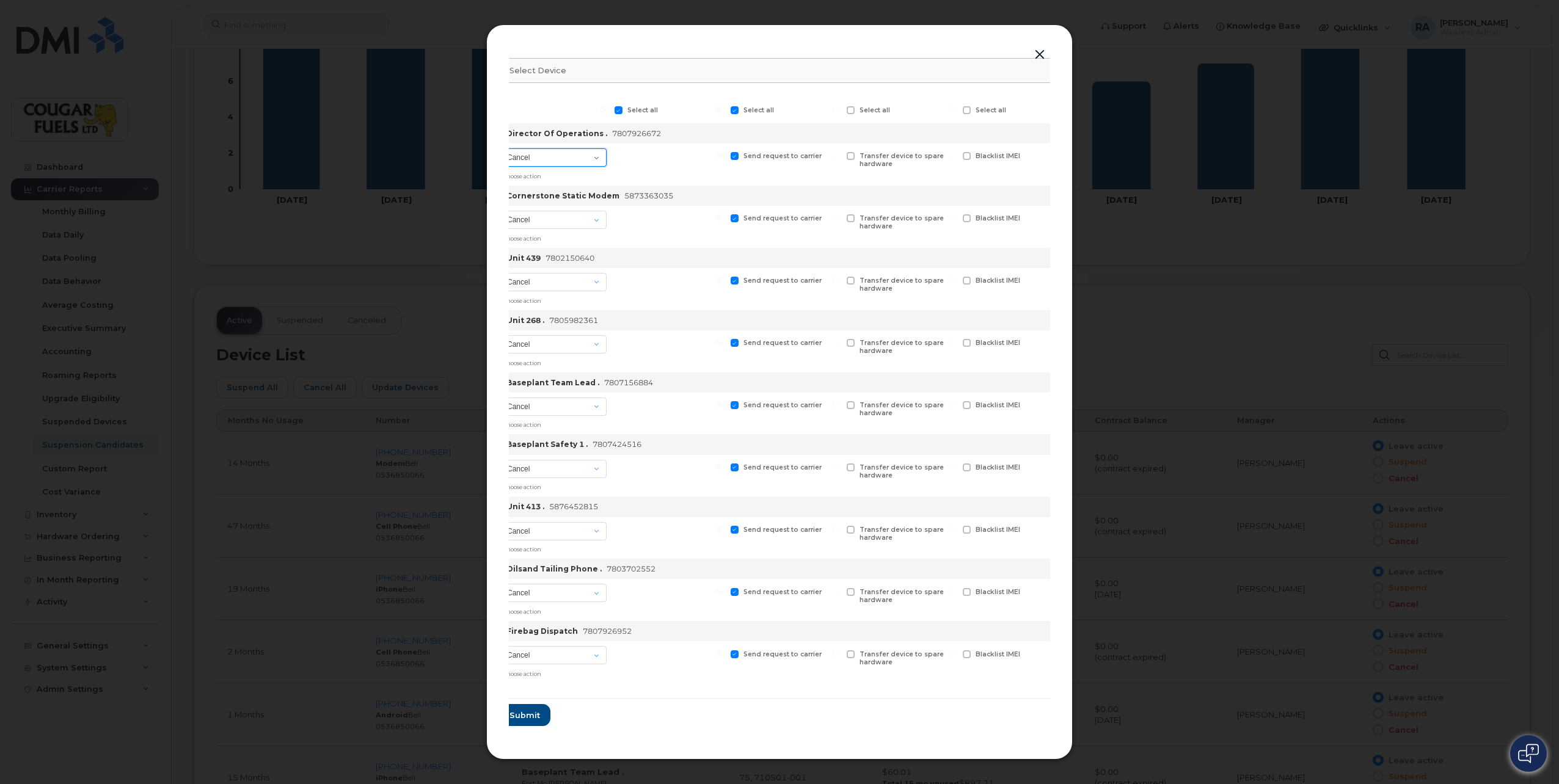
click at [599, 158] on select "Cancel Suspend - Extend Suspension Suspend - Reduced Rate Suspend - Full Rate S…" at bounding box center [554, 157] width 105 height 18
click at [503, 148] on select "Cancel Suspend - Extend Suspension Suspend - Reduced Rate Suspend - Full Rate S…" at bounding box center [554, 157] width 105 height 18
click at [599, 165] on div "Cancel Suspend - Extend Suspension Suspend - Reduced Rate Suspend - Full Rate S…" at bounding box center [554, 164] width 110 height 42
click at [599, 163] on select "Cancel Suspend - Extend Suspension Suspend - Reduced Rate Suspend - Full Rate S…" at bounding box center [554, 157] width 105 height 18
click at [1039, 47] on button "button" at bounding box center [1039, 55] width 18 height 17
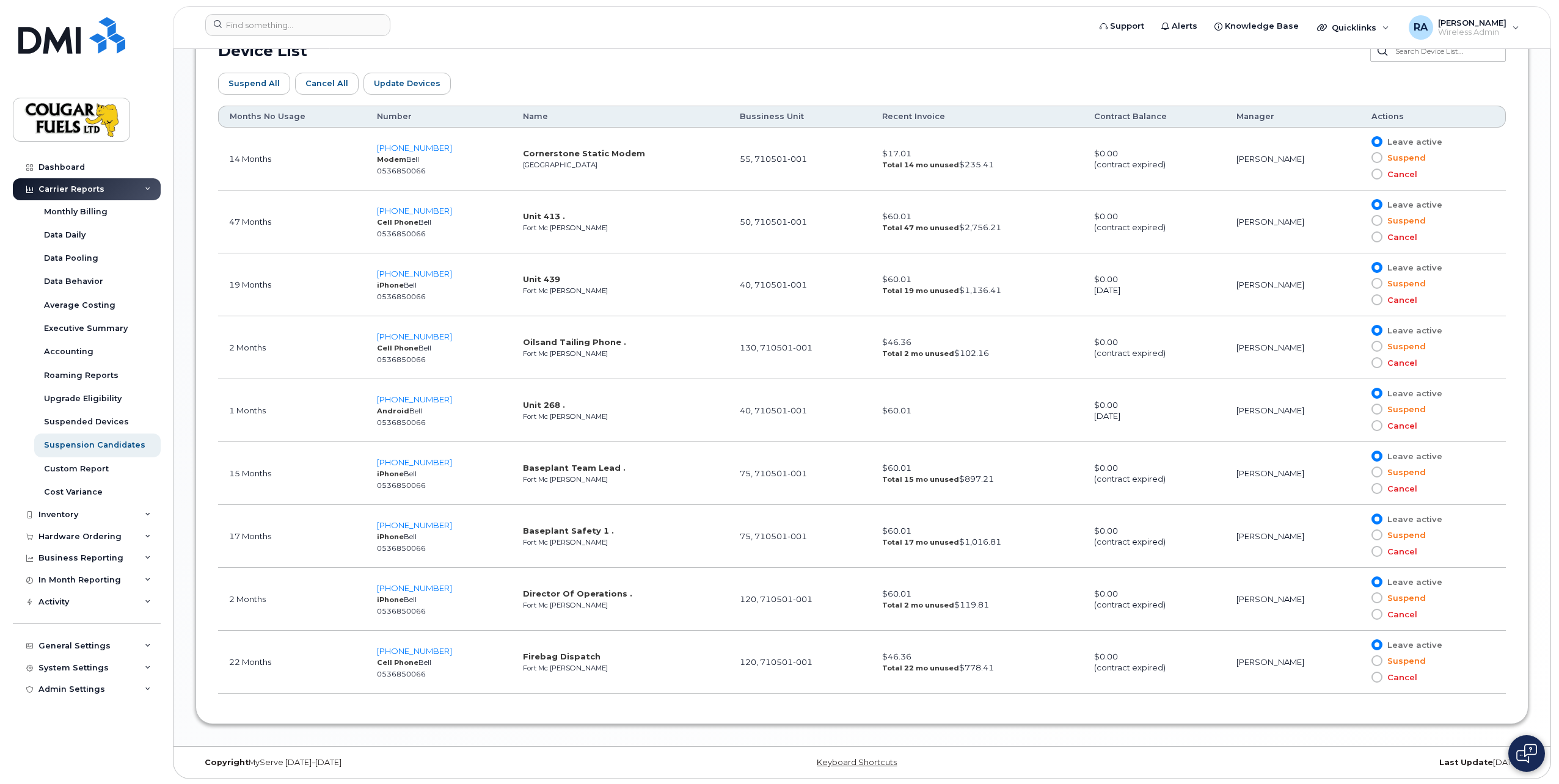
scroll to position [709, 0]
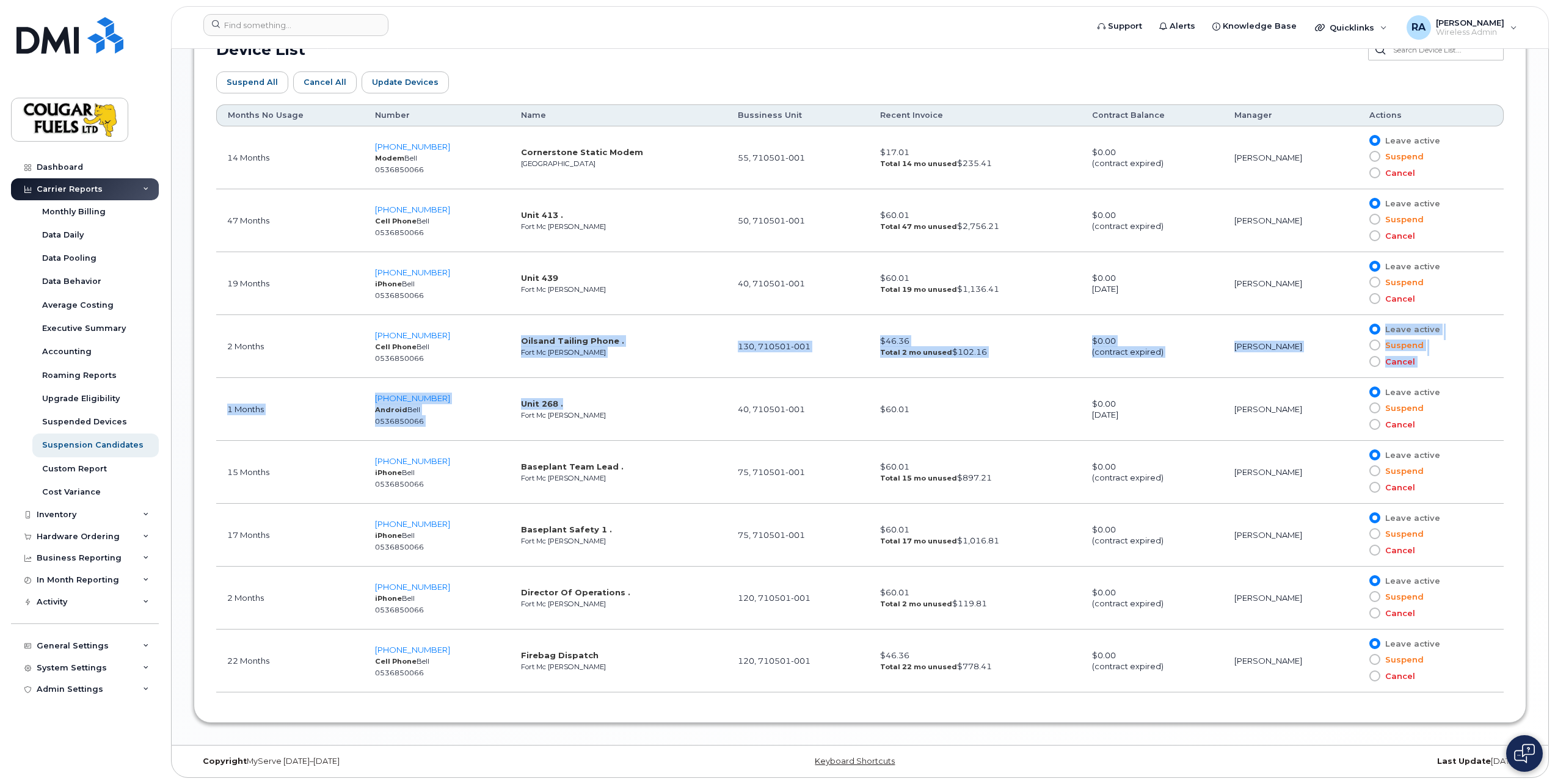
drag, startPoint x: 509, startPoint y: 336, endPoint x: 625, endPoint y: 392, distance: 128.8
click at [625, 392] on tbody "14 Months 587-336-3035 Modem Bell 0536850066 Cornerstone Static Modem Edmonton …" at bounding box center [860, 409] width 1287 height 566
click at [384, 92] on button "Update Devices" at bounding box center [405, 82] width 88 height 22
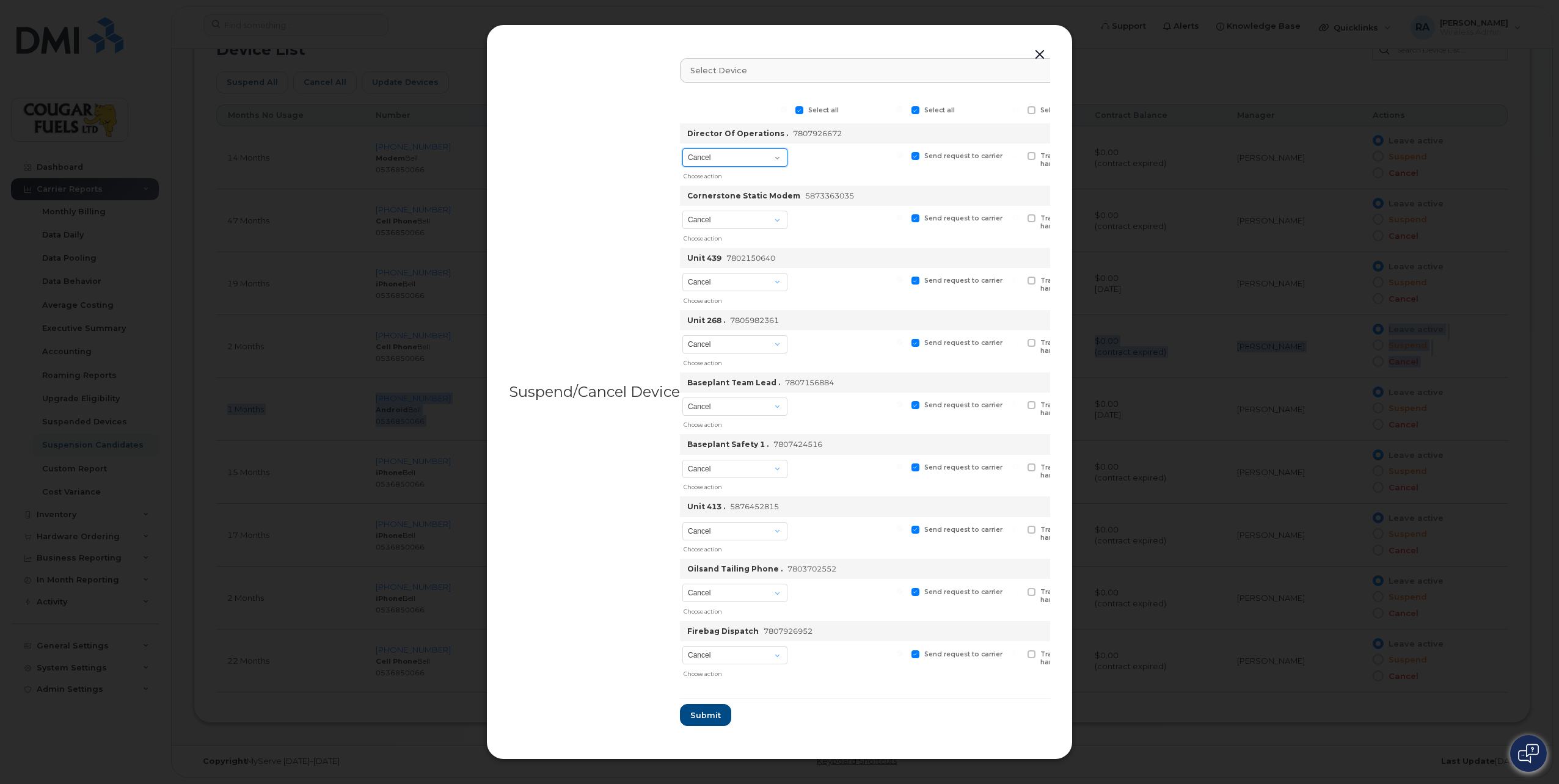
click at [780, 150] on select "Cancel Suspend - Extend Suspension Suspend - Reduced Rate Suspend - Full Rate S…" at bounding box center [734, 157] width 105 height 18
click at [683, 148] on select "Cancel Suspend - Extend Suspension Suspend - Reduced Rate Suspend - Full Rate S…" at bounding box center [734, 157] width 105 height 18
click at [770, 212] on select "Cancel Suspend - Extend Suspension Suspend - Reduced Rate Suspend - Full Rate S…" at bounding box center [734, 219] width 105 height 18
click at [924, 173] on div "Send request to carrier" at bounding box center [965, 164] width 113 height 42
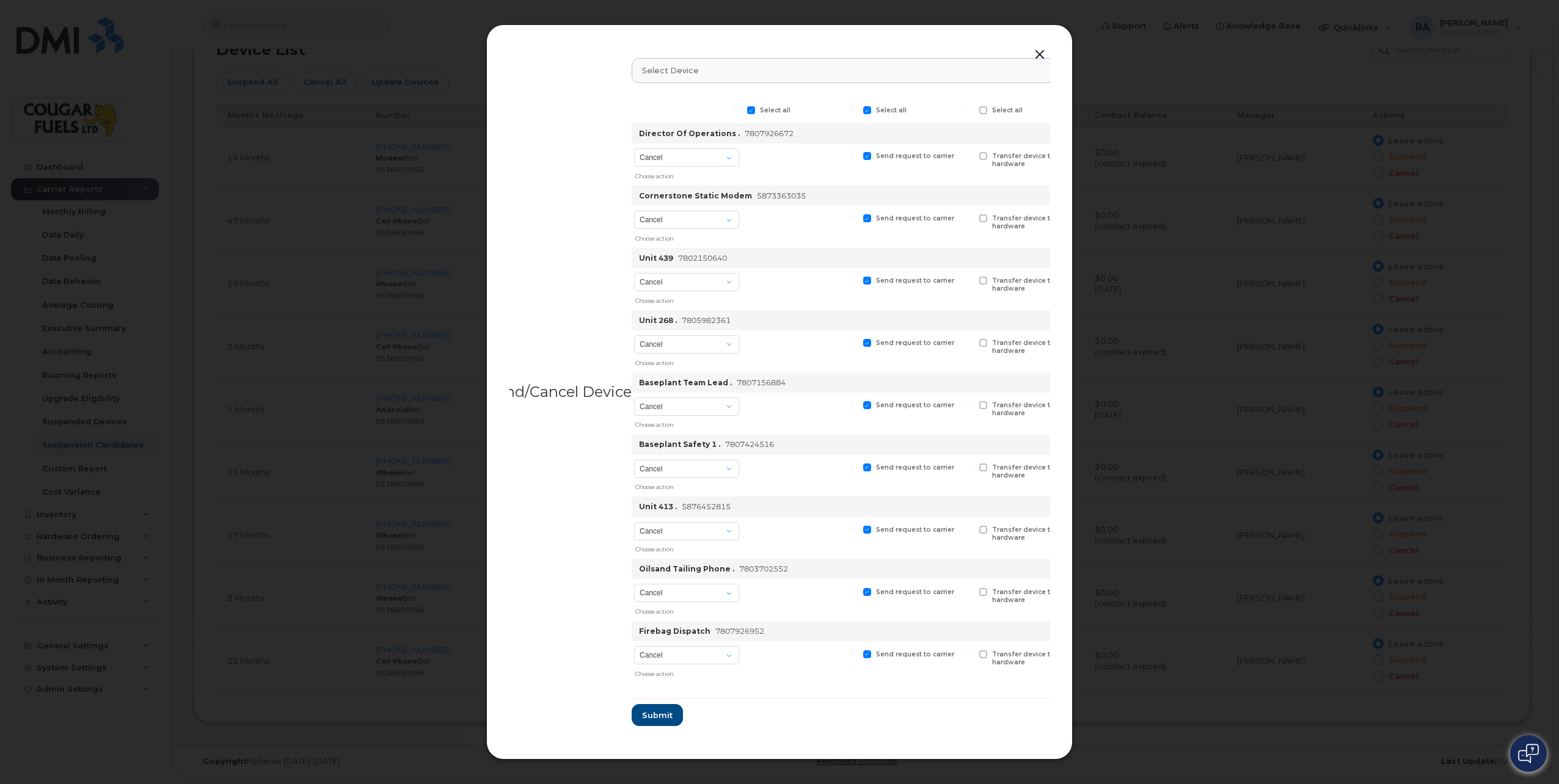
drag, startPoint x: 892, startPoint y: 649, endPoint x: 937, endPoint y: 651, distance: 45.0
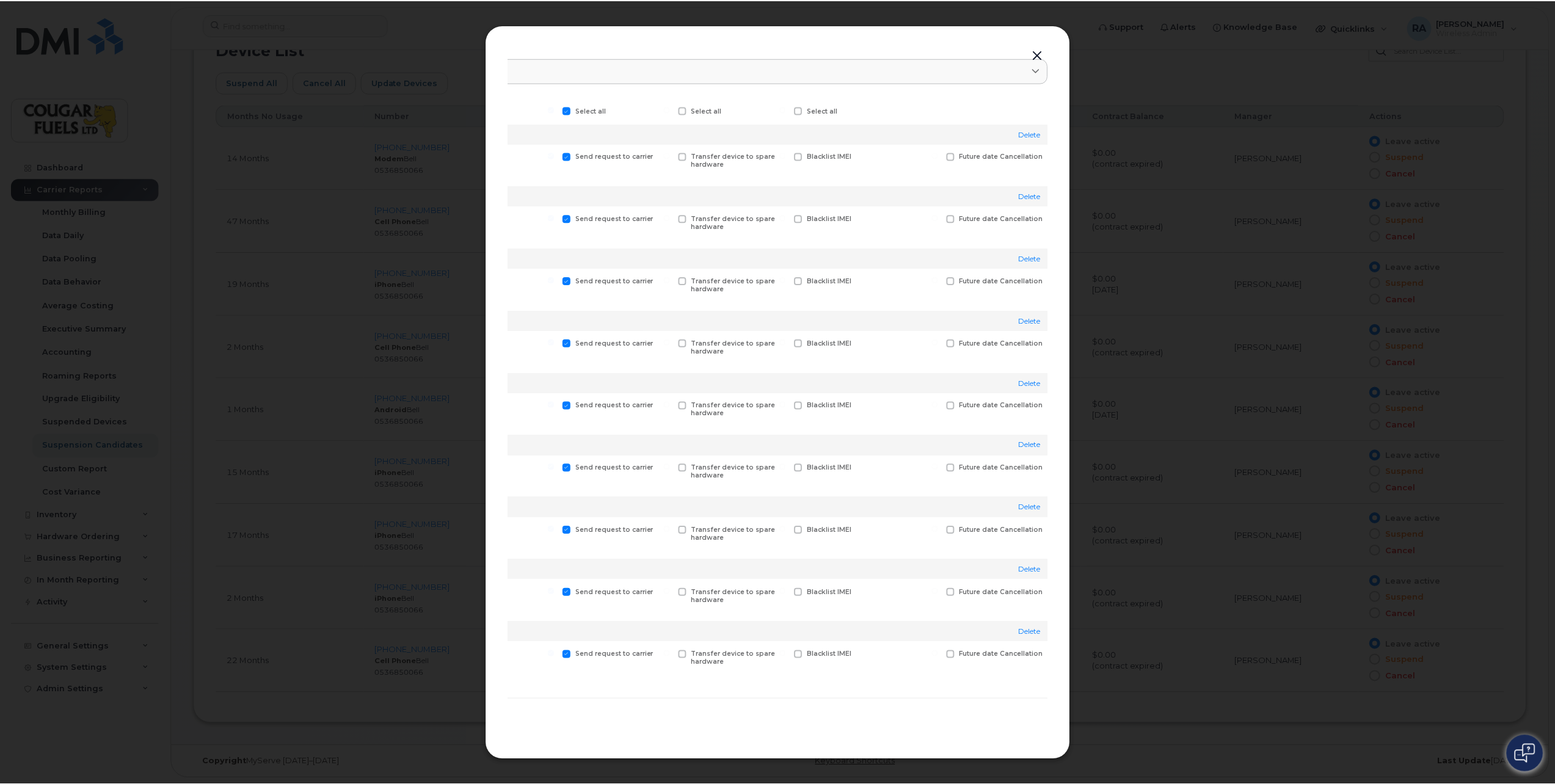
scroll to position [0, 0]
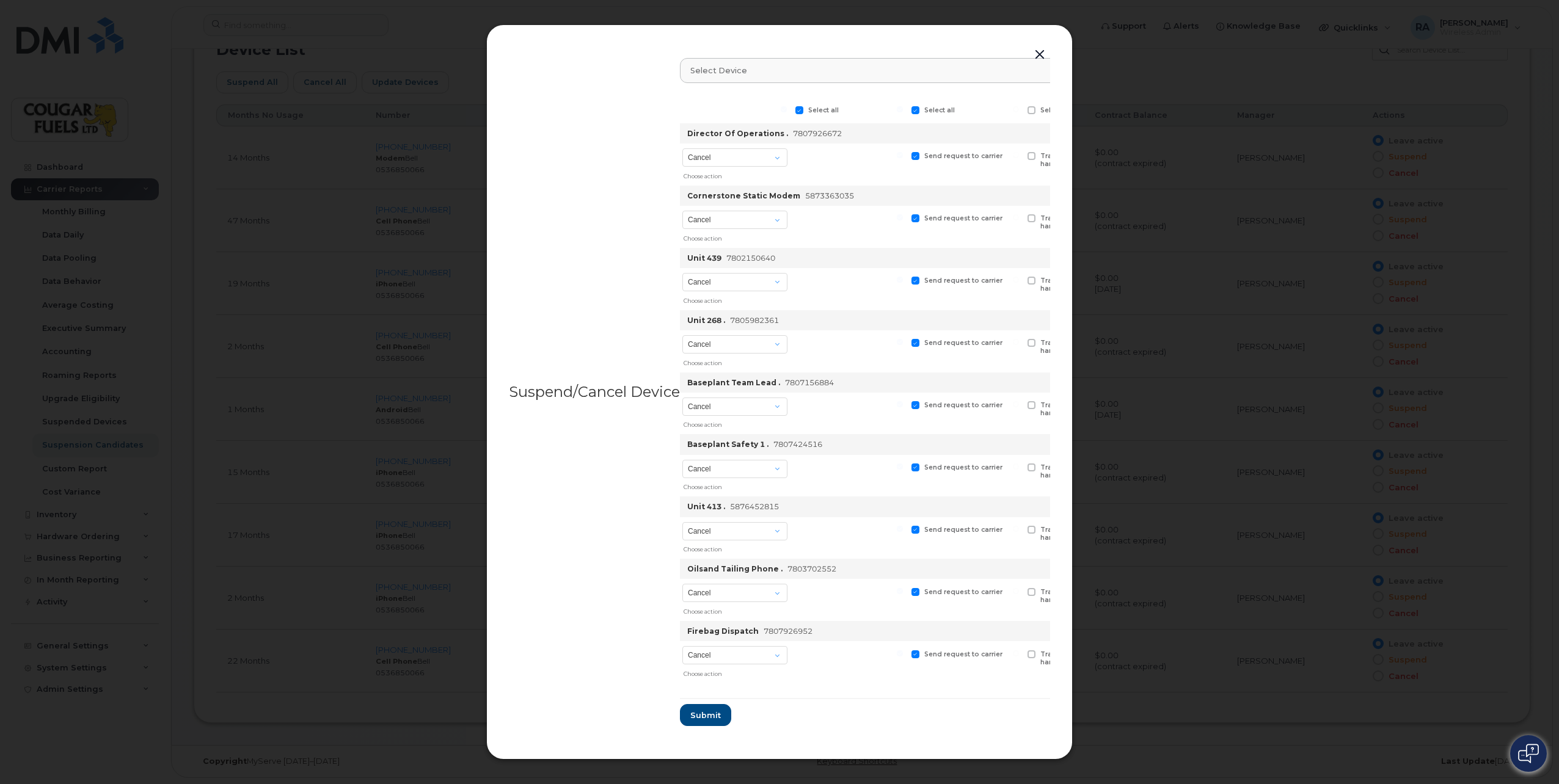
click at [922, 155] on label "Send request to carrier" at bounding box center [956, 156] width 91 height 8
click at [903, 155] on input "Send request to carrier" at bounding box center [900, 156] width 6 height 6
checkbox input "false"
click at [917, 343] on span at bounding box center [915, 343] width 8 height 8
click at [903, 343] on input "Send request to carrier" at bounding box center [900, 342] width 6 height 6
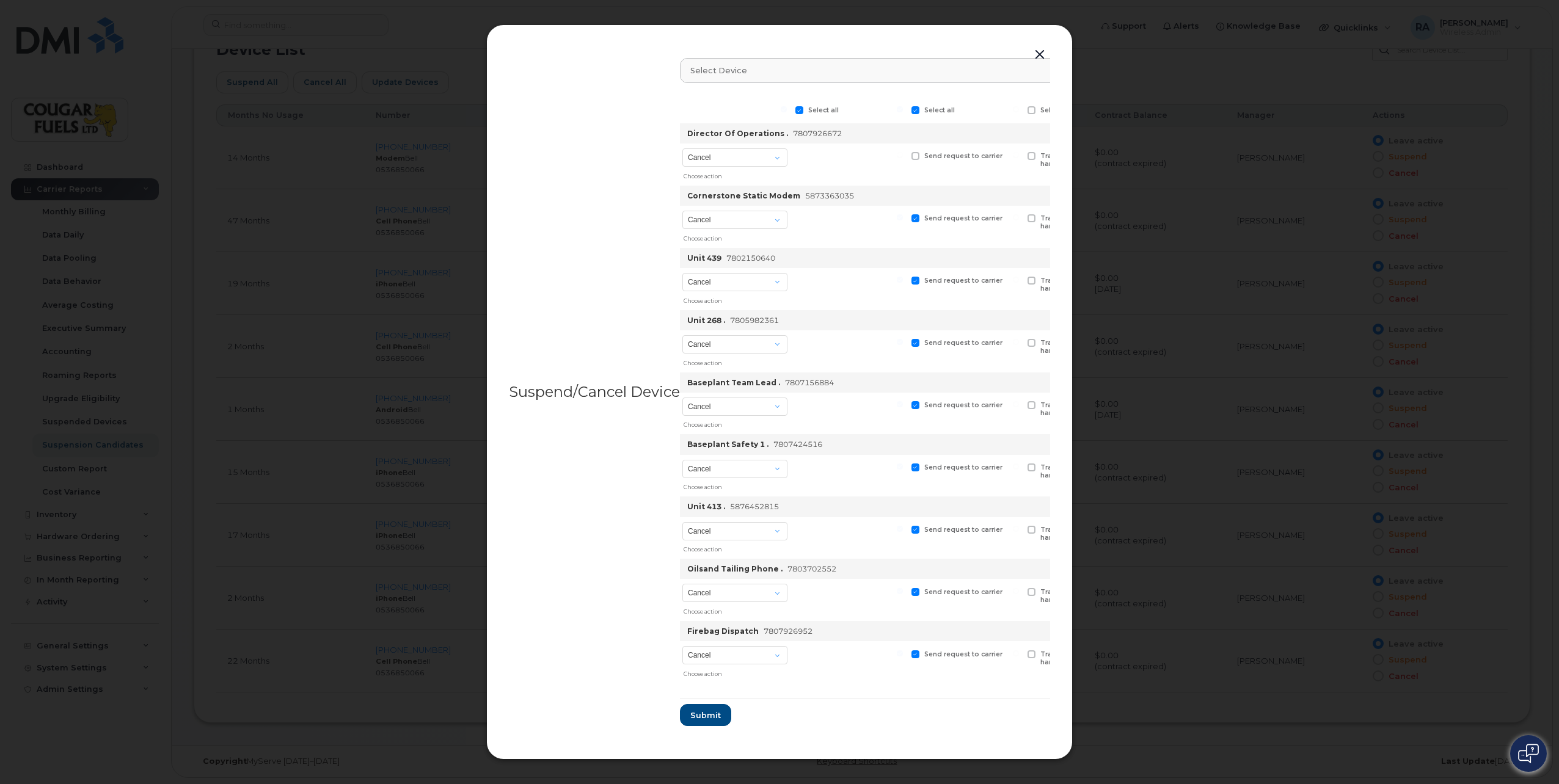
checkbox input "false"
drag, startPoint x: 1066, startPoint y: 141, endPoint x: 1064, endPoint y: 171, distance: 30.1
click at [1064, 171] on div "Suspend/Cancel Device Select device Type first three symbols or more Select all…" at bounding box center [780, 392] width 586 height 735
drag, startPoint x: 1064, startPoint y: 171, endPoint x: 1069, endPoint y: 189, distance: 18.7
click at [1069, 188] on div "Suspend/Cancel Device Select device Type first three symbols or more Select all…" at bounding box center [780, 392] width 586 height 735
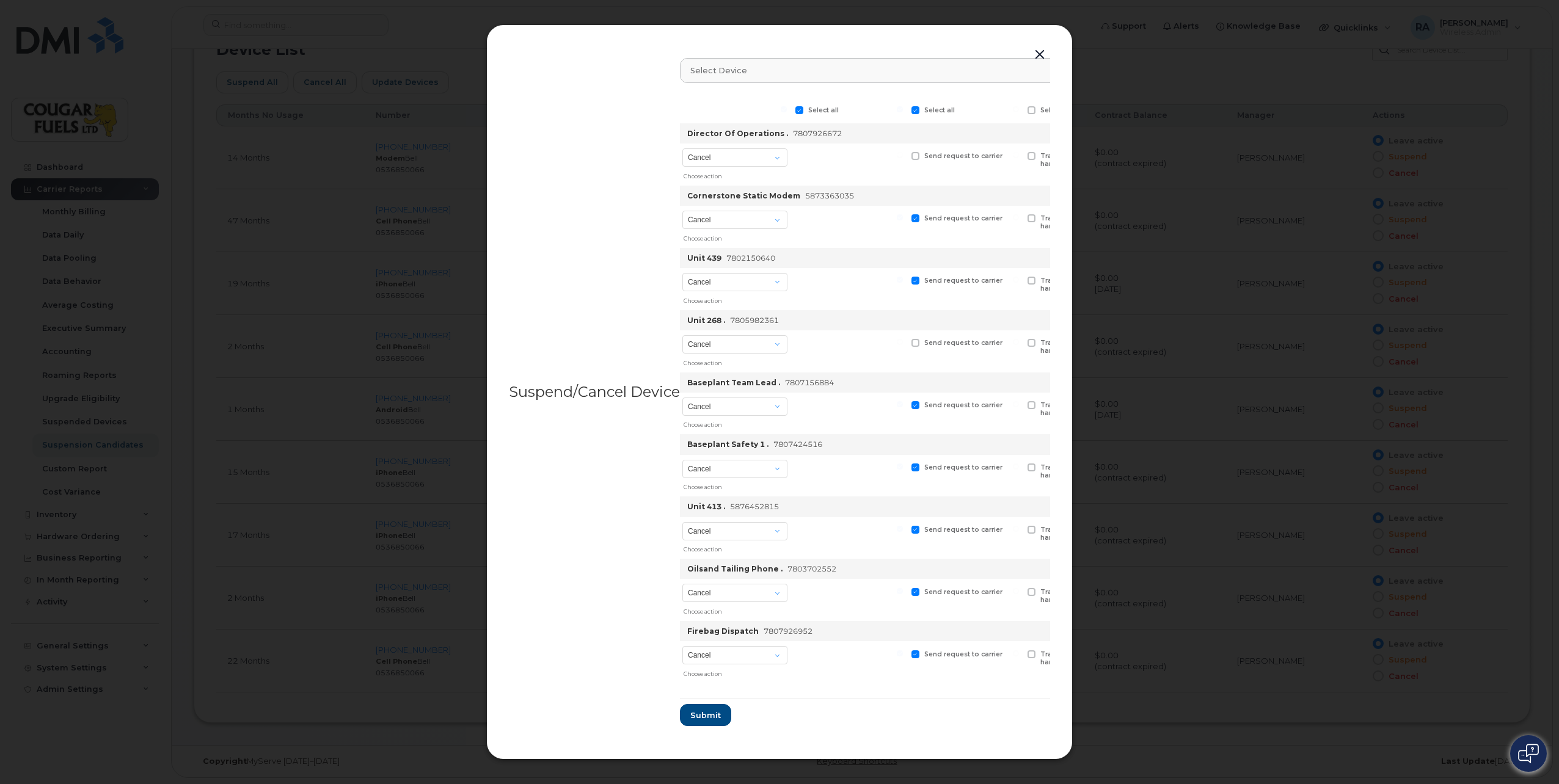
click at [918, 591] on span at bounding box center [915, 592] width 8 height 8
click at [903, 591] on input "Send request to carrier" at bounding box center [900, 591] width 6 height 6
checkbox input "false"
click at [727, 707] on button "Submit" at bounding box center [704, 715] width 50 height 22
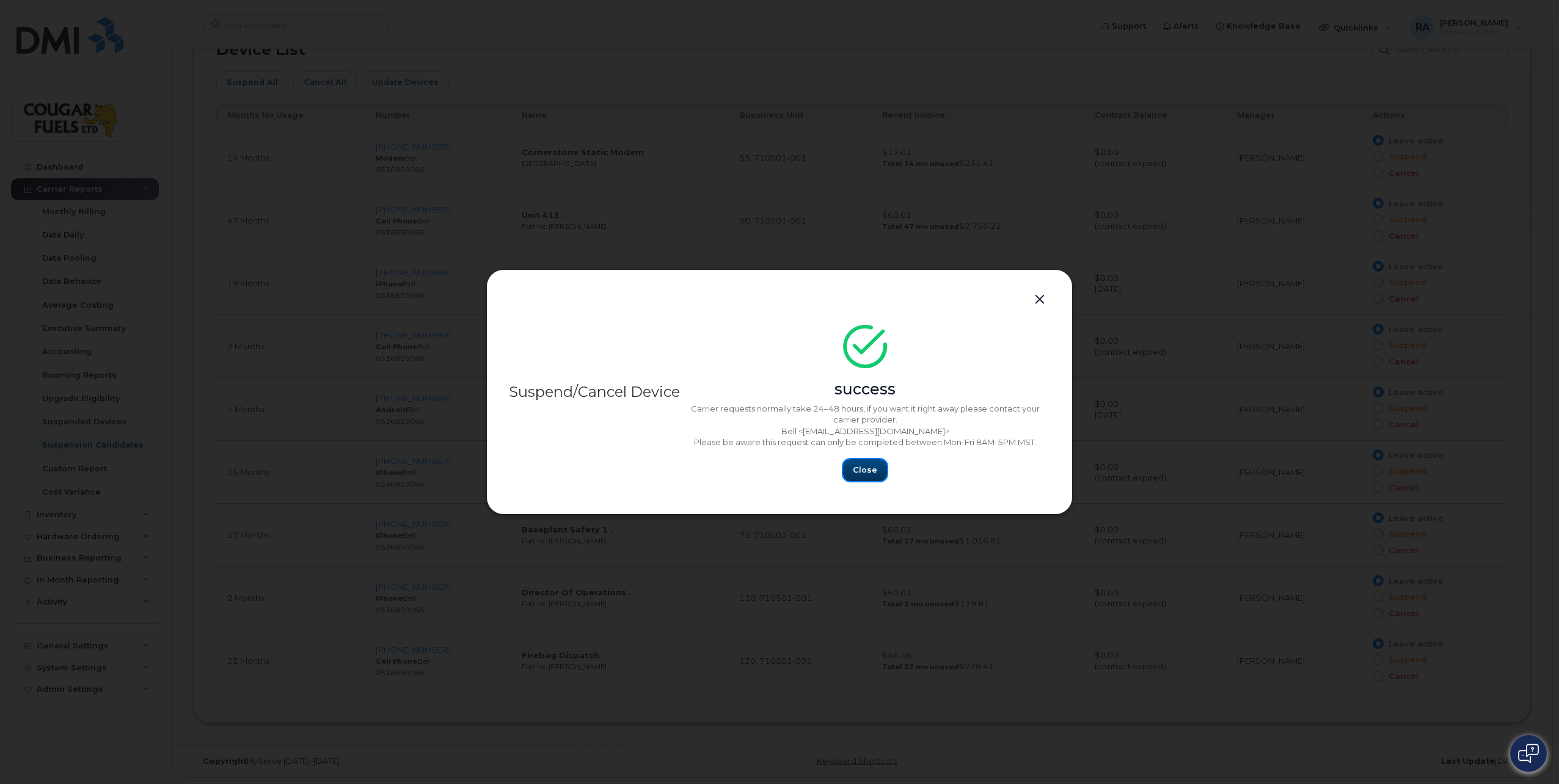
click at [866, 473] on span "Close" at bounding box center [865, 470] width 24 height 12
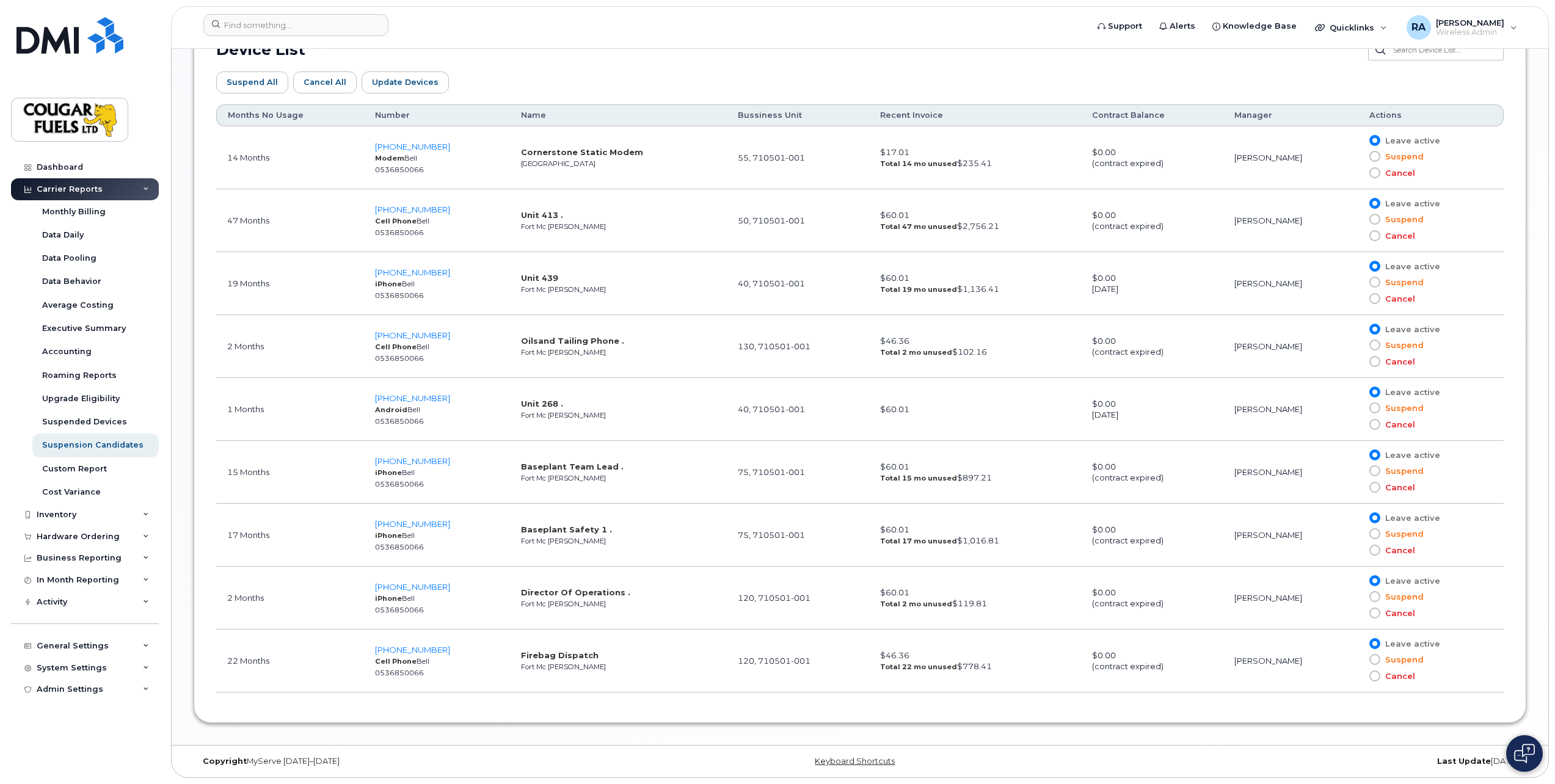
drag, startPoint x: 651, startPoint y: 183, endPoint x: 643, endPoint y: 398, distance: 215.1
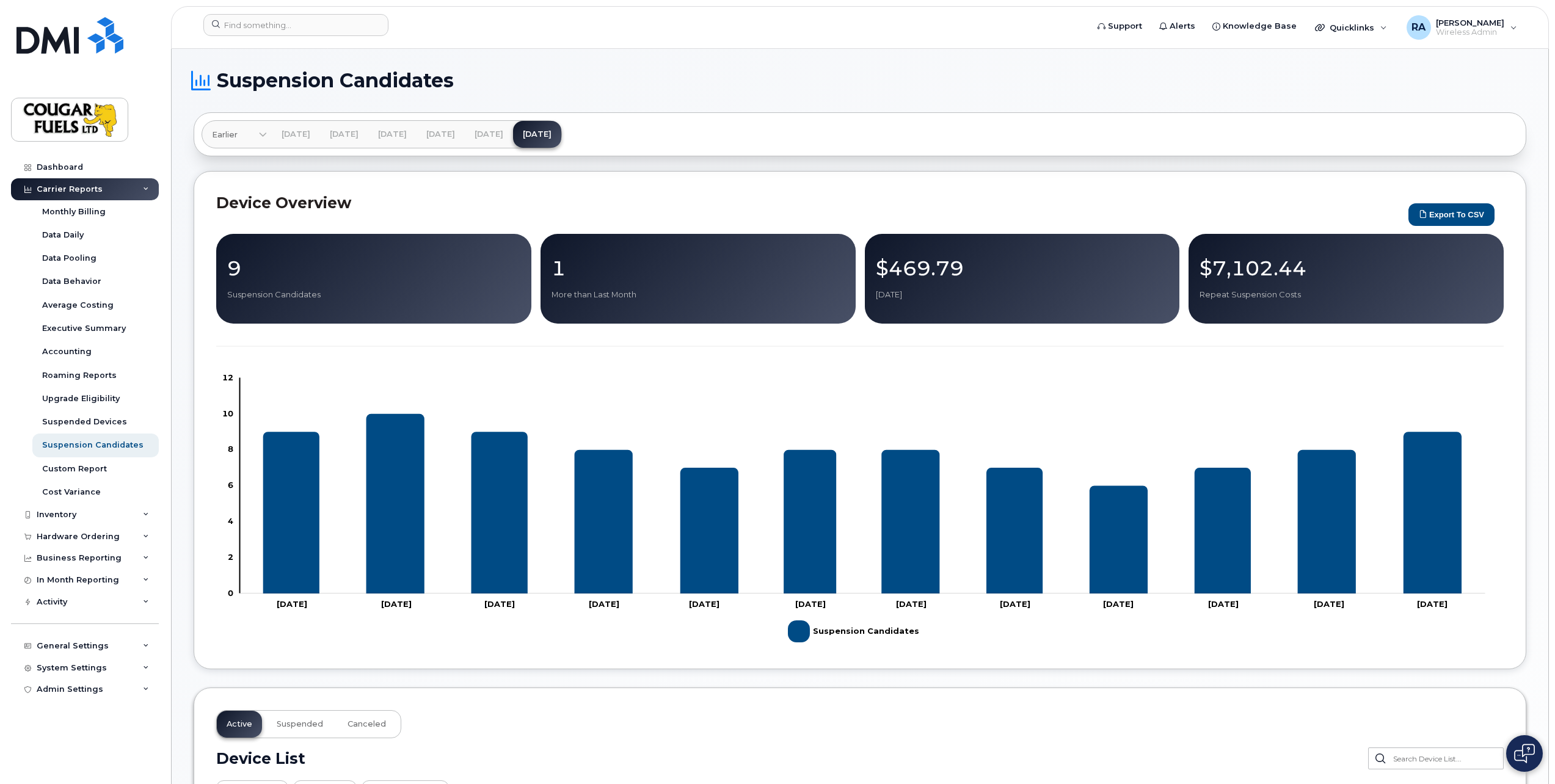
drag, startPoint x: 633, startPoint y: 481, endPoint x: 632, endPoint y: 364, distance: 117.0
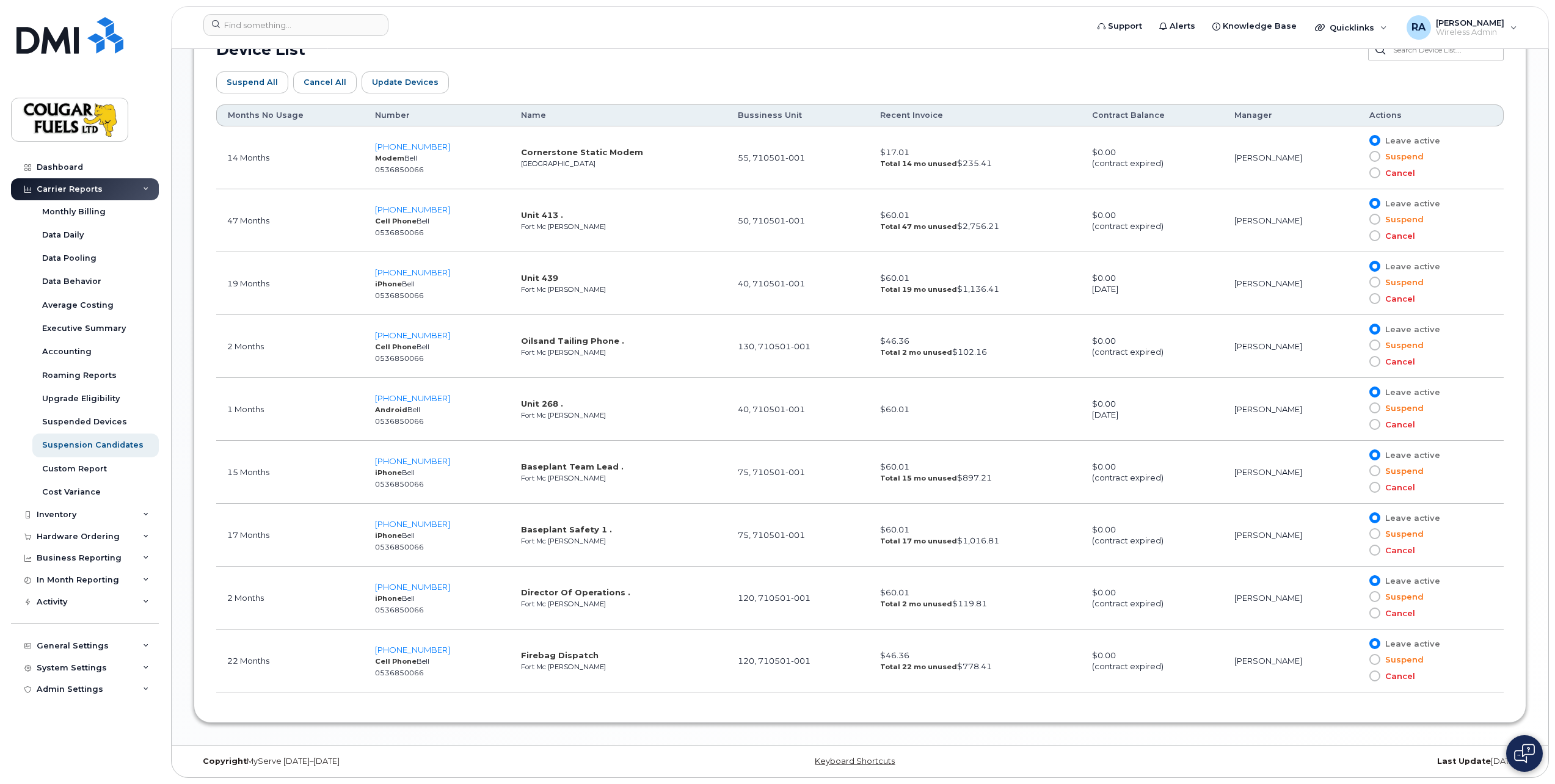
drag, startPoint x: 632, startPoint y: 364, endPoint x: 624, endPoint y: 561, distance: 197.2
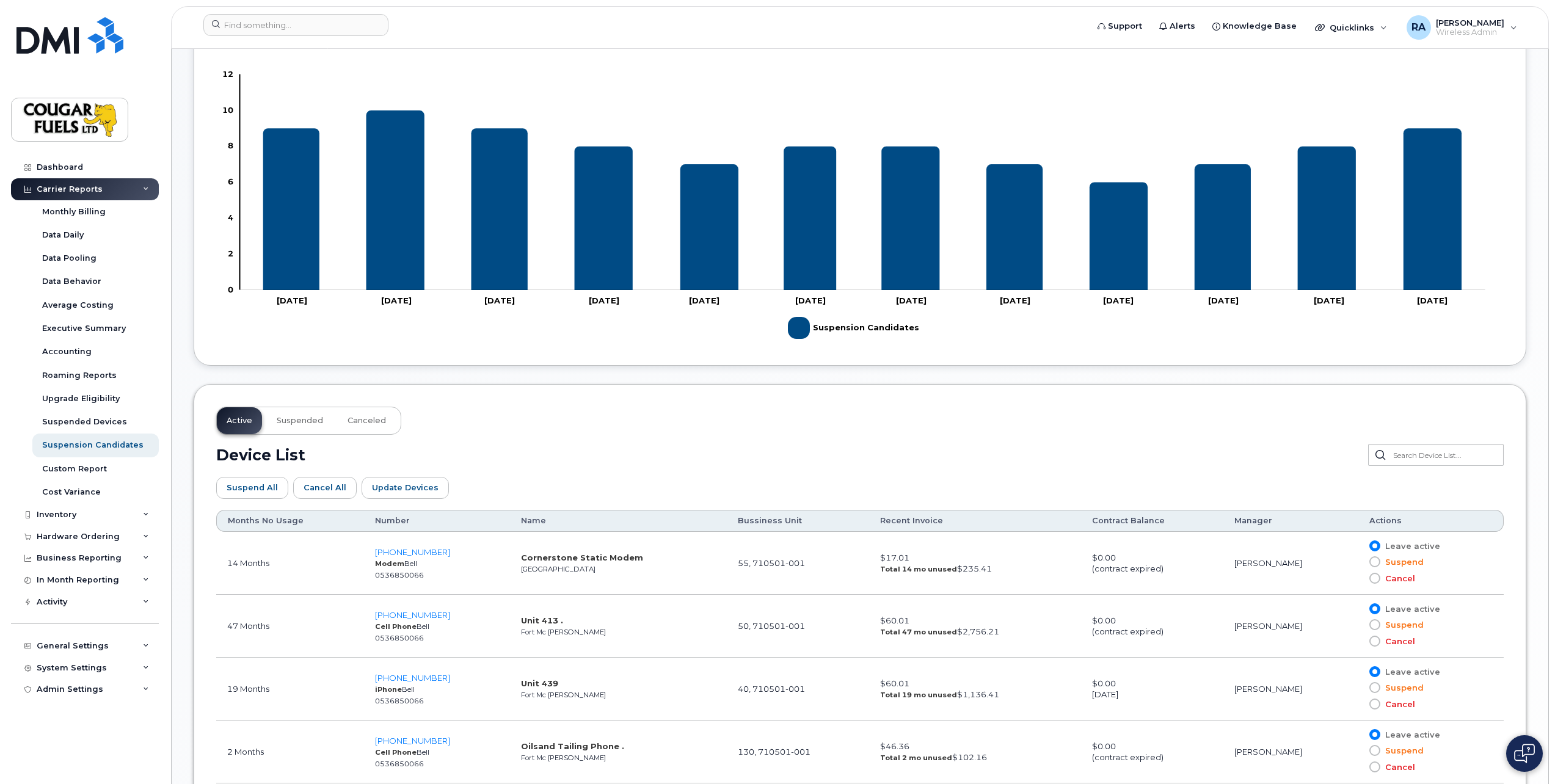
scroll to position [2, 0]
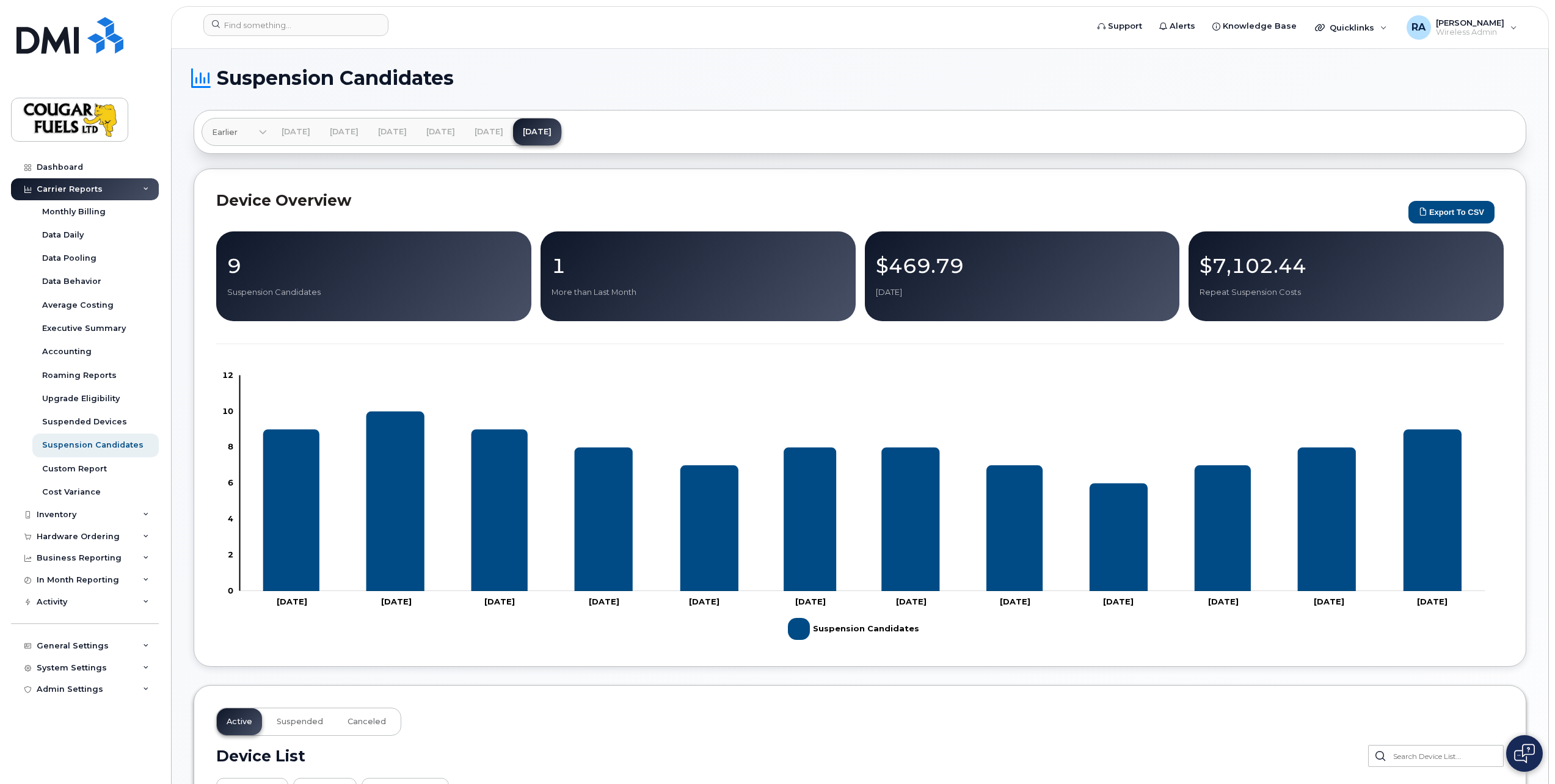
drag, startPoint x: 624, startPoint y: 561, endPoint x: 656, endPoint y: 444, distance: 121.3
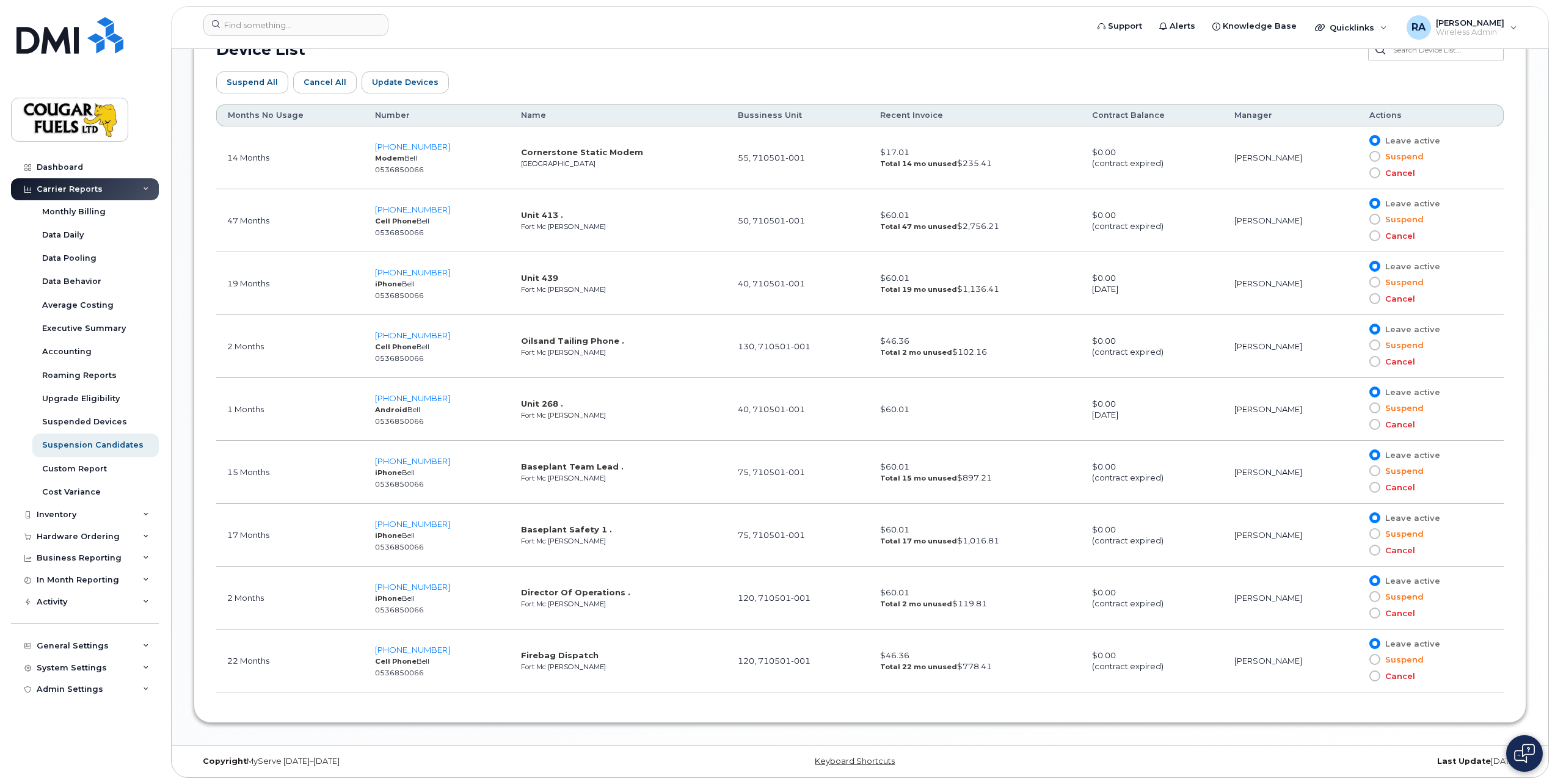
drag, startPoint x: 664, startPoint y: 407, endPoint x: 650, endPoint y: 647, distance: 240.4
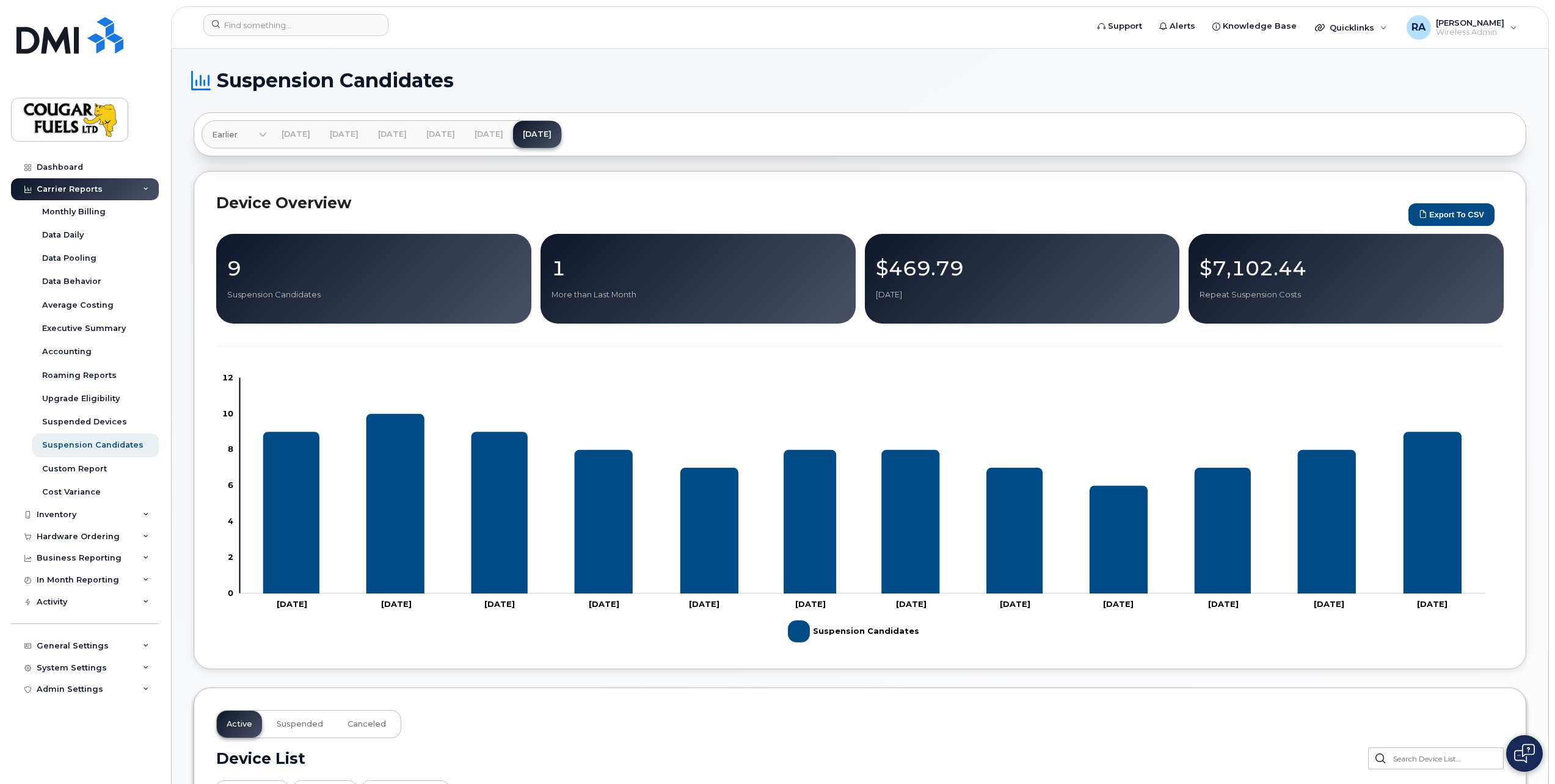
drag, startPoint x: 650, startPoint y: 647, endPoint x: 666, endPoint y: 441, distance: 206.6
